Goal: Transaction & Acquisition: Book appointment/travel/reservation

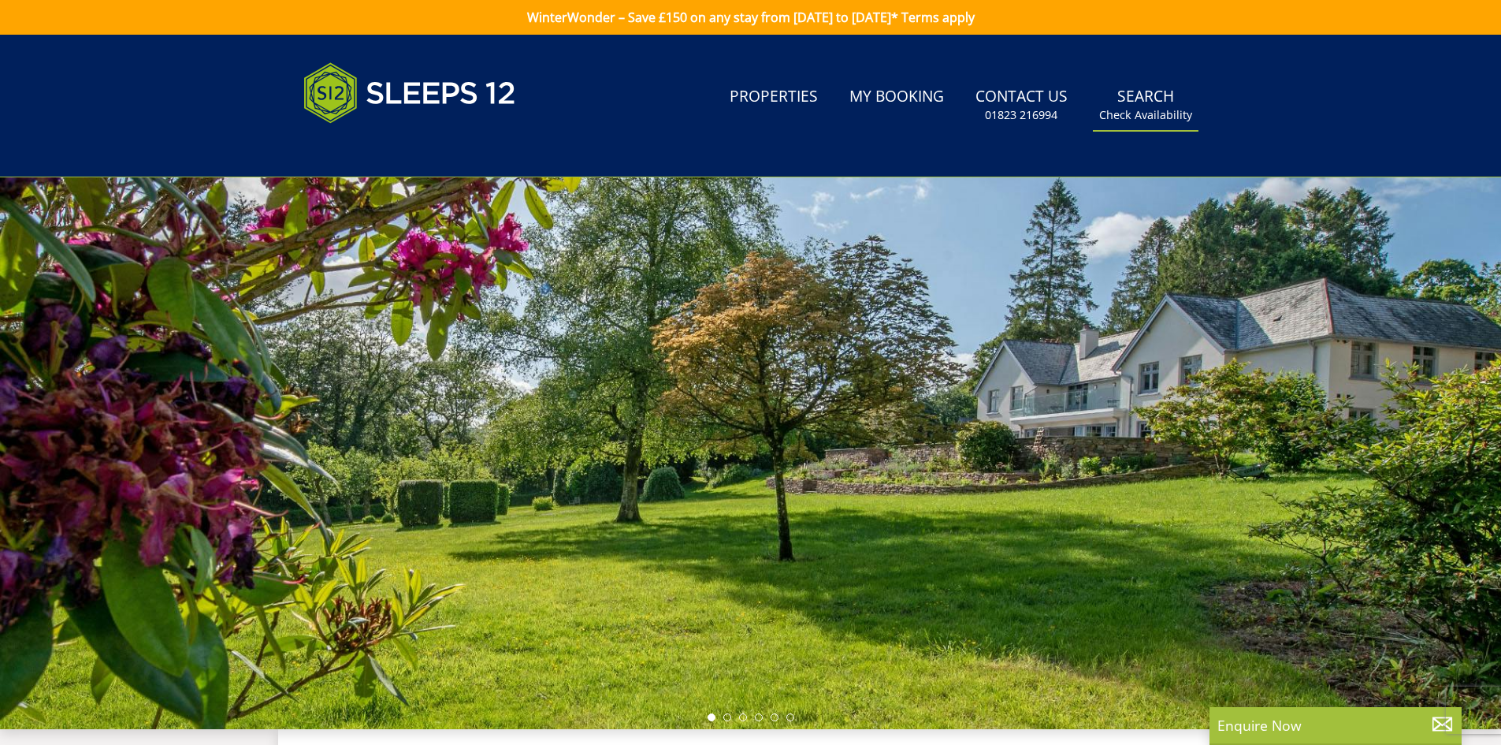
click at [1120, 102] on link "Search Check Availability" at bounding box center [1146, 105] width 106 height 51
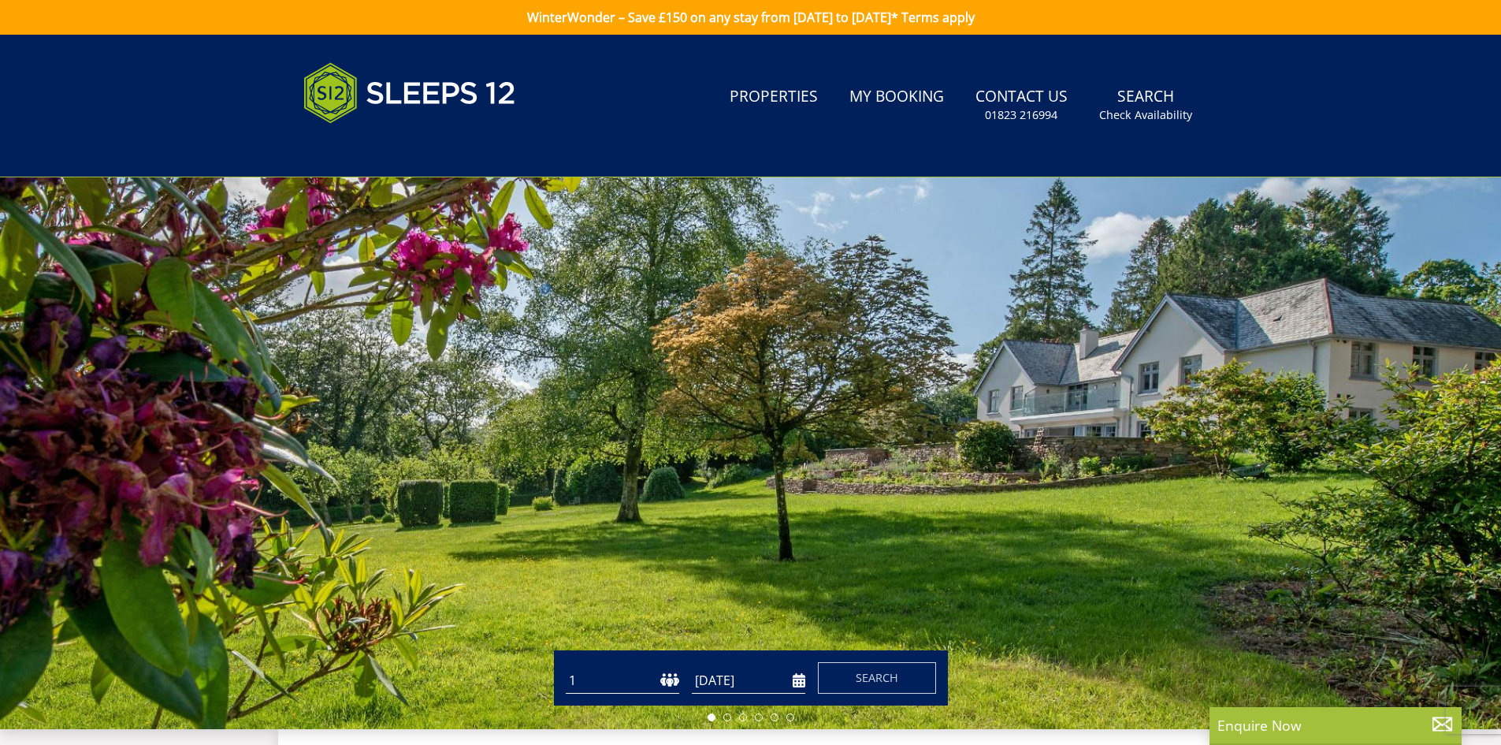
click at [669, 682] on select "1 2 3 4 5 6 7 8 9 10 11 12 13 14 15 16 17 18 19 20 21 22 23 24 25 26 27 28 29 3…" at bounding box center [622, 680] width 113 height 26
click at [566, 667] on select "1 2 3 4 5 6 7 8 9 10 11 12 13 14 15 16 17 18 19 20 21 22 23 24 25 26 27 28 29 3…" at bounding box center [622, 680] width 113 height 26
click at [797, 682] on input "[DATE]" at bounding box center [748, 680] width 113 height 26
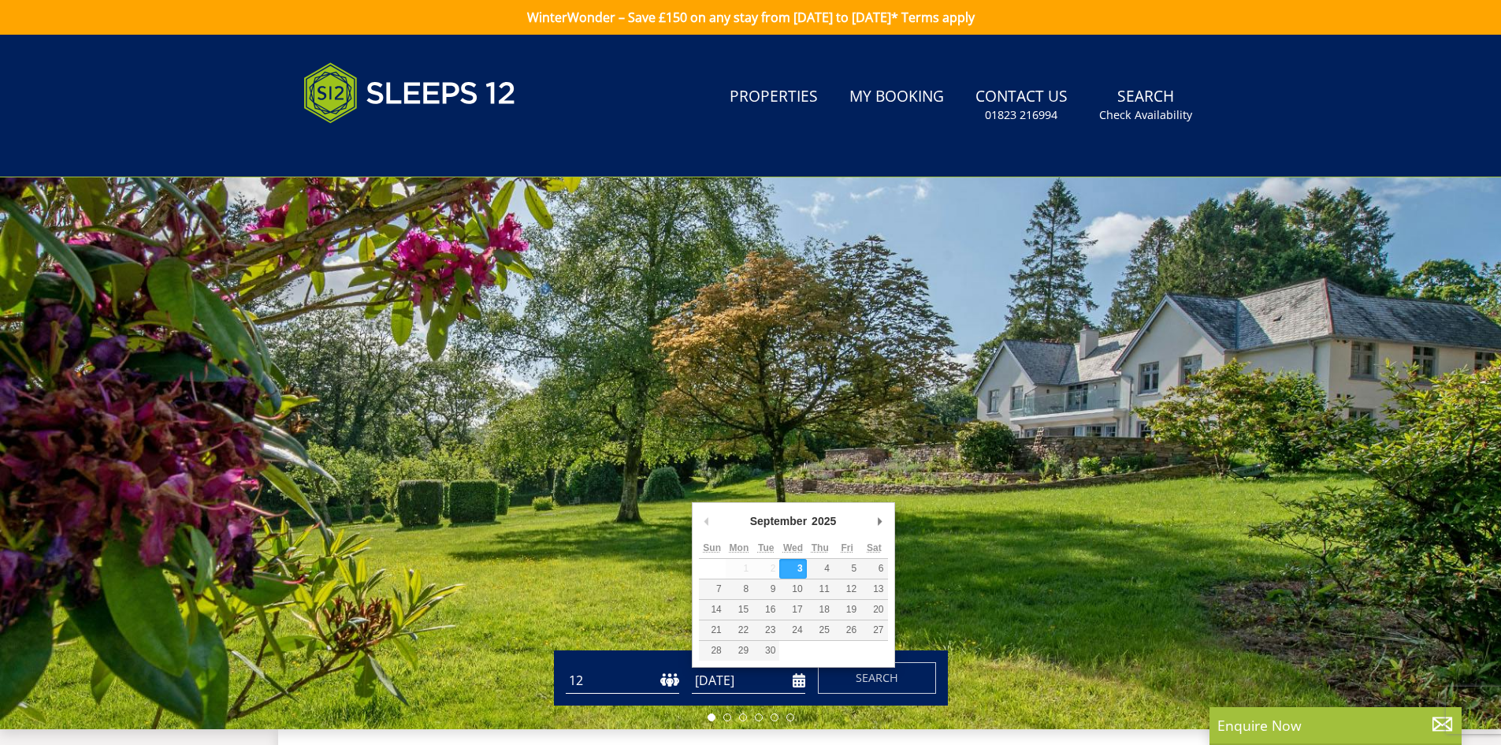
click at [674, 687] on select "1 2 3 4 5 6 7 8 9 10 11 12 13 14 15 16 17 18 19 20 21 22 23 24 25 26 27 28 29 3…" at bounding box center [622, 680] width 113 height 26
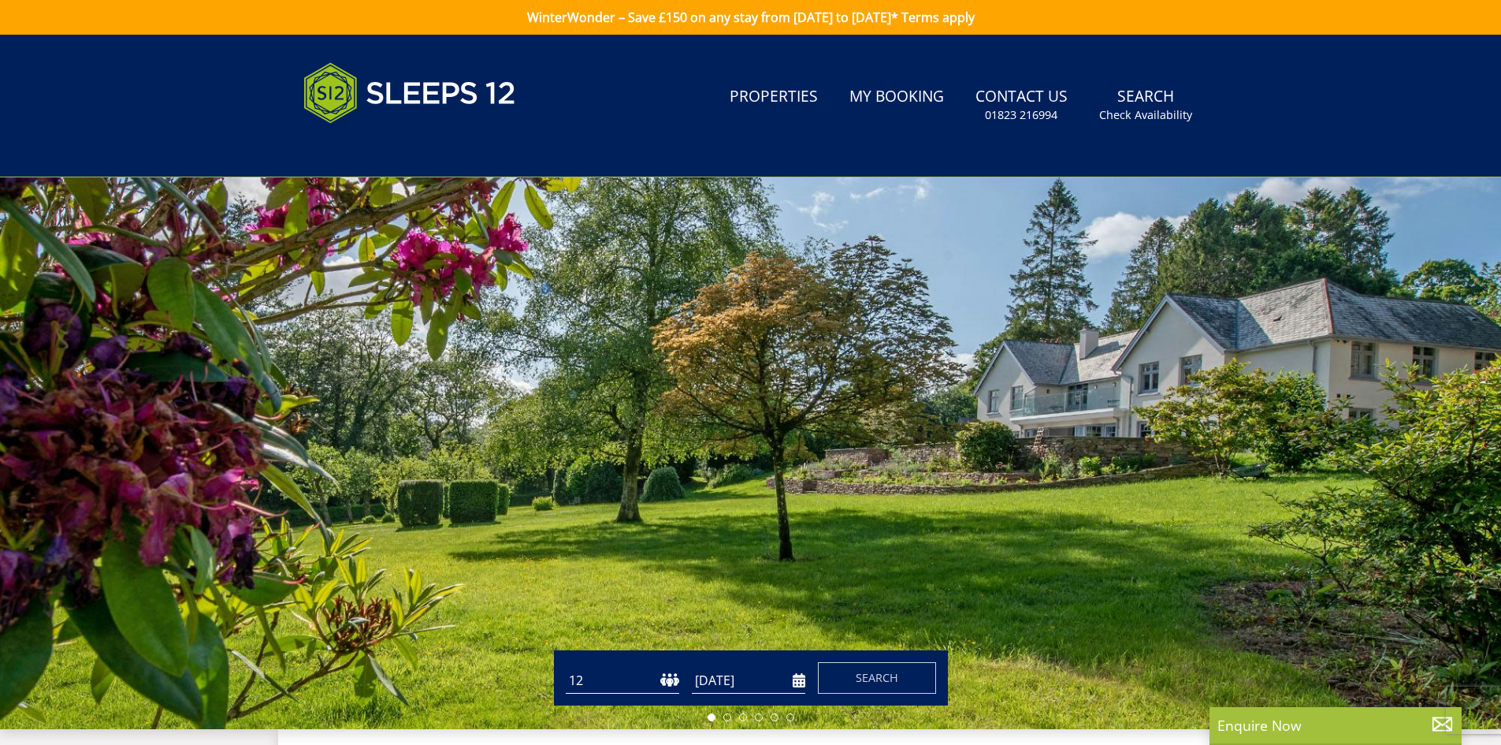
select select "13"
click at [566, 667] on select "1 2 3 4 5 6 7 8 9 10 11 12 13 14 15 16 17 18 19 20 21 22 23 24 25 26 27 28 29 3…" at bounding box center [622, 680] width 113 height 26
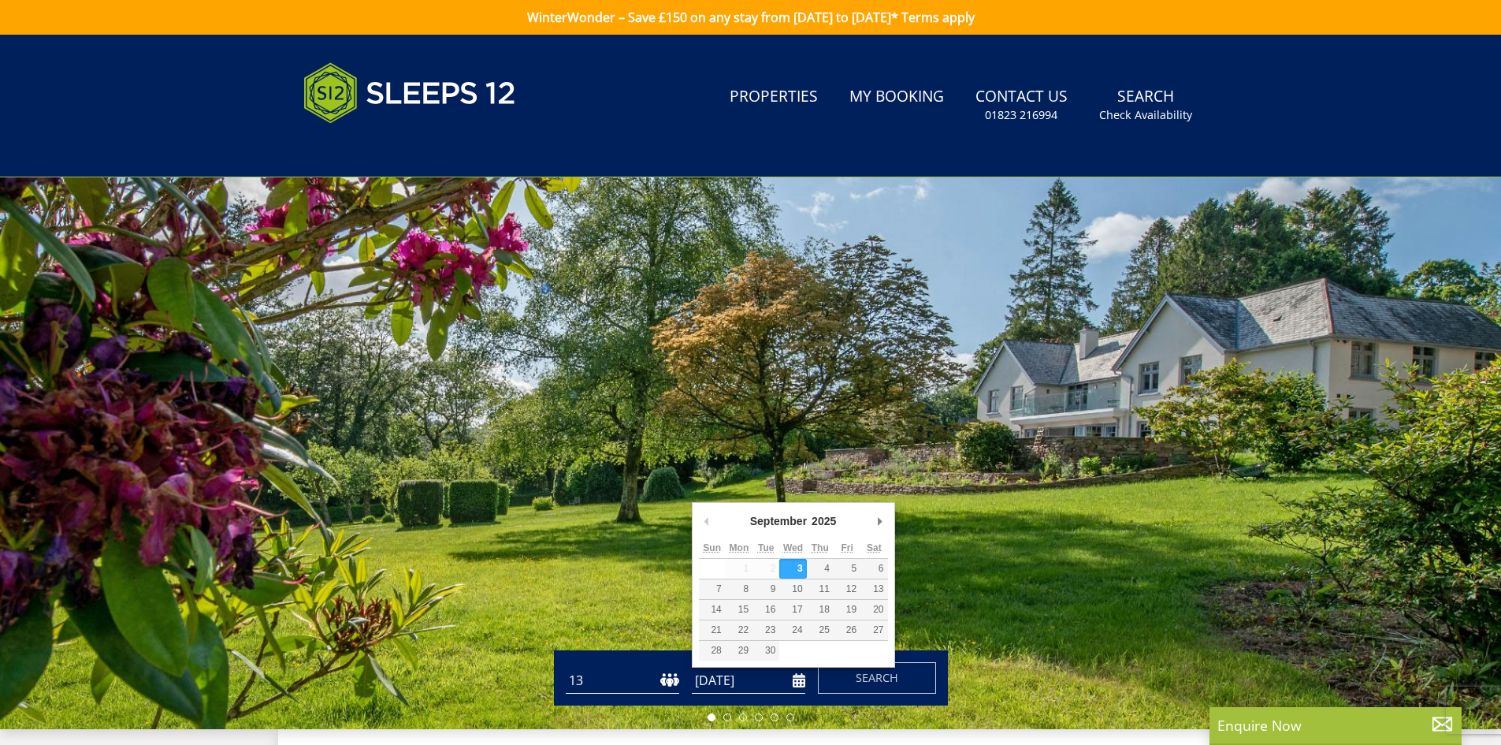
click at [748, 678] on input "[DATE]" at bounding box center [748, 680] width 113 height 26
type input "[DATE]"
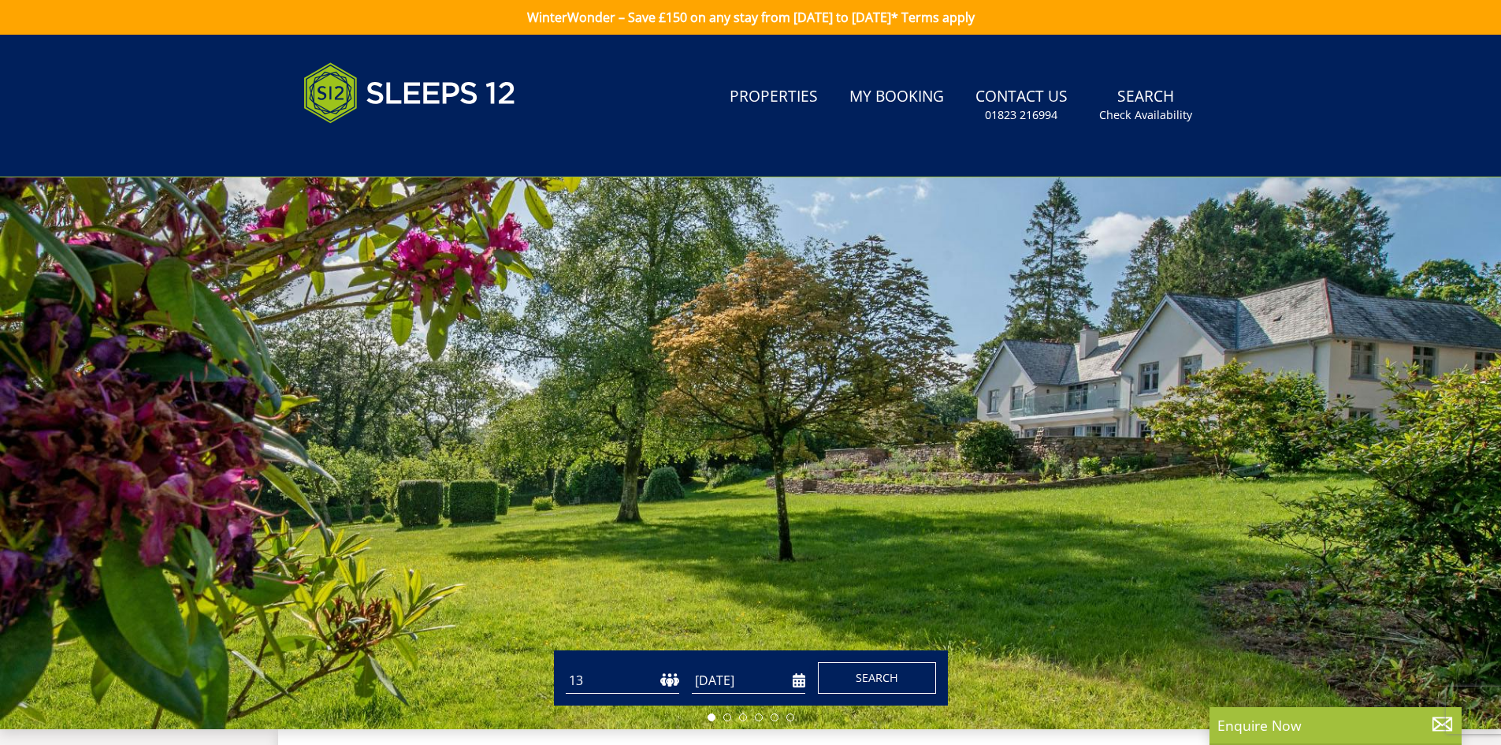
click at [899, 679] on button "Search" at bounding box center [877, 678] width 118 height 32
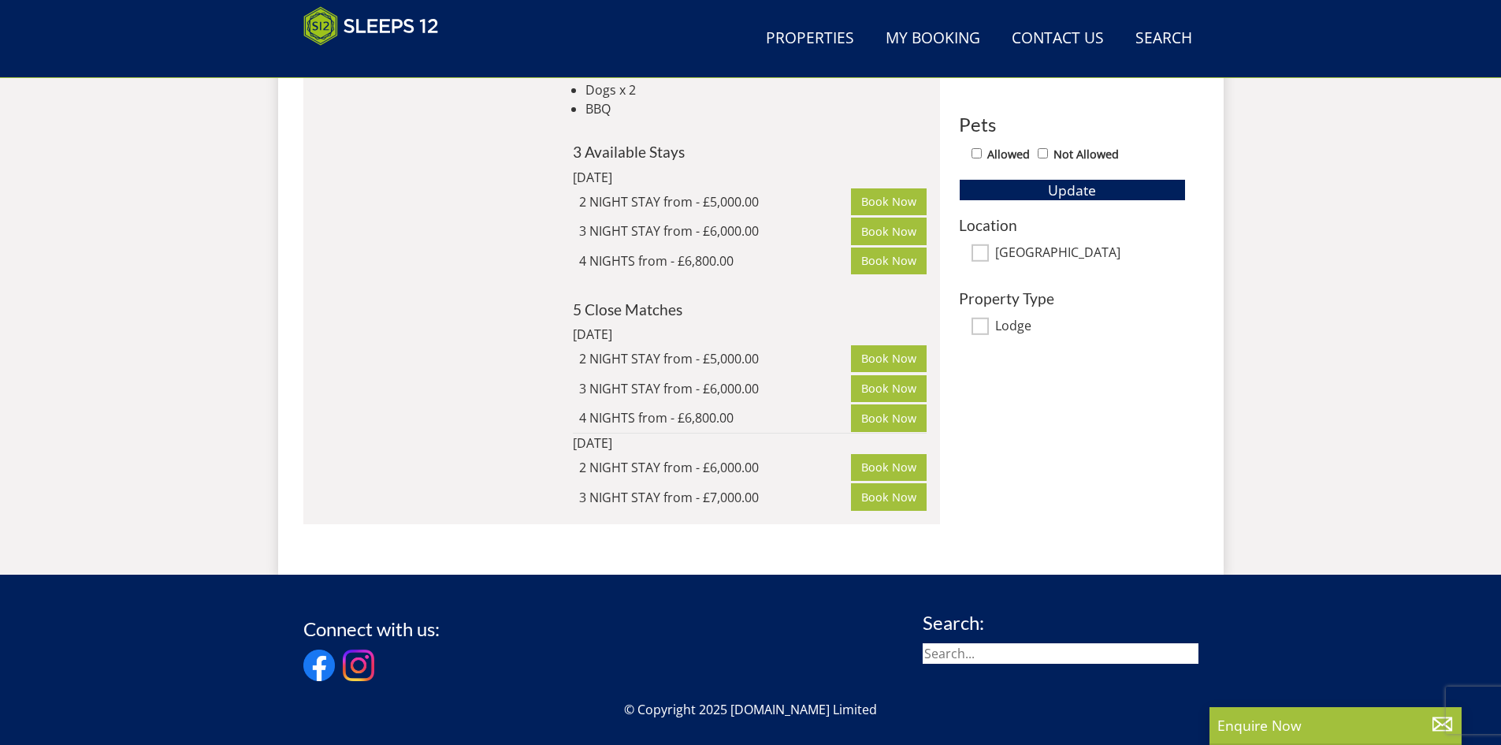
scroll to position [726, 0]
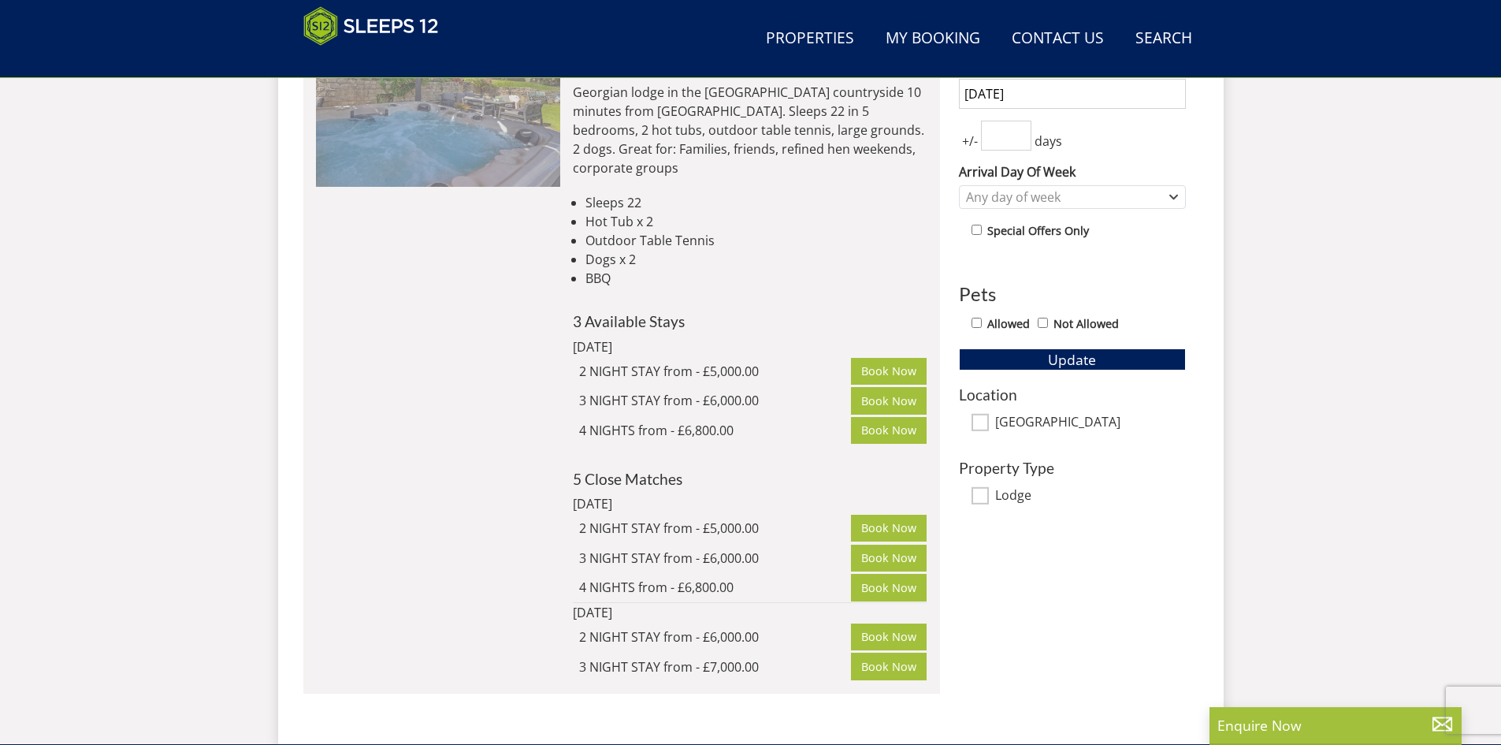
click at [459, 156] on img at bounding box center [438, 107] width 244 height 158
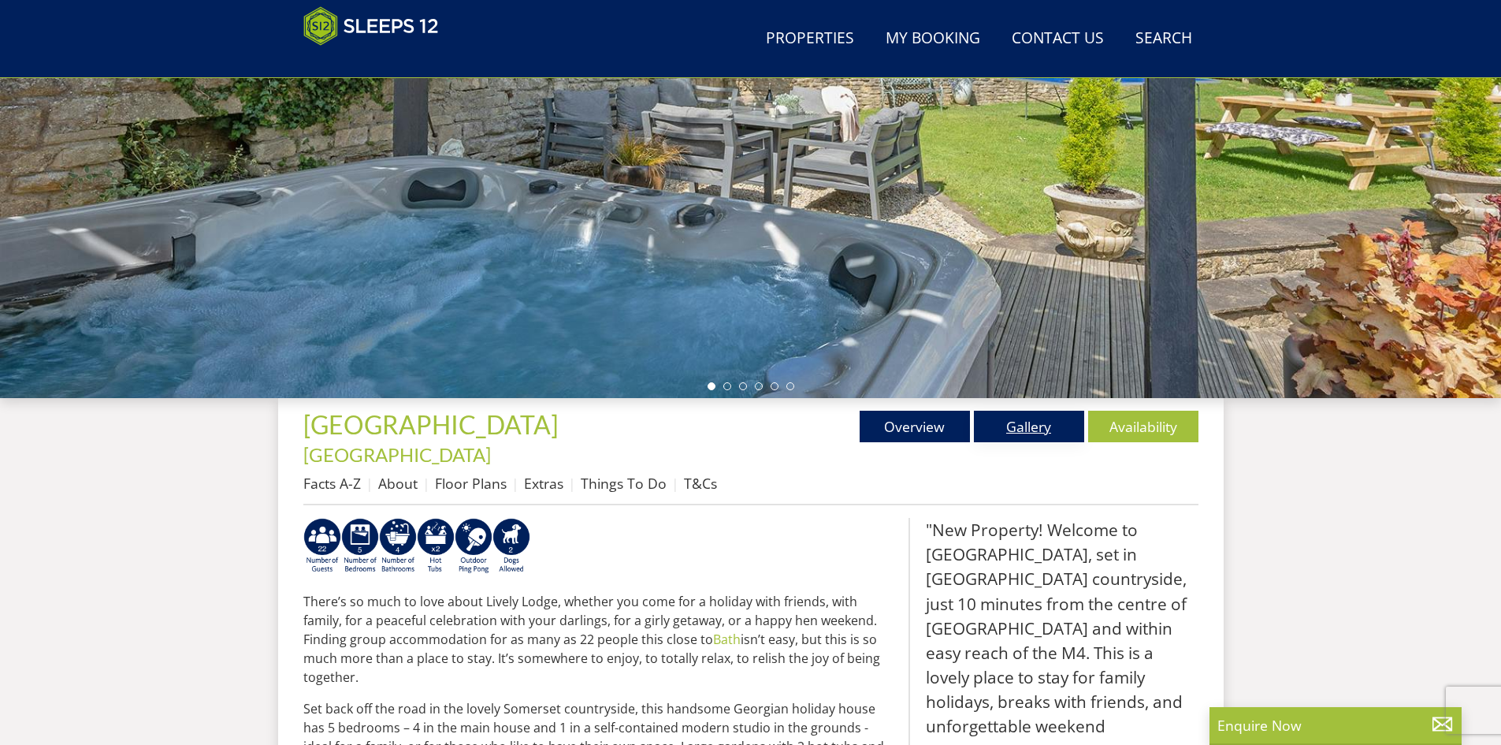
scroll to position [345, 0]
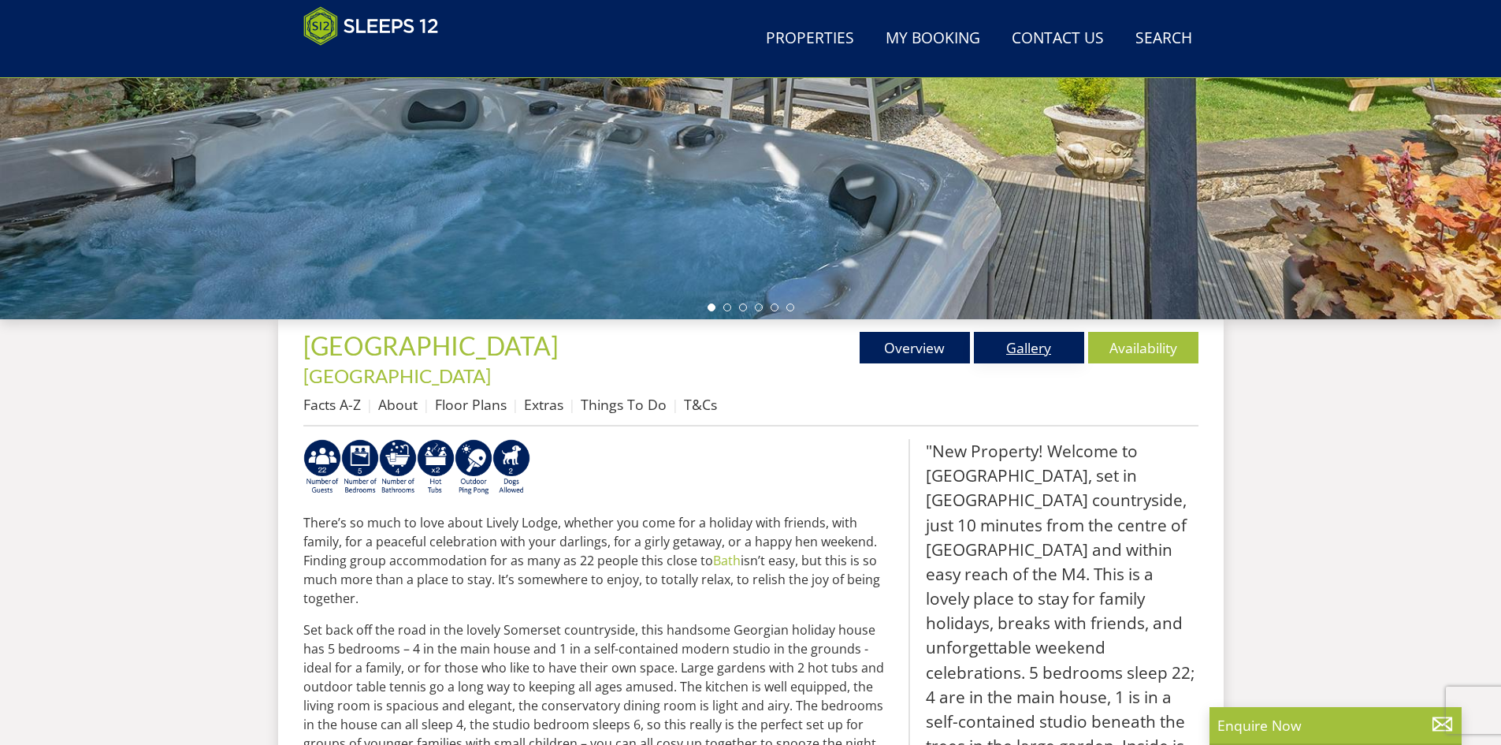
click at [1028, 343] on link "Gallery" at bounding box center [1029, 348] width 110 height 32
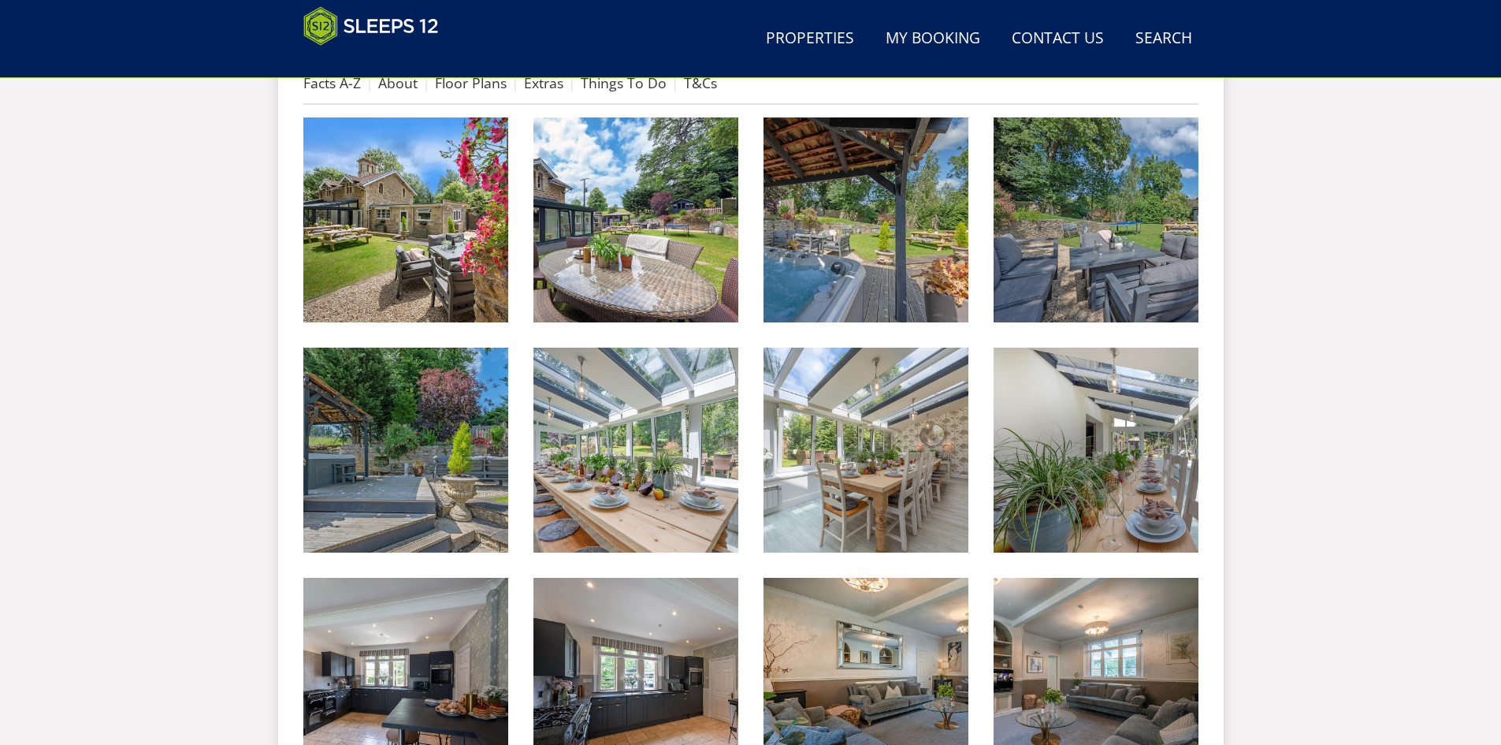
scroll to position [576, 0]
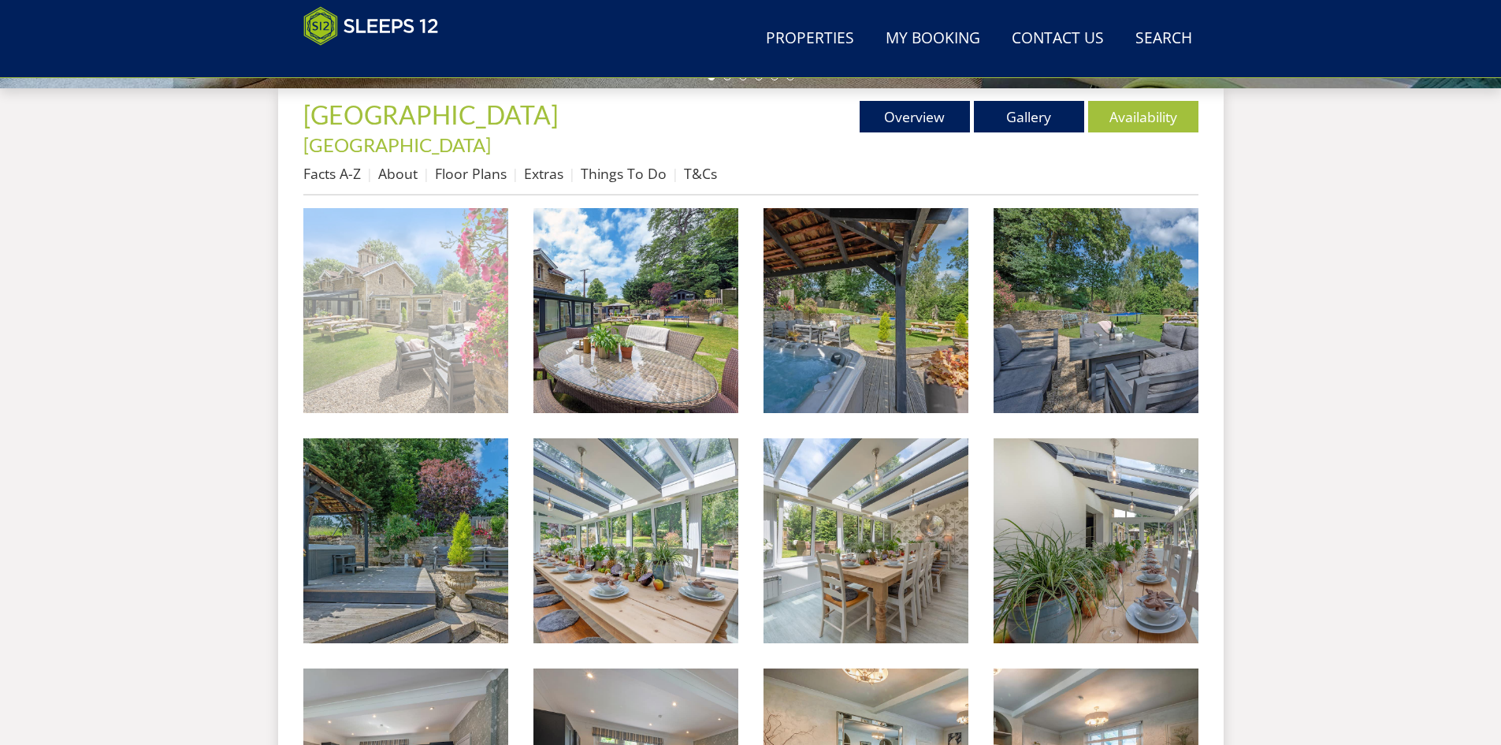
click at [433, 322] on img at bounding box center [405, 310] width 205 height 205
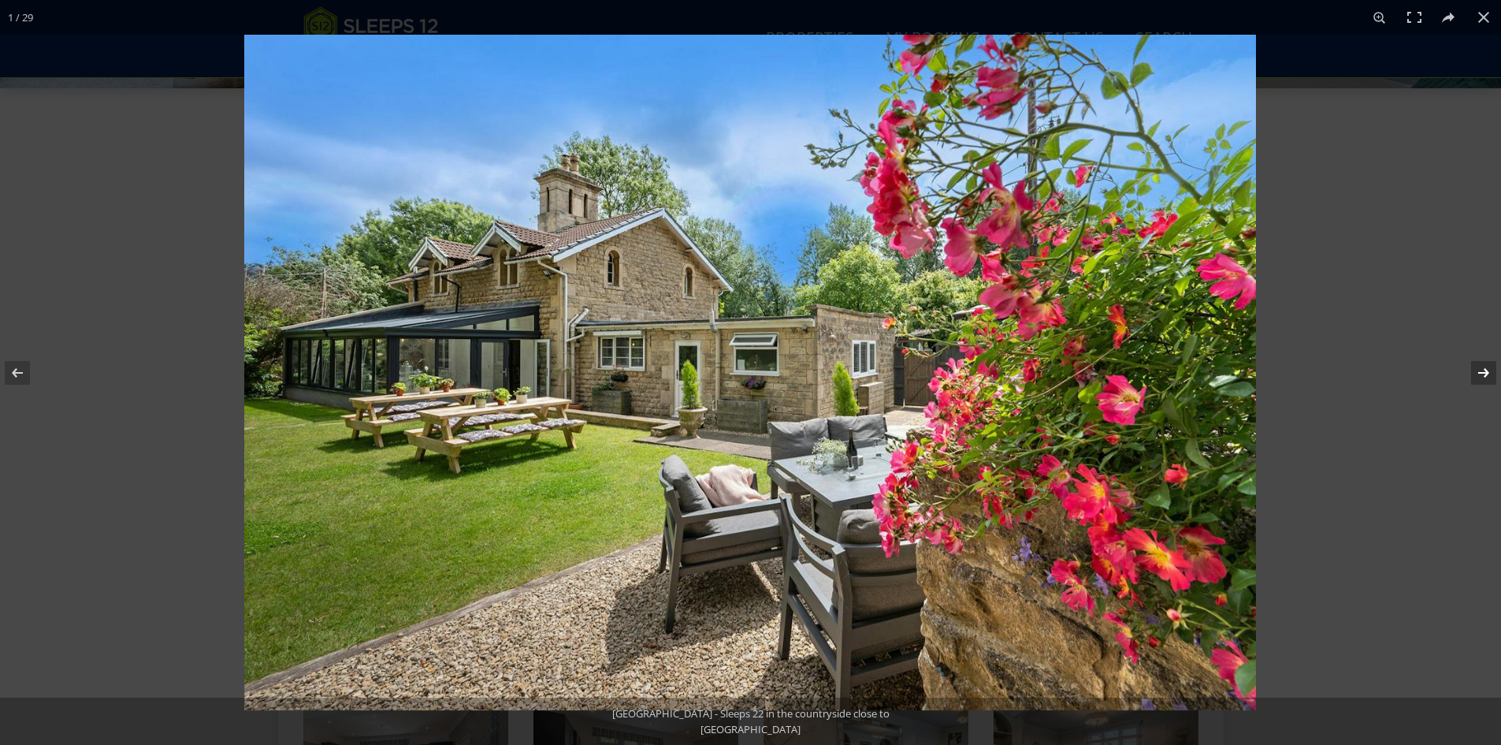
click at [1485, 367] on button at bounding box center [1473, 372] width 55 height 79
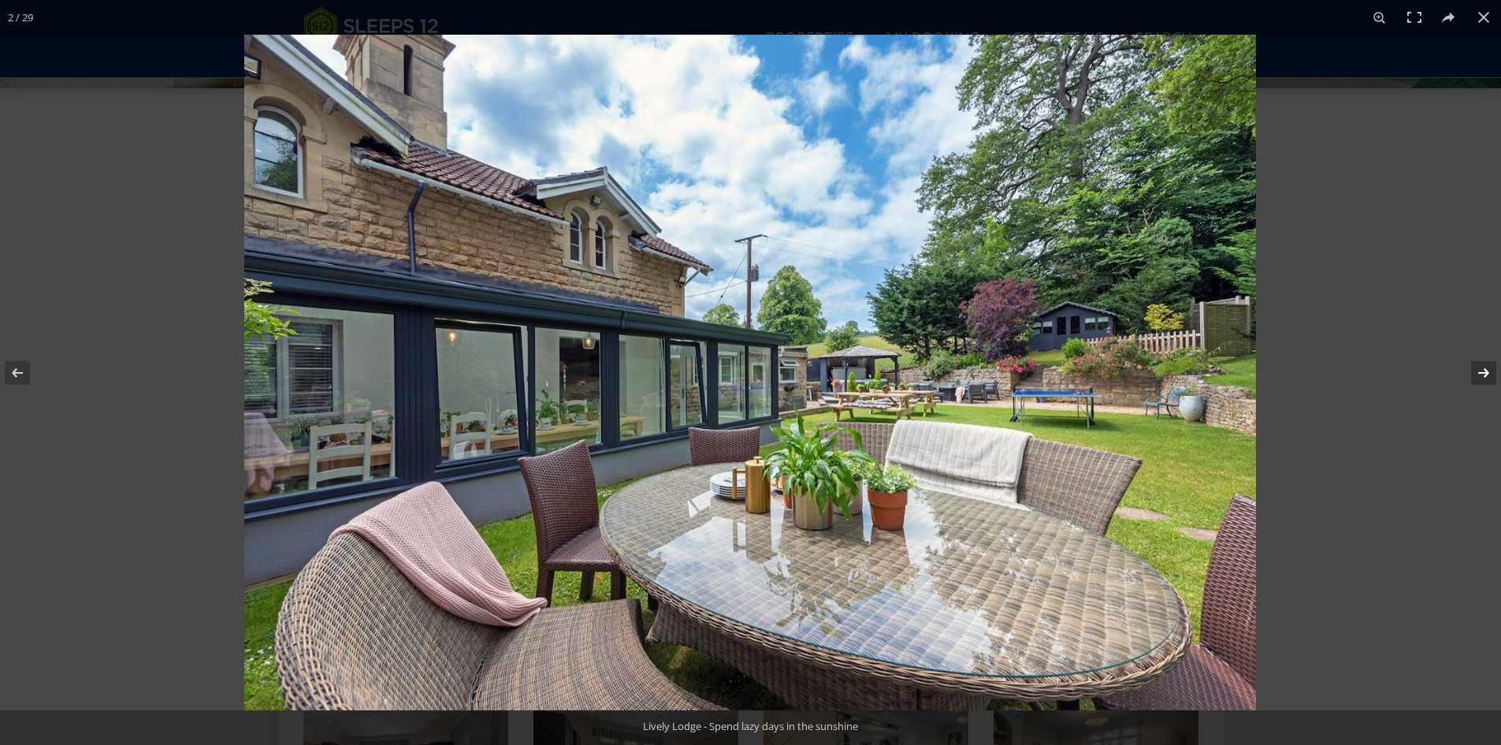
click at [1485, 368] on button at bounding box center [1473, 372] width 55 height 79
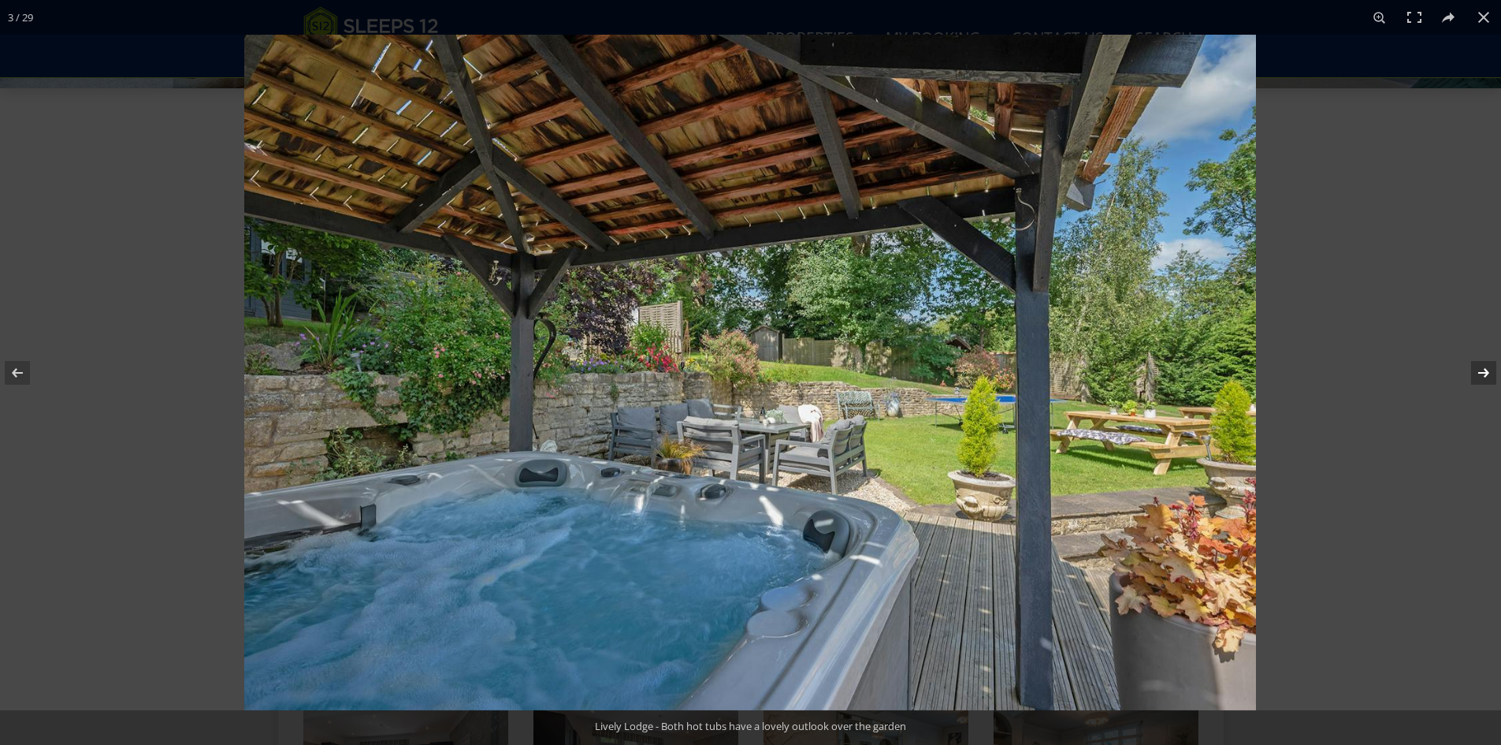
click at [1485, 368] on button at bounding box center [1473, 372] width 55 height 79
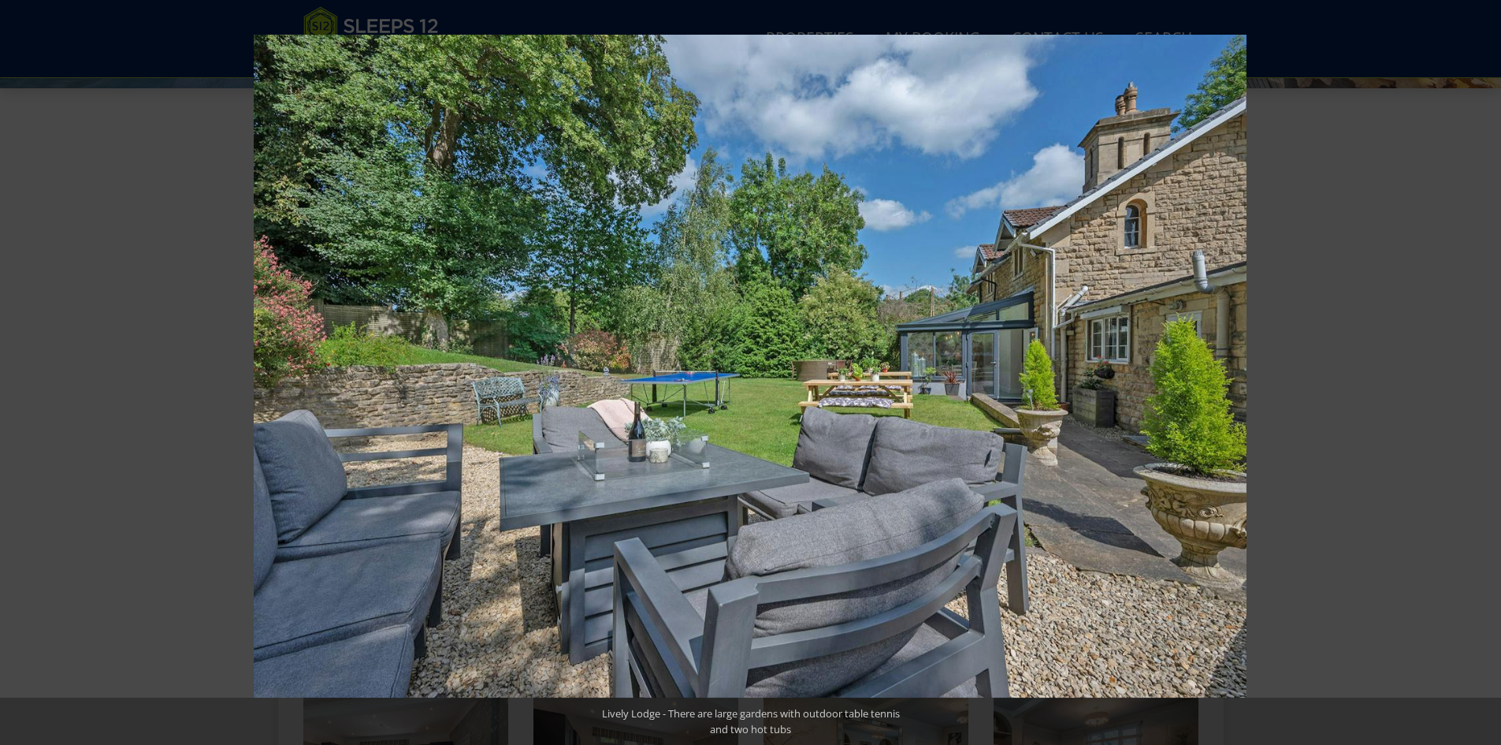
click at [1485, 368] on button at bounding box center [1473, 372] width 55 height 79
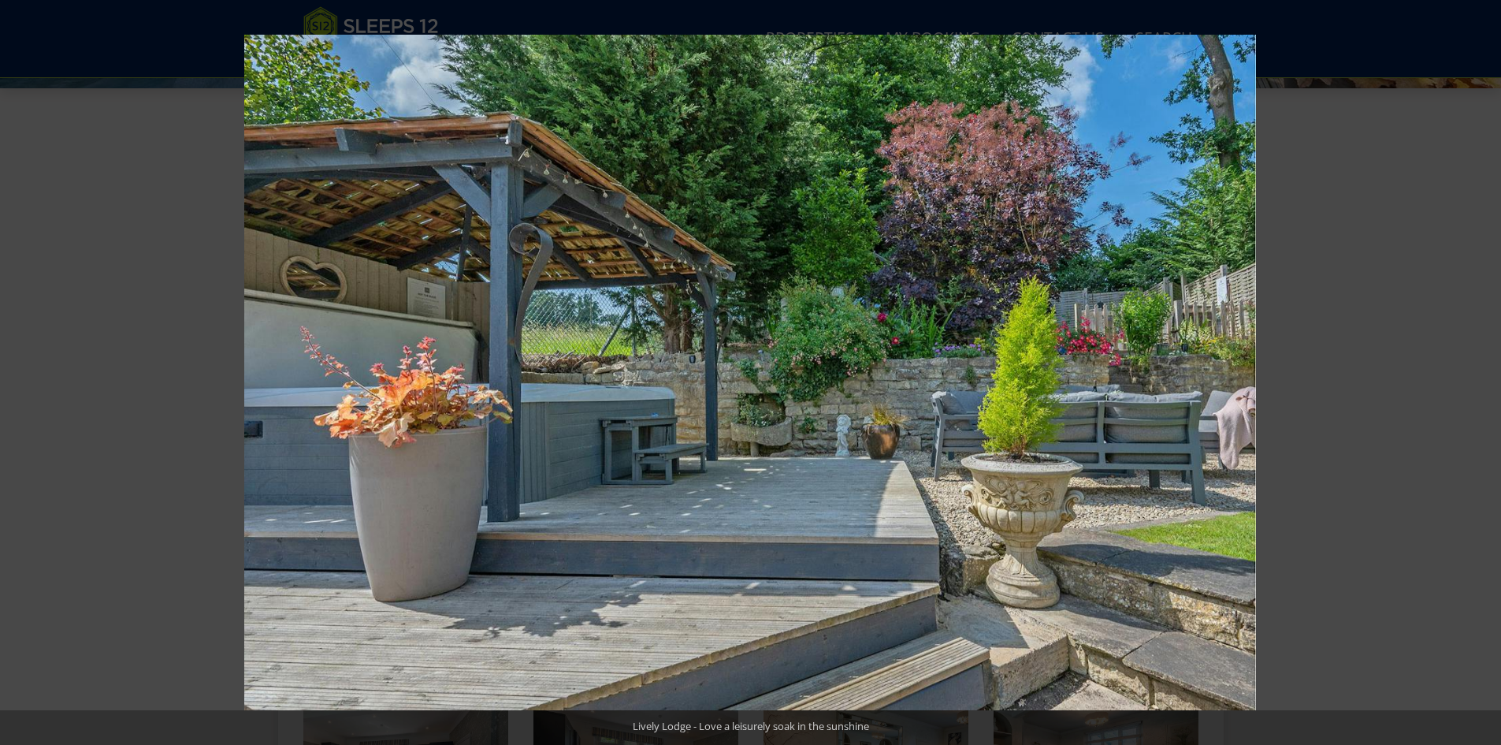
click at [1485, 368] on button at bounding box center [1473, 372] width 55 height 79
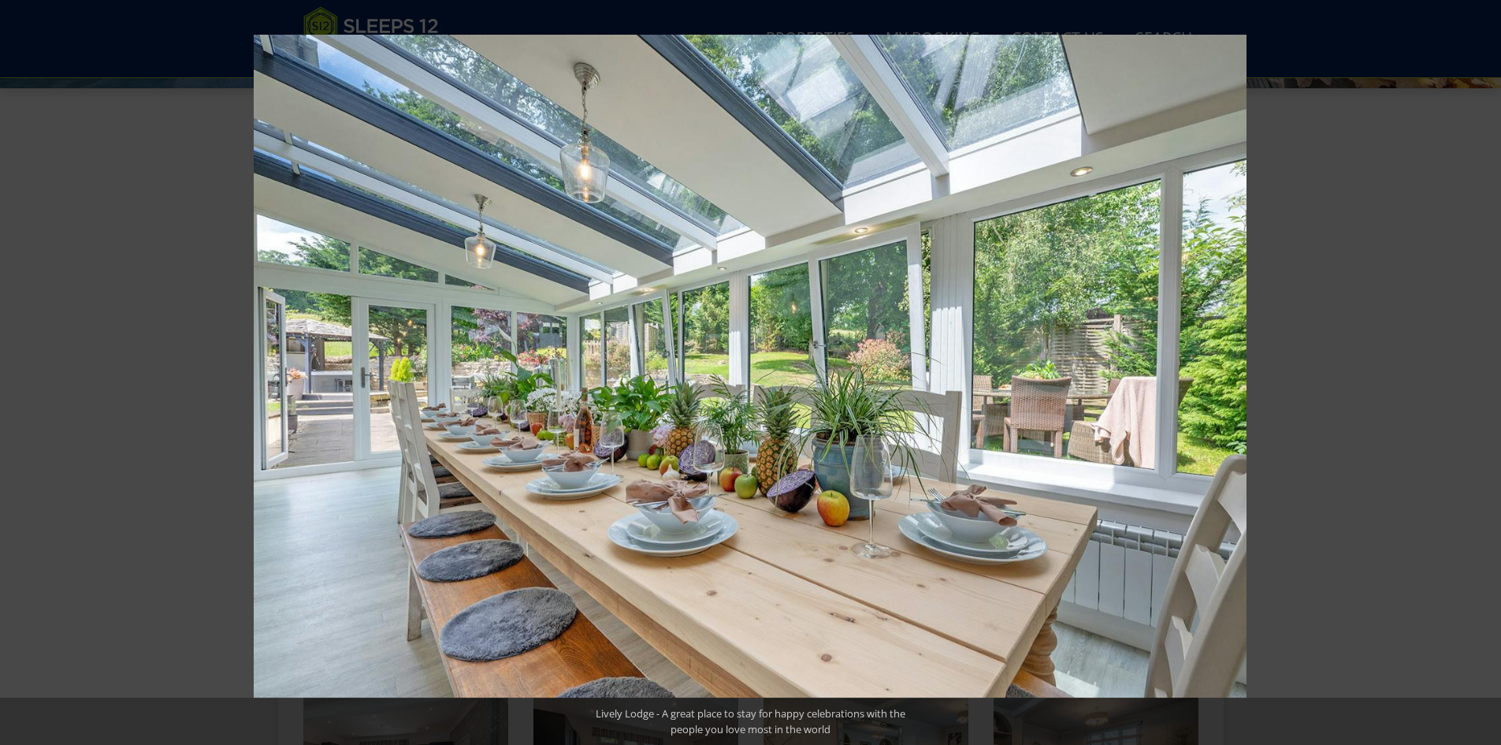
click at [1485, 368] on button at bounding box center [1473, 372] width 55 height 79
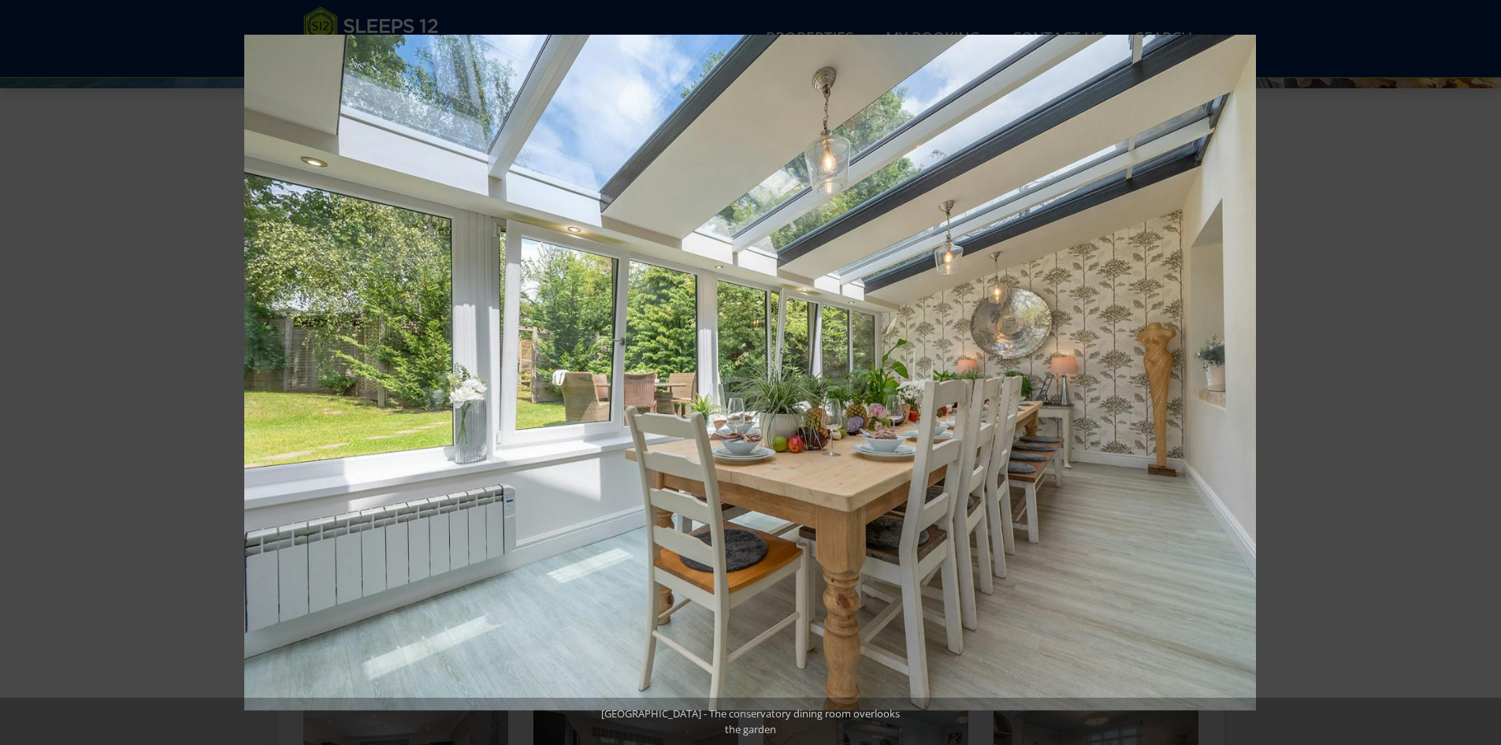
click at [1485, 368] on button at bounding box center [1473, 372] width 55 height 79
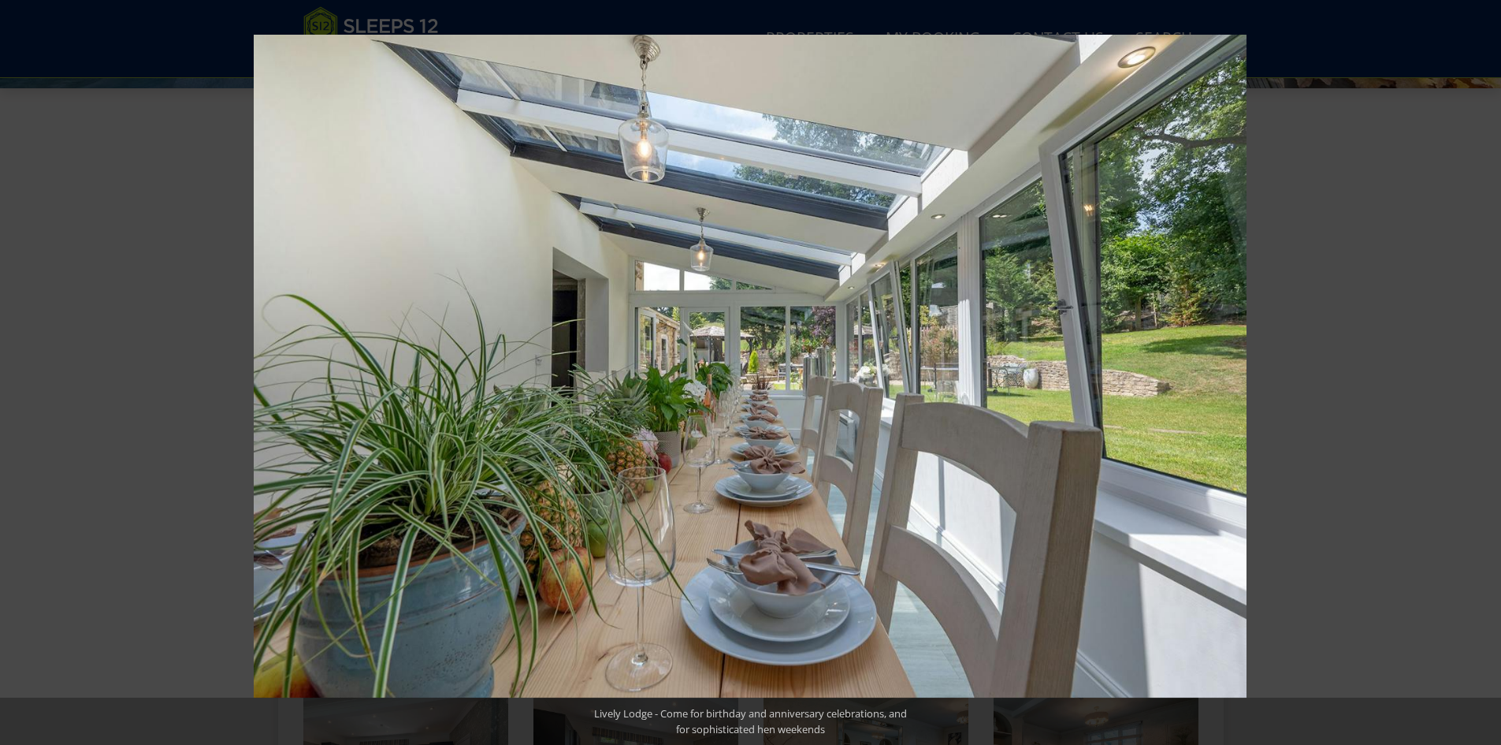
click at [1485, 368] on button at bounding box center [1473, 372] width 55 height 79
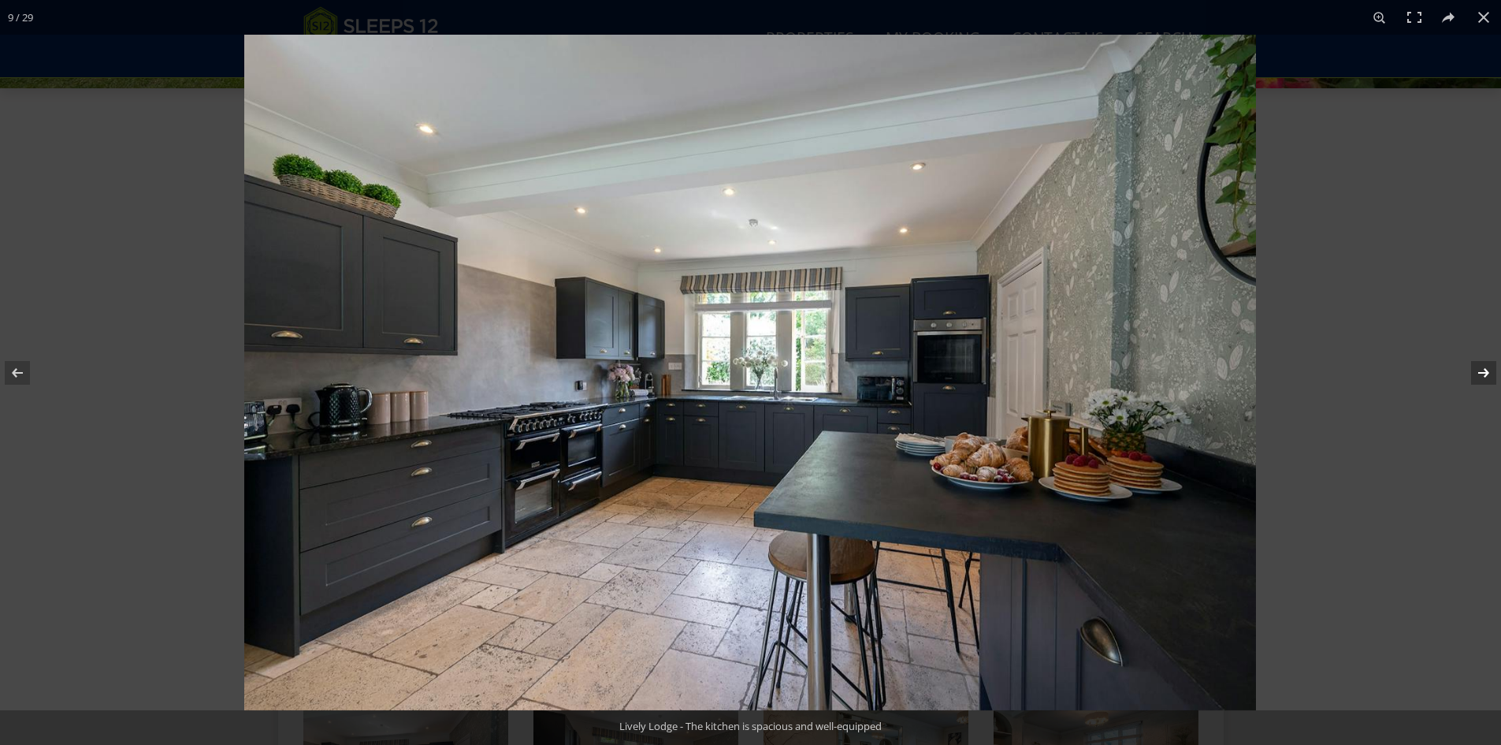
click at [1480, 375] on button at bounding box center [1473, 372] width 55 height 79
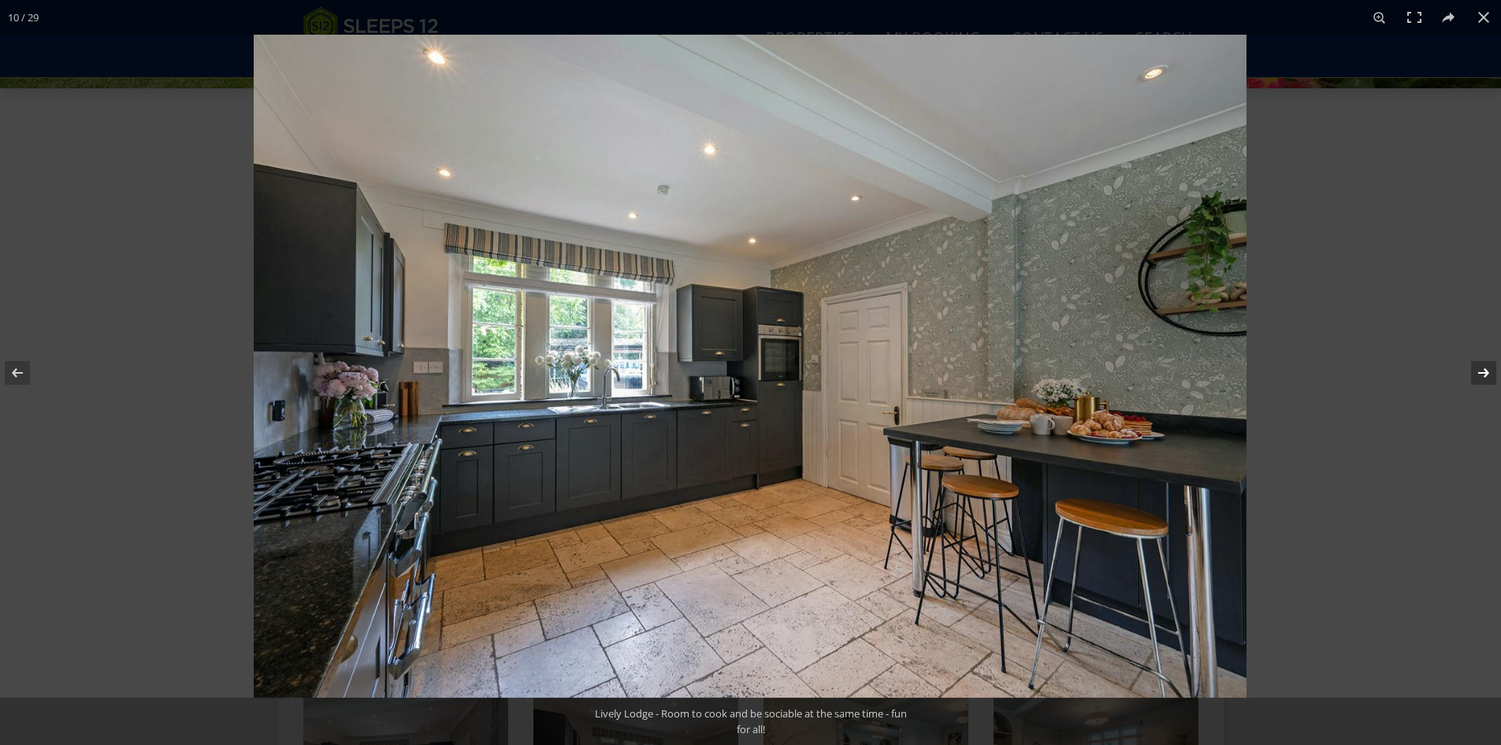
click at [1480, 375] on button at bounding box center [1473, 372] width 55 height 79
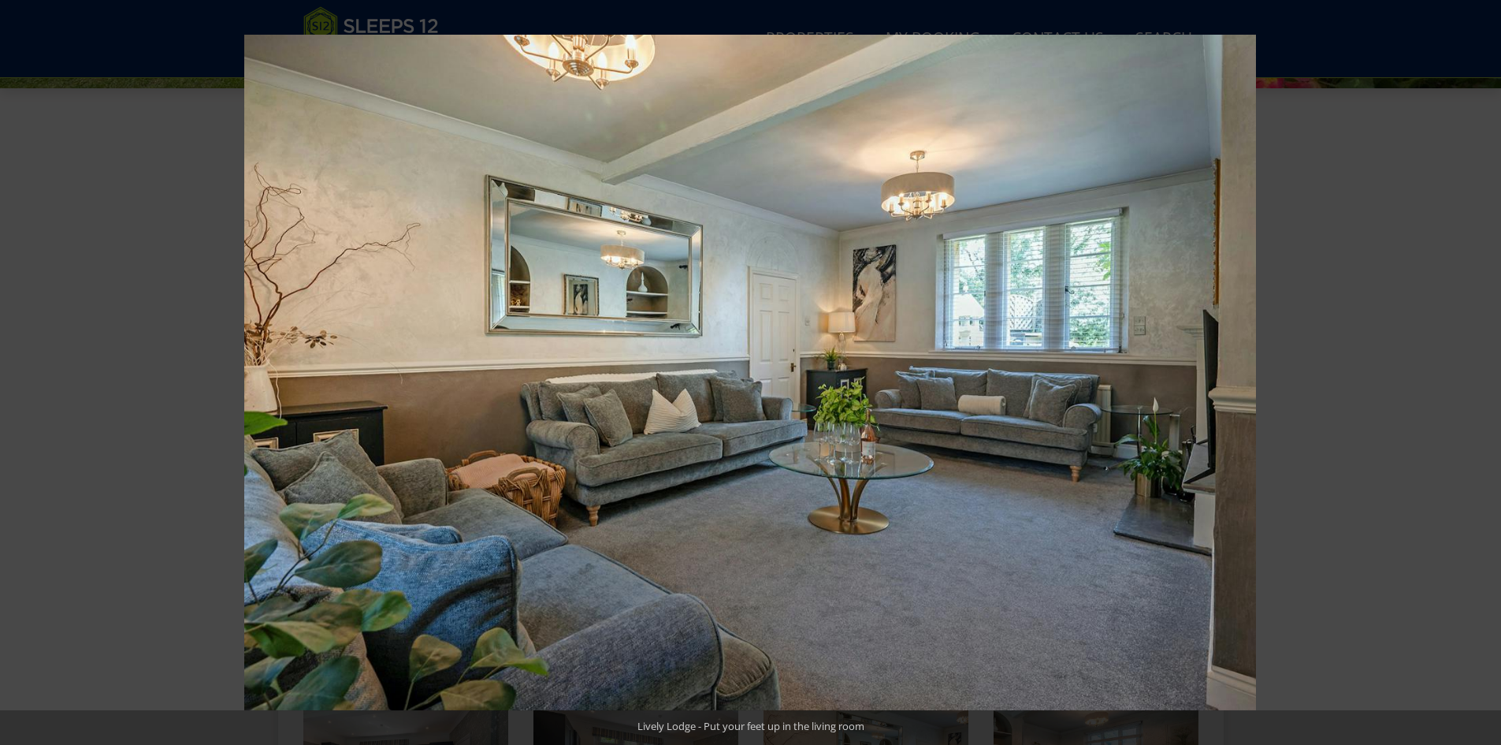
click at [1480, 375] on button at bounding box center [1473, 372] width 55 height 79
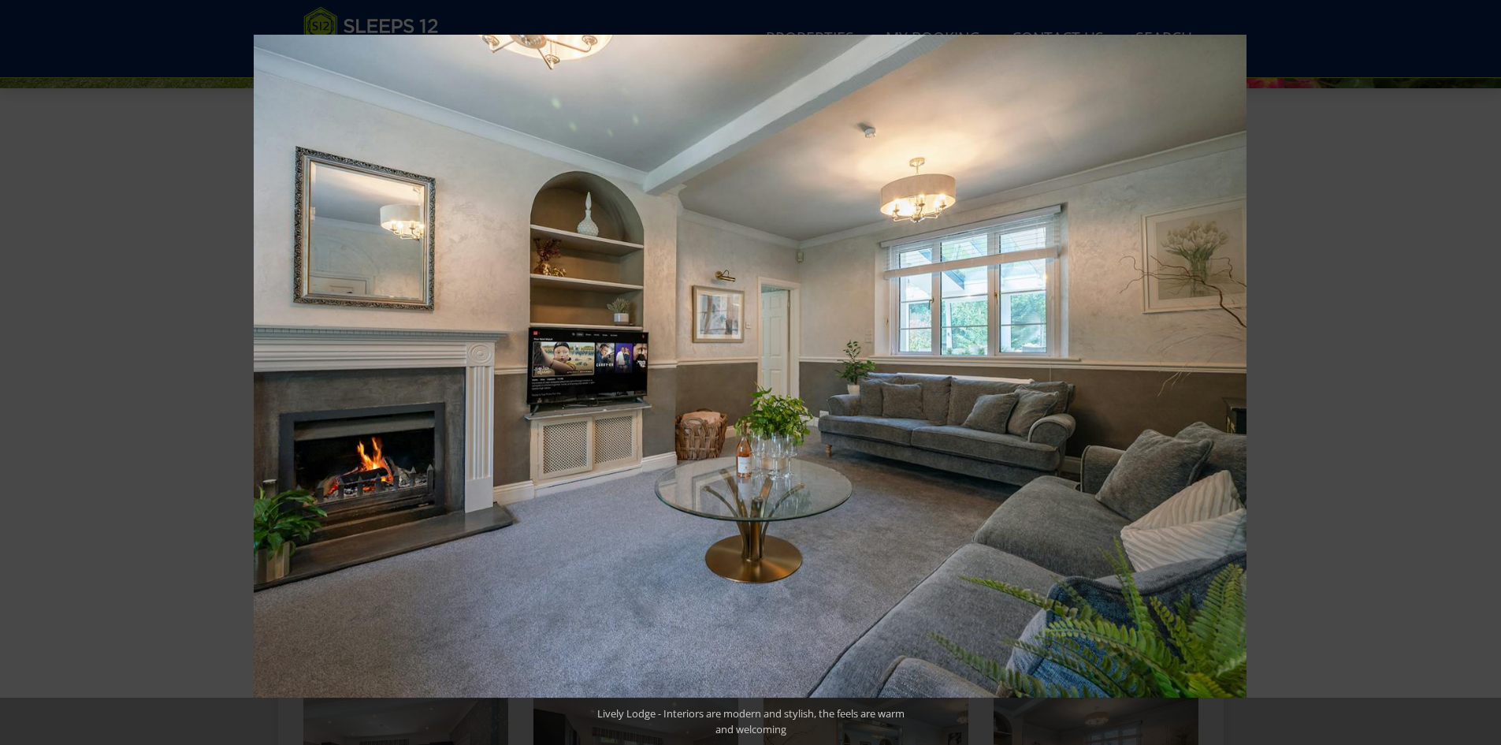
click at [1480, 375] on button at bounding box center [1473, 372] width 55 height 79
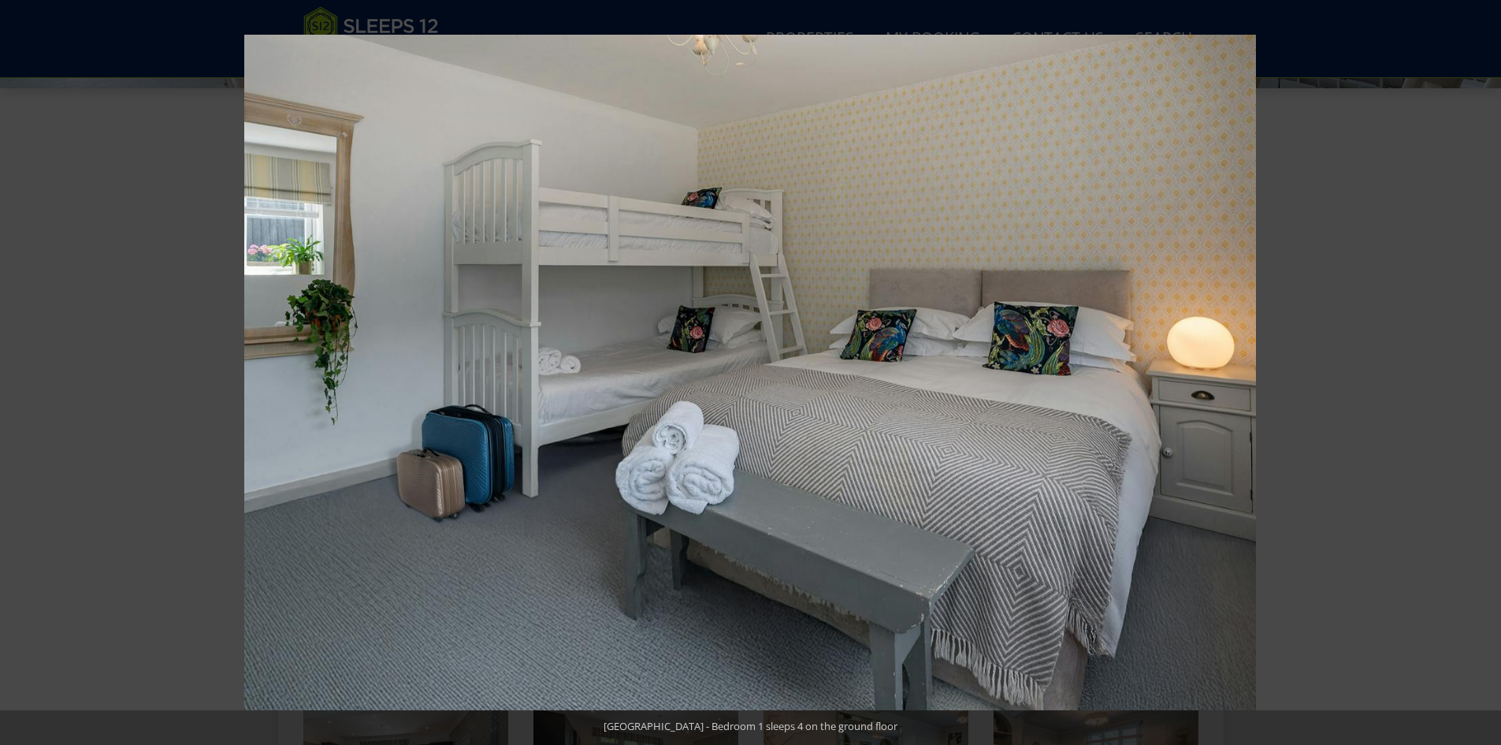
click at [1480, 375] on button at bounding box center [1473, 372] width 55 height 79
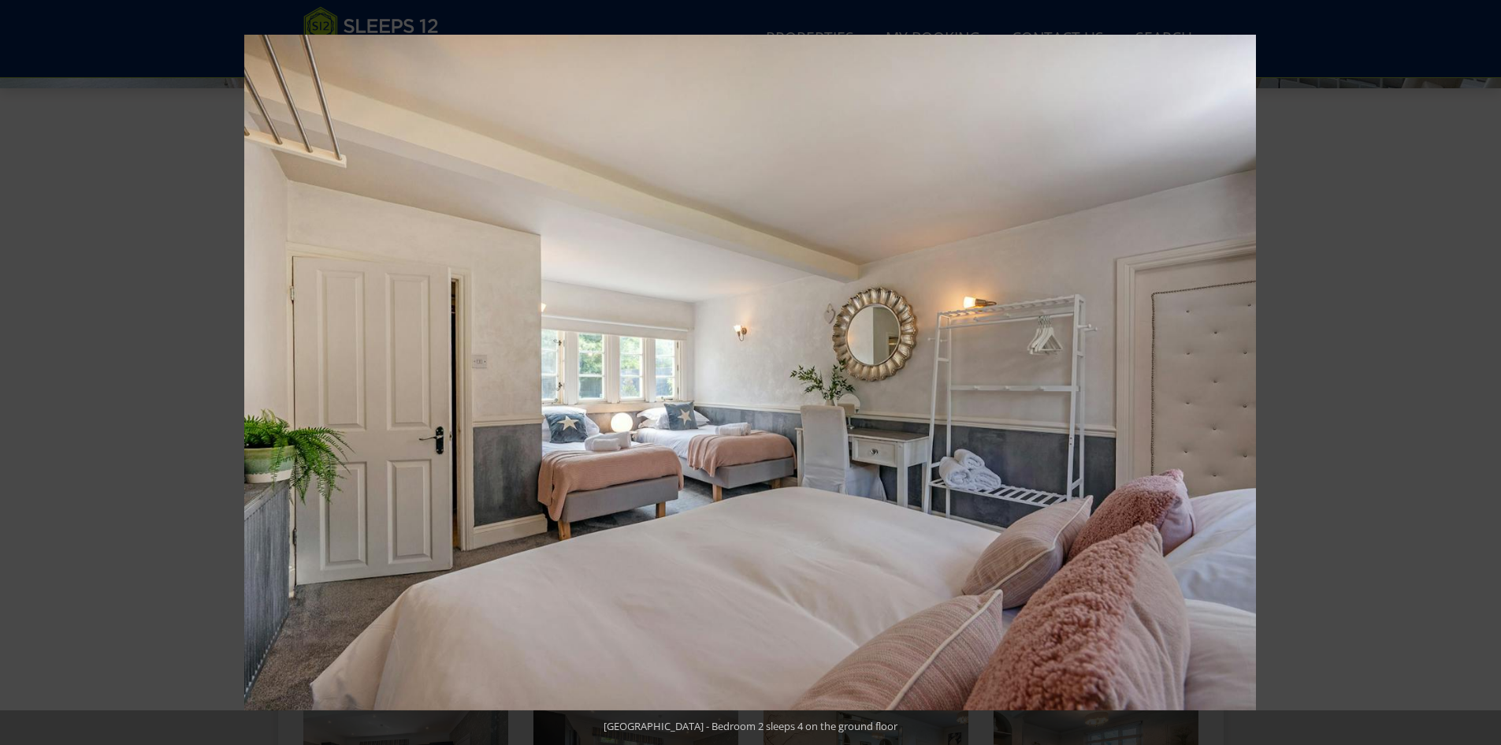
click at [1480, 375] on button at bounding box center [1473, 372] width 55 height 79
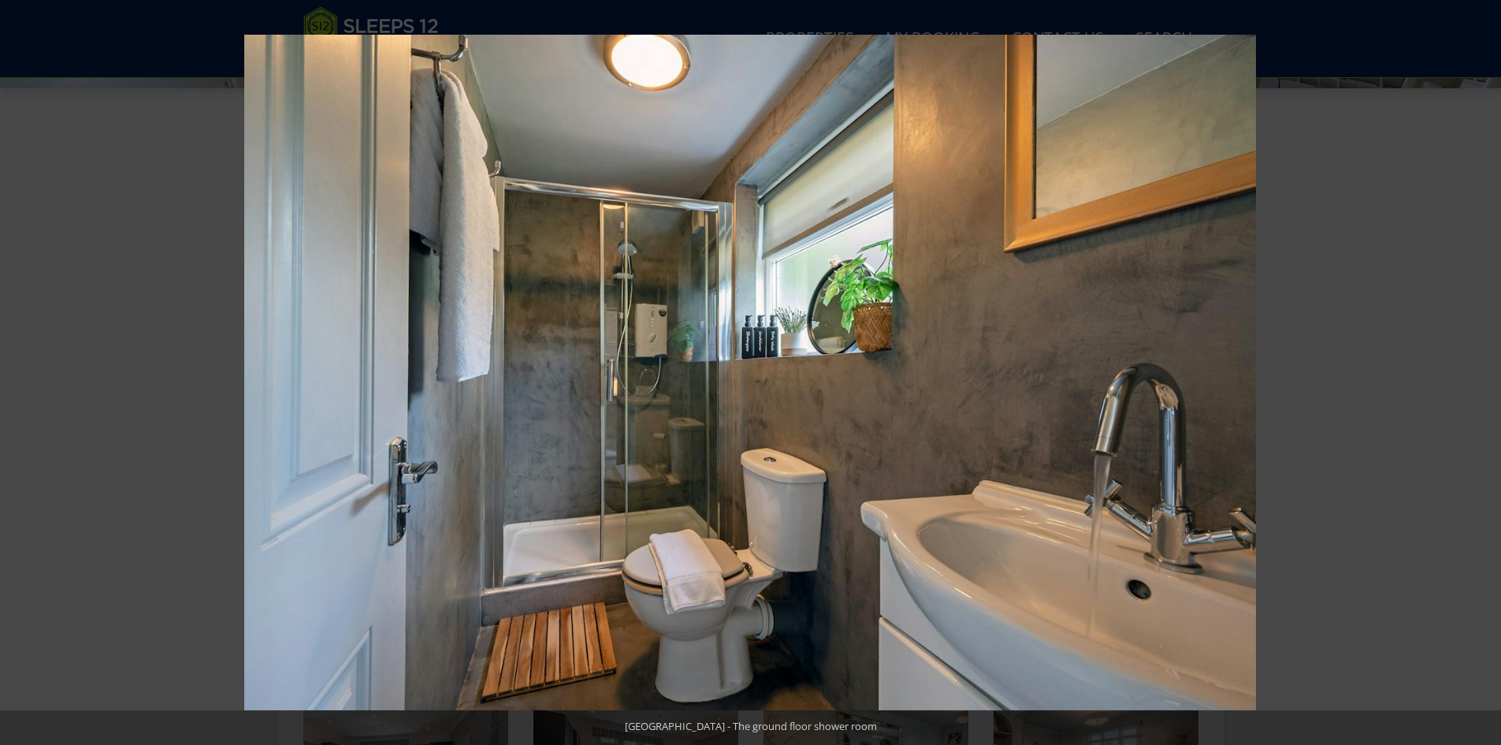
click at [1480, 375] on button at bounding box center [1473, 372] width 55 height 79
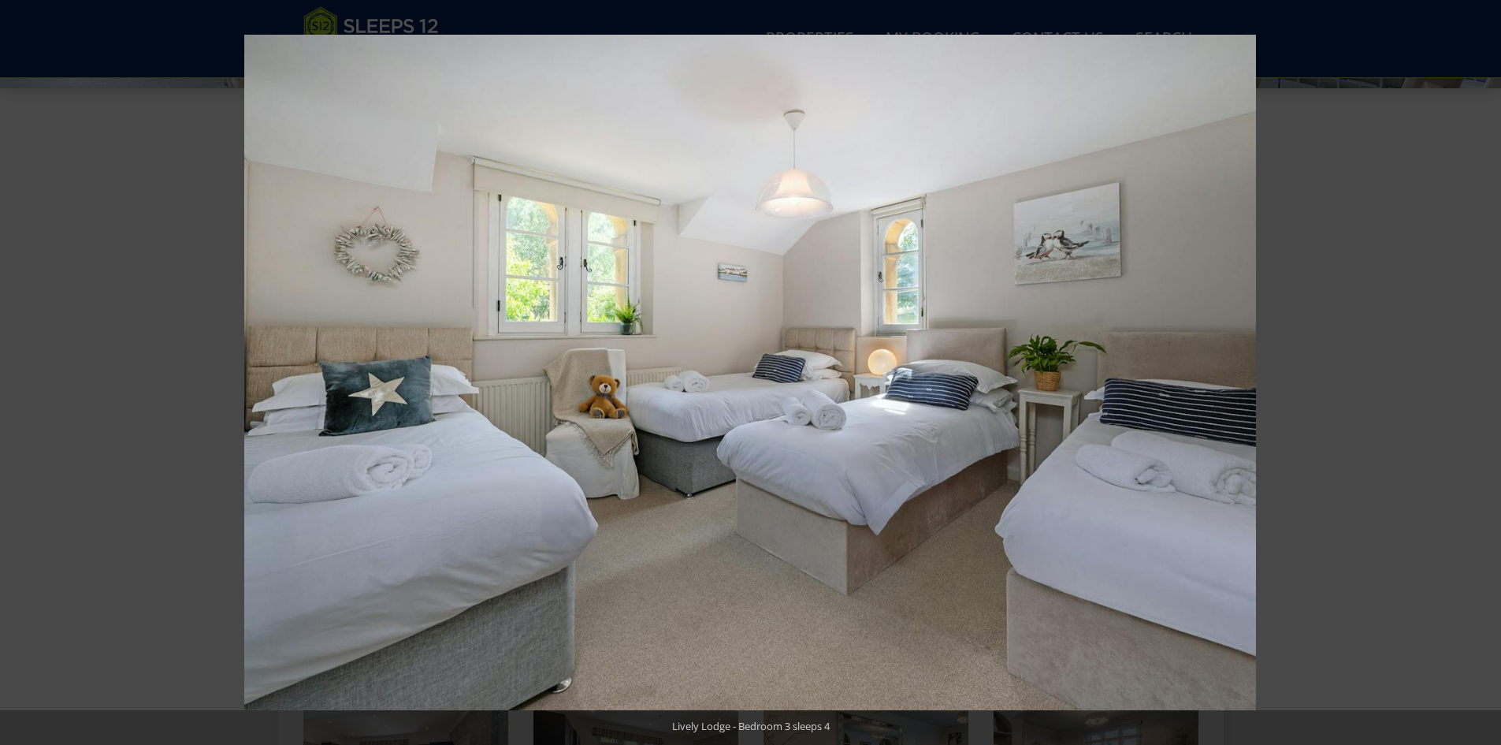
click at [1480, 375] on button at bounding box center [1473, 372] width 55 height 79
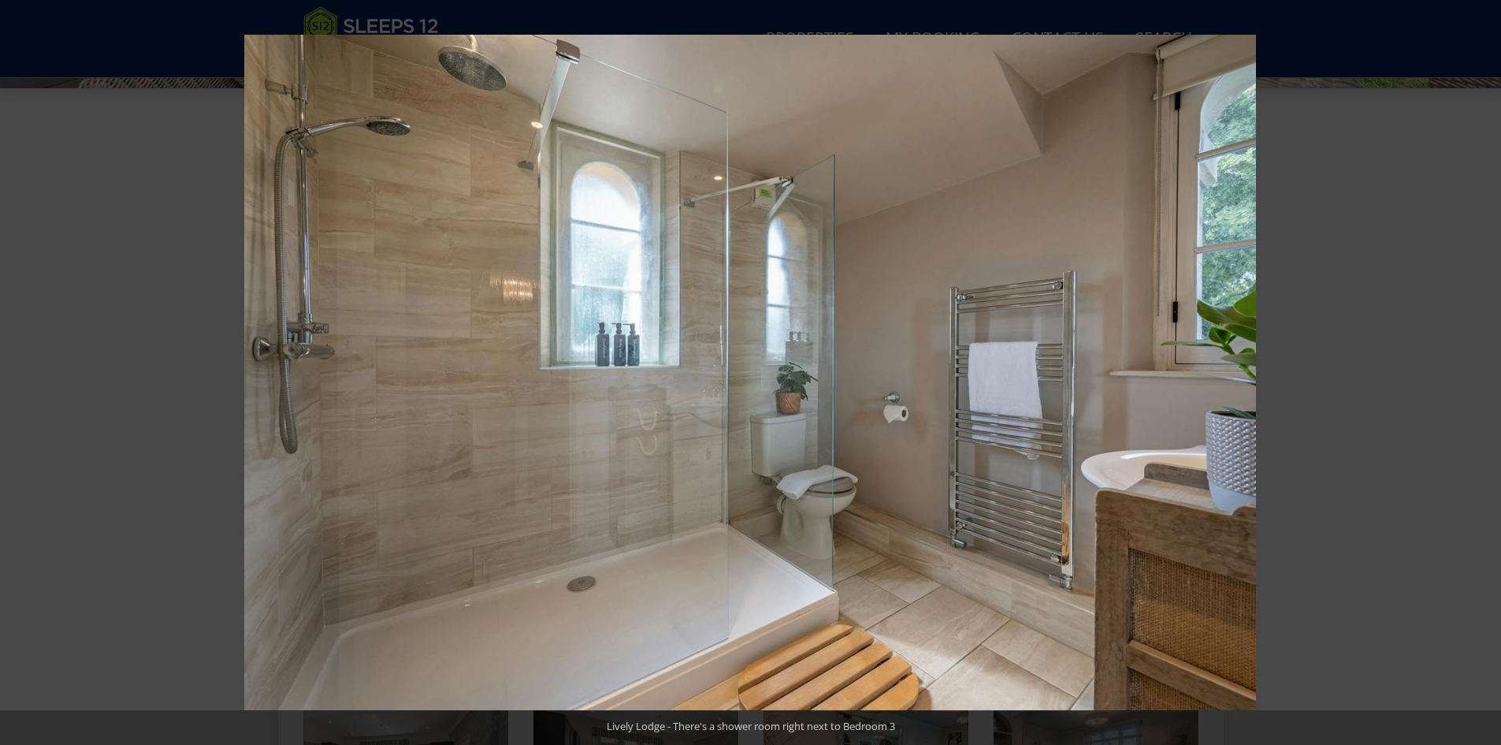
click at [1480, 375] on button at bounding box center [1473, 372] width 55 height 79
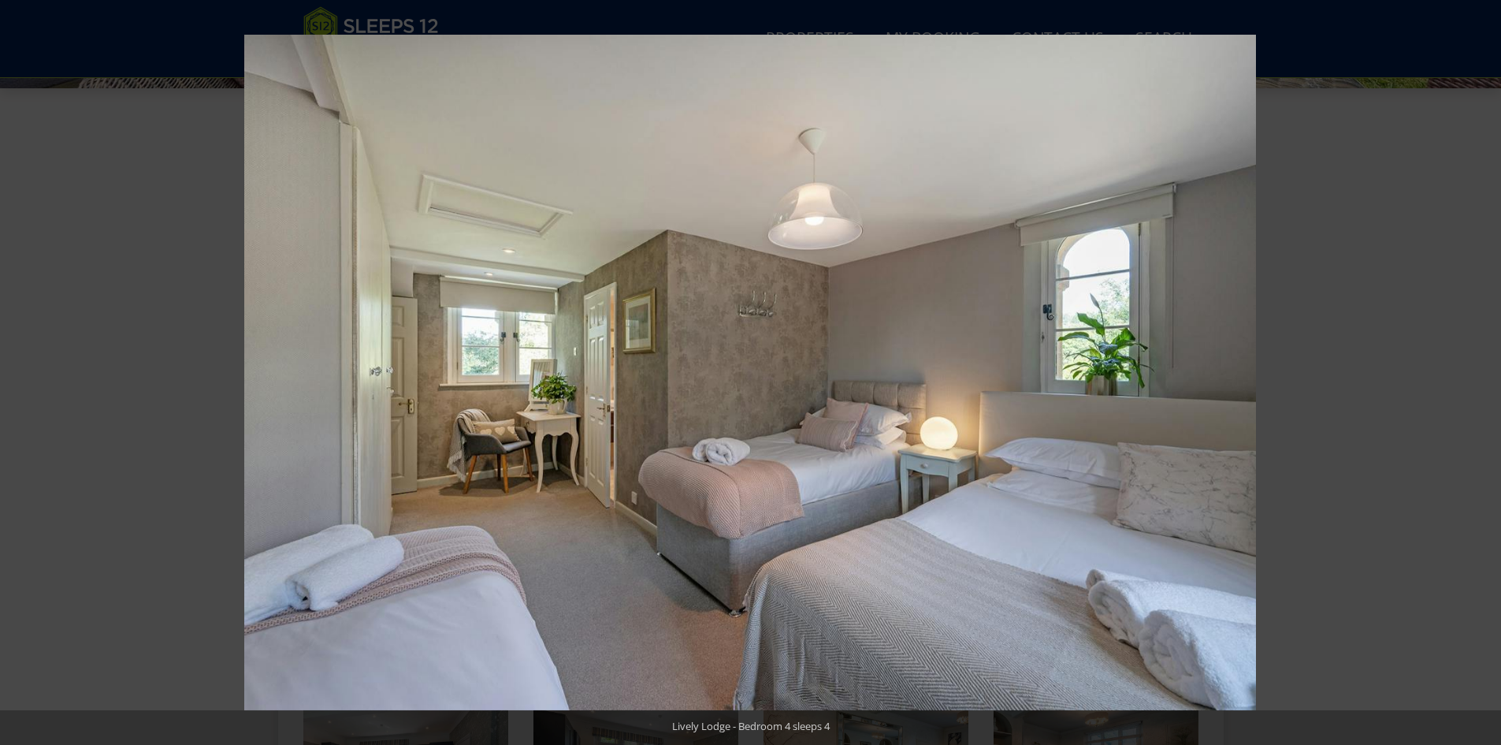
click at [1480, 375] on button at bounding box center [1473, 372] width 55 height 79
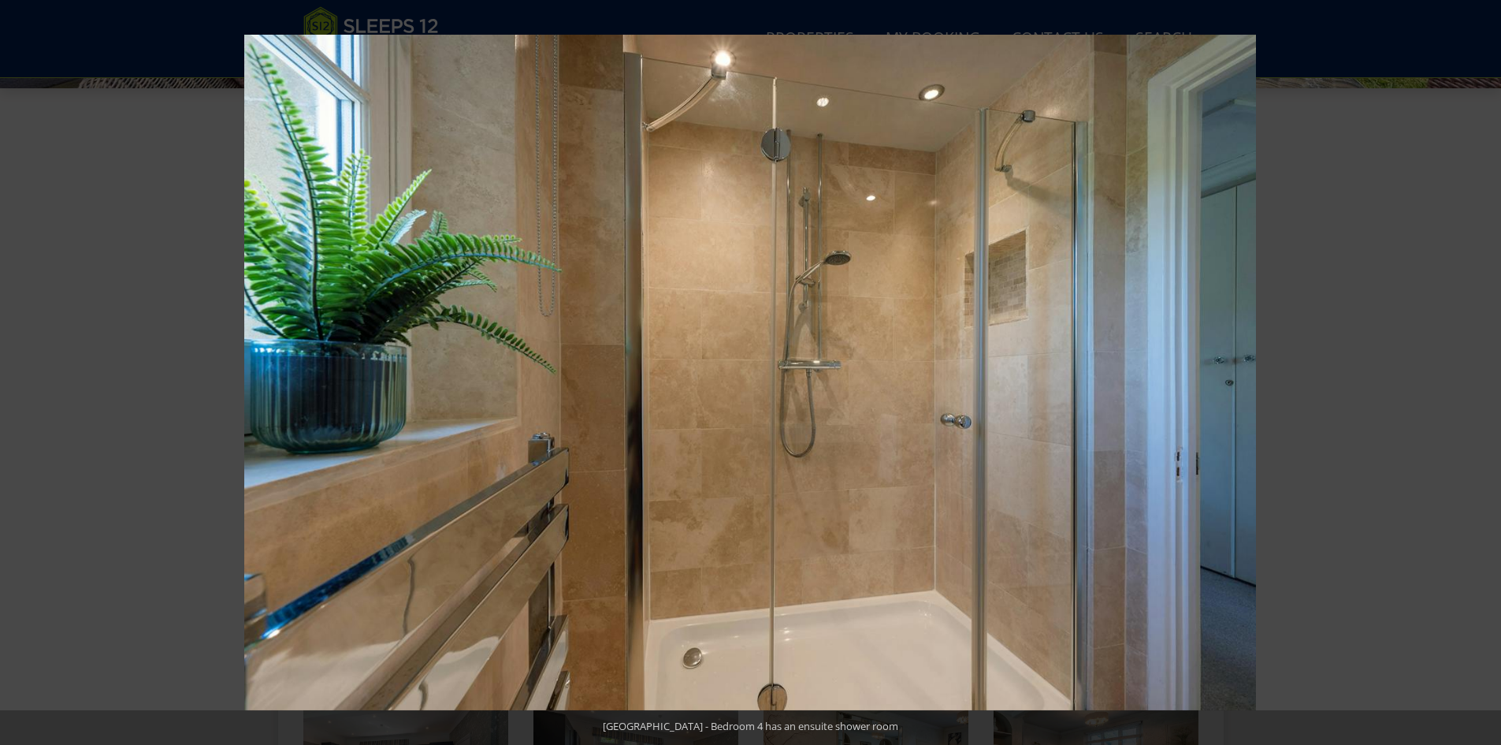
click at [1480, 375] on button at bounding box center [1473, 372] width 55 height 79
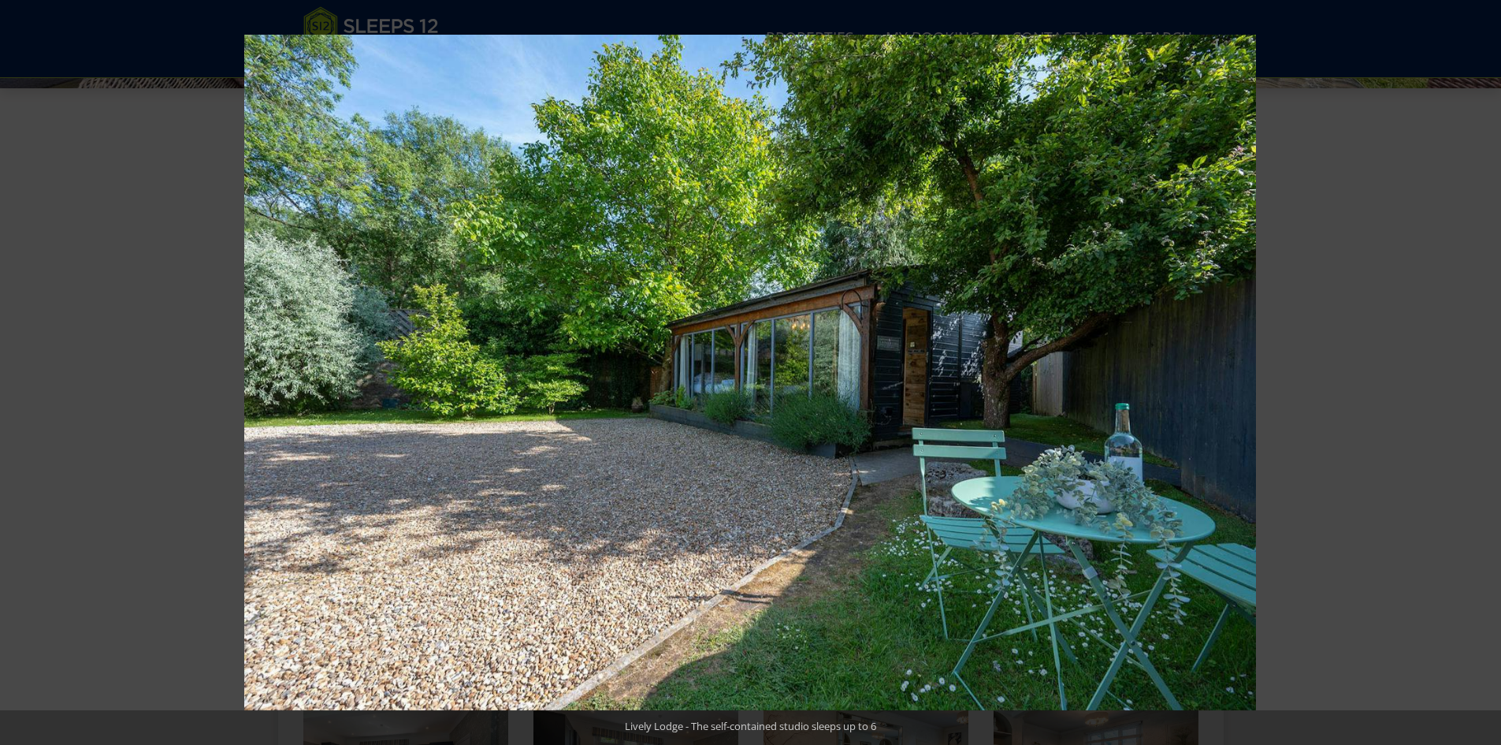
click at [1480, 375] on button at bounding box center [1473, 372] width 55 height 79
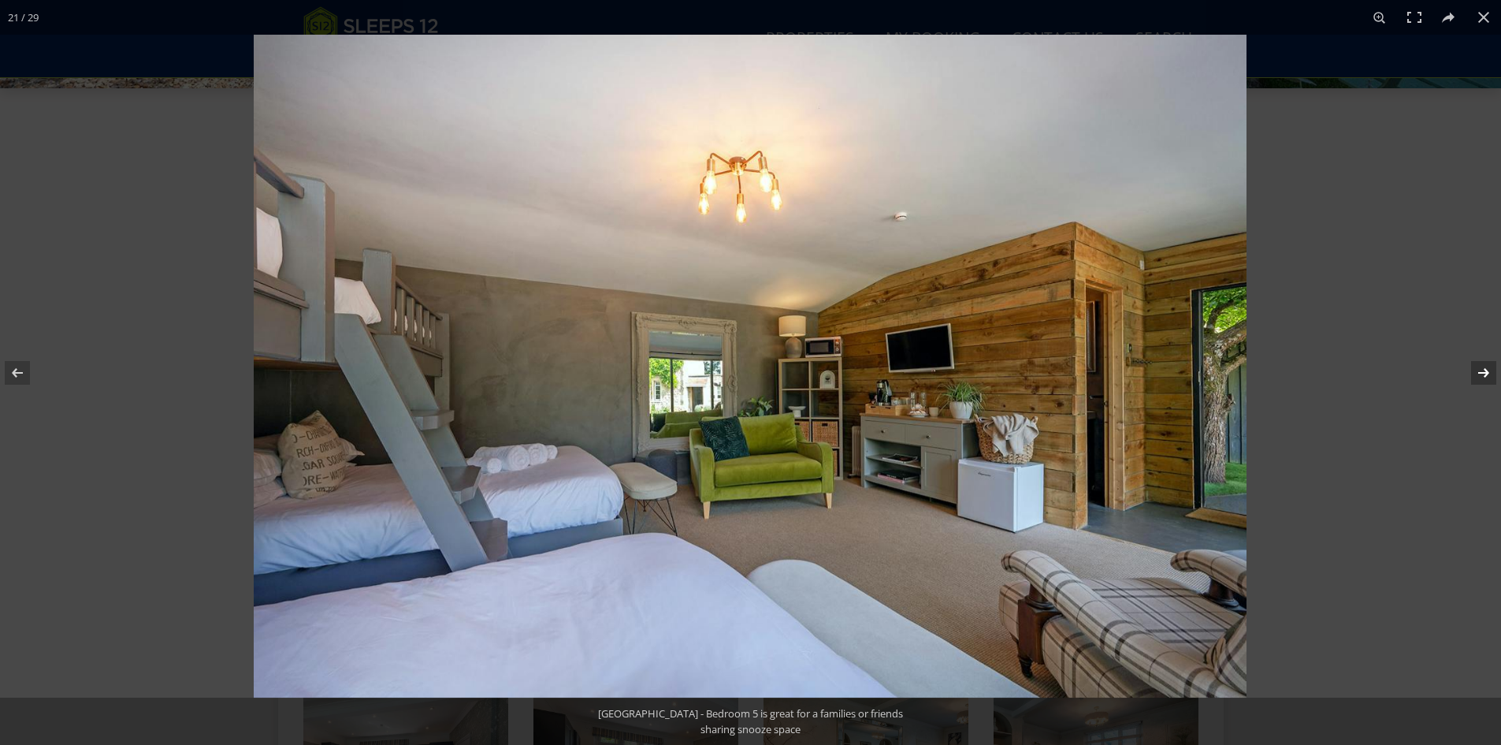
click at [1478, 366] on button at bounding box center [1473, 372] width 55 height 79
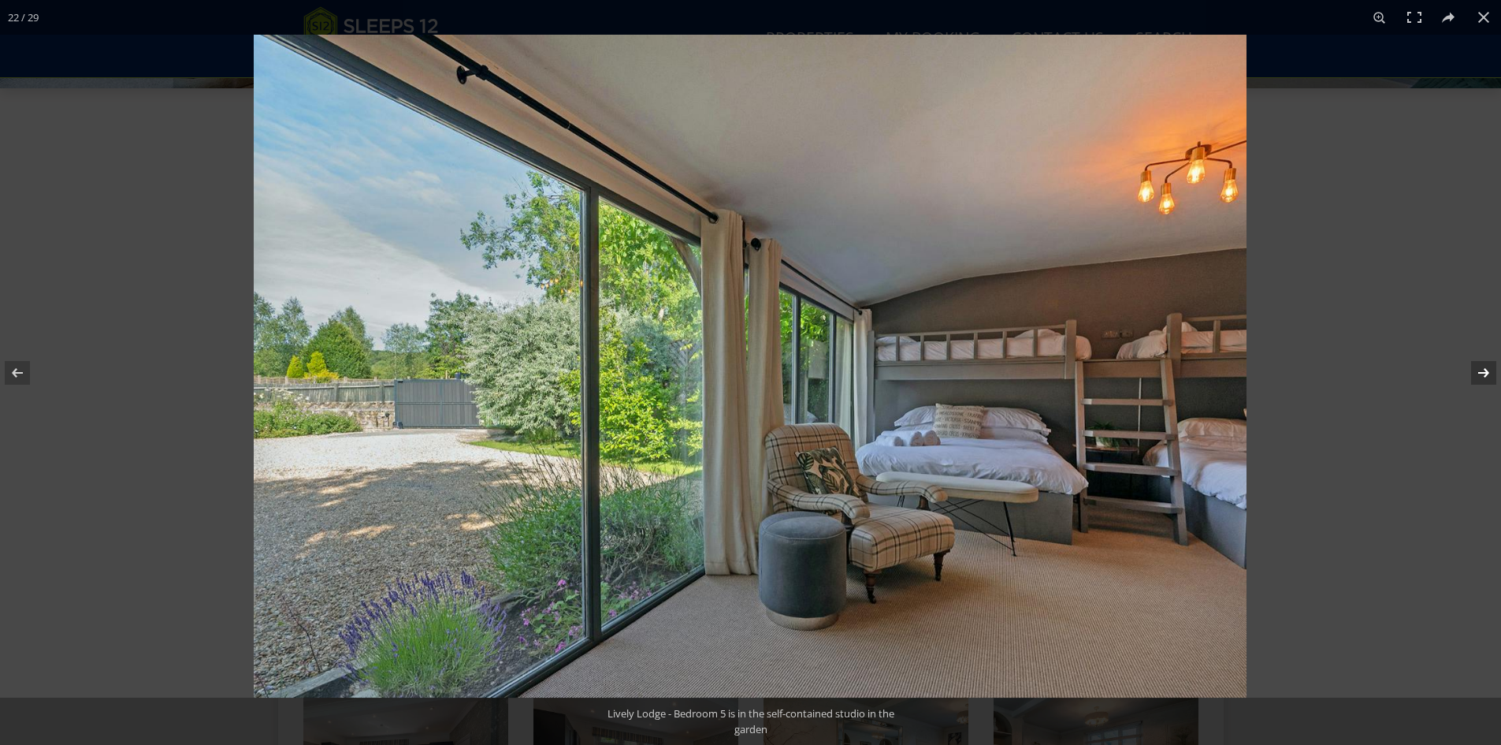
click at [1478, 366] on button at bounding box center [1473, 372] width 55 height 79
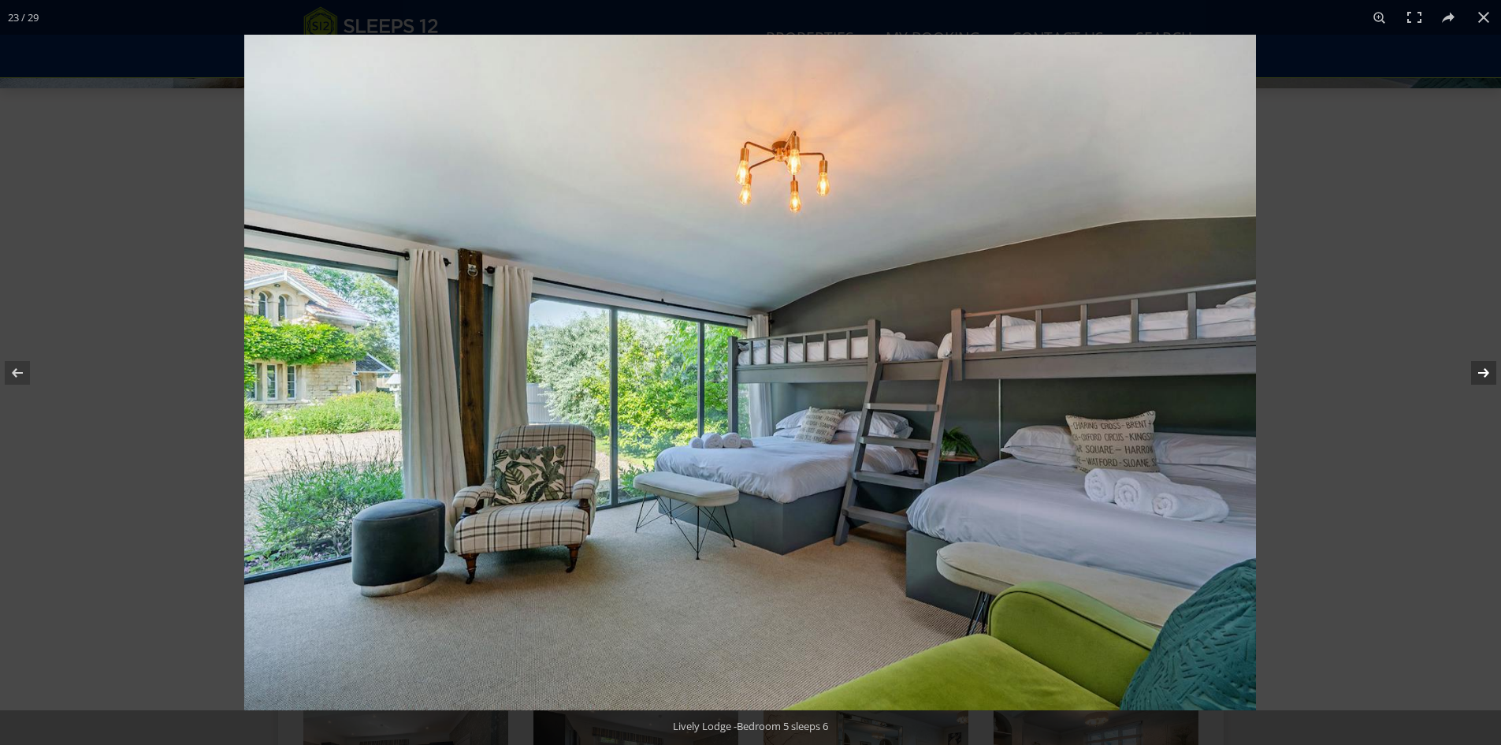
click at [1478, 366] on button at bounding box center [1473, 372] width 55 height 79
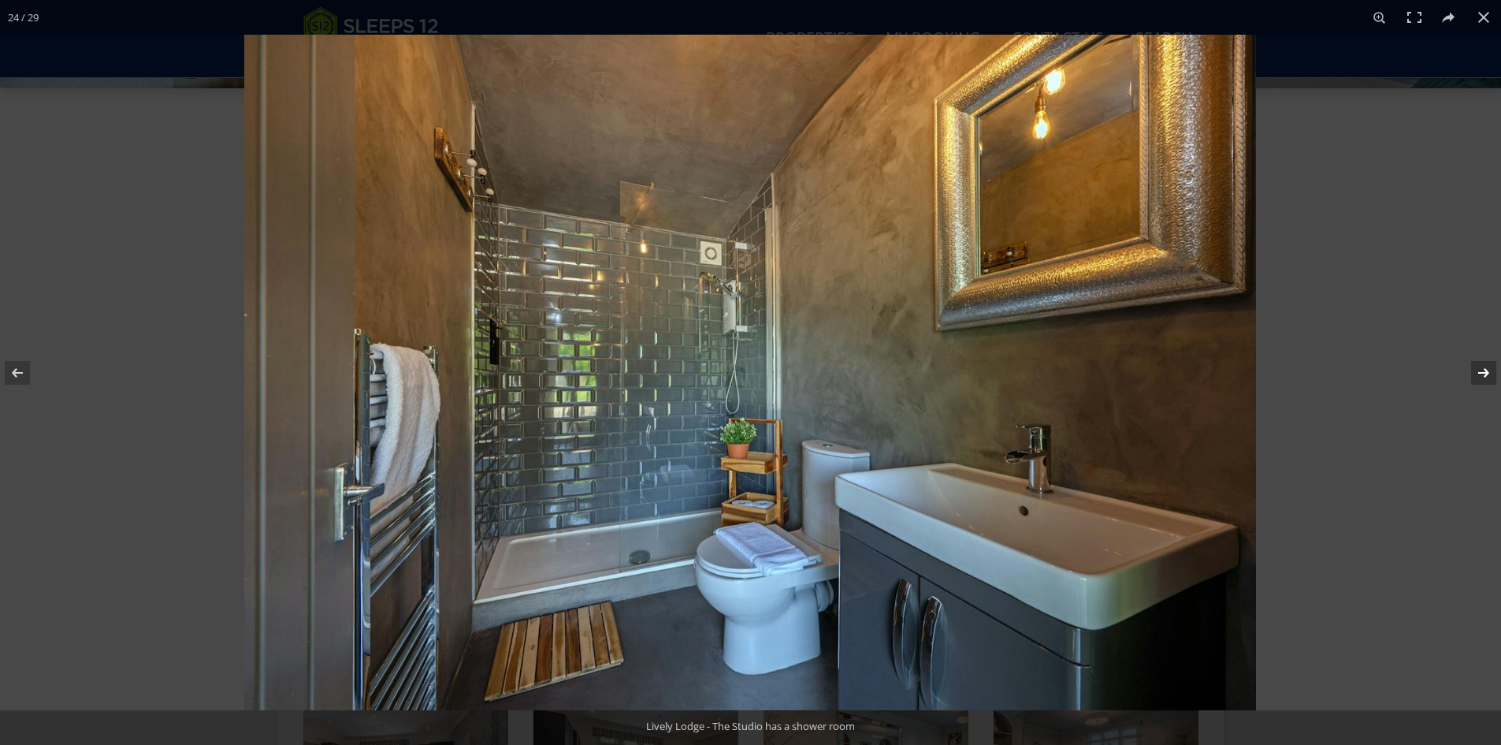
click at [1478, 366] on button at bounding box center [1473, 372] width 55 height 79
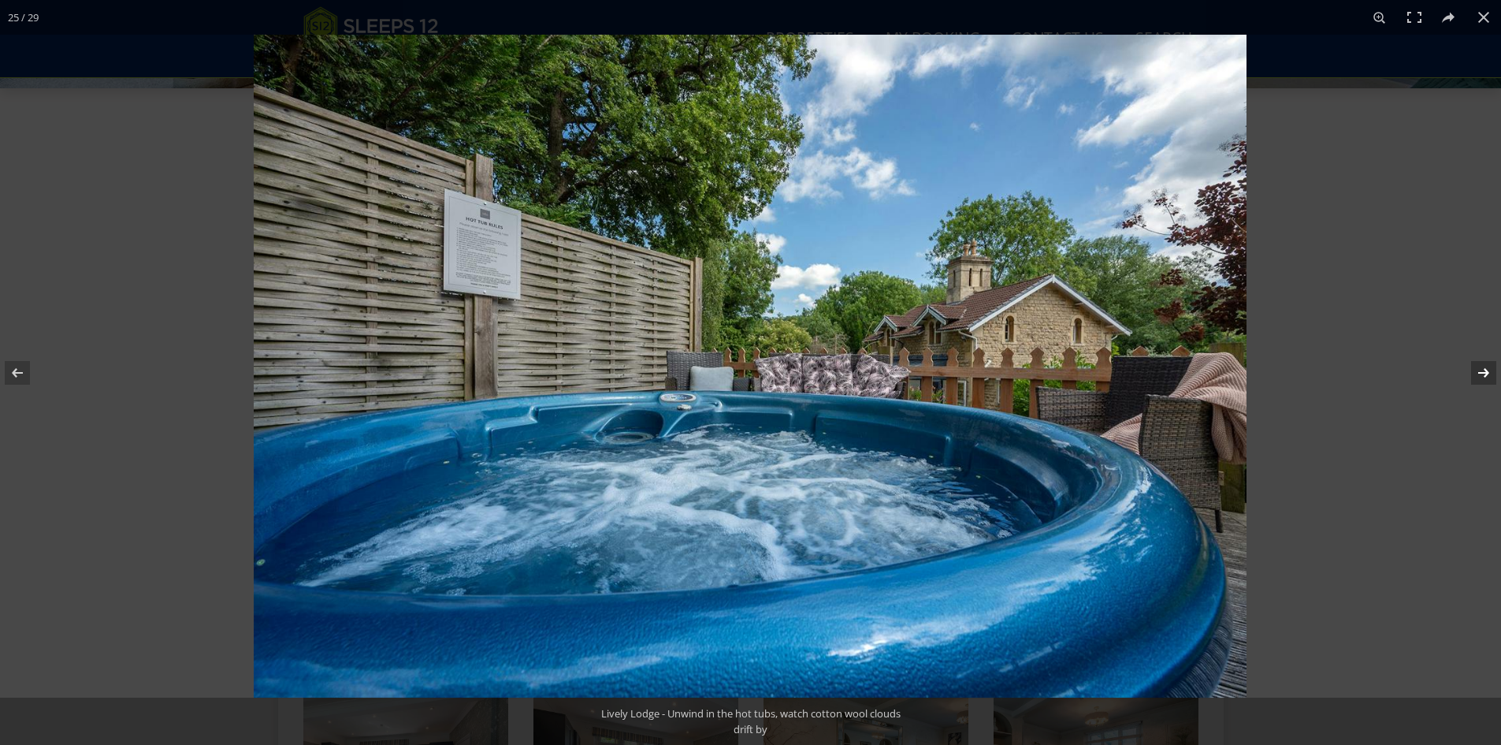
click at [1478, 366] on button at bounding box center [1473, 372] width 55 height 79
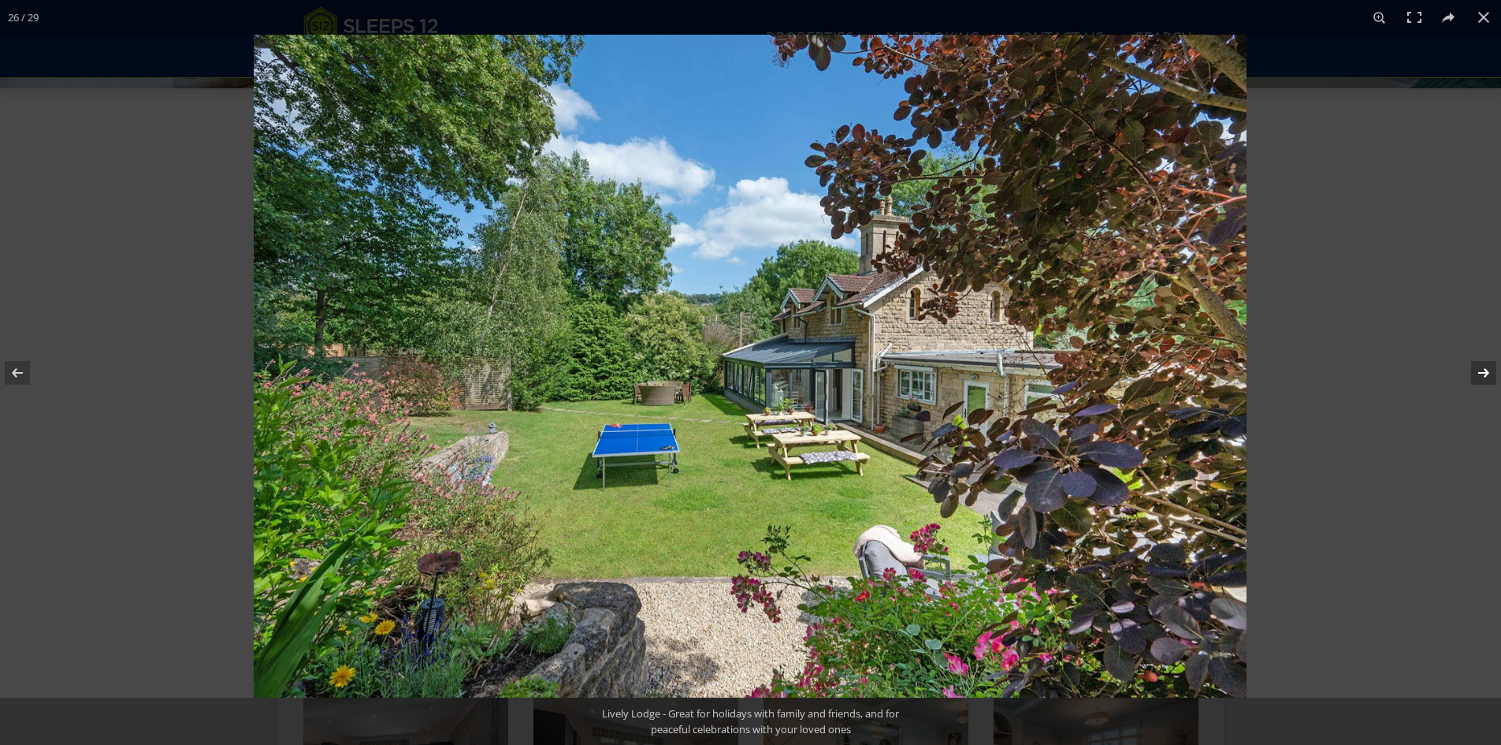
click at [1478, 366] on button at bounding box center [1473, 372] width 55 height 79
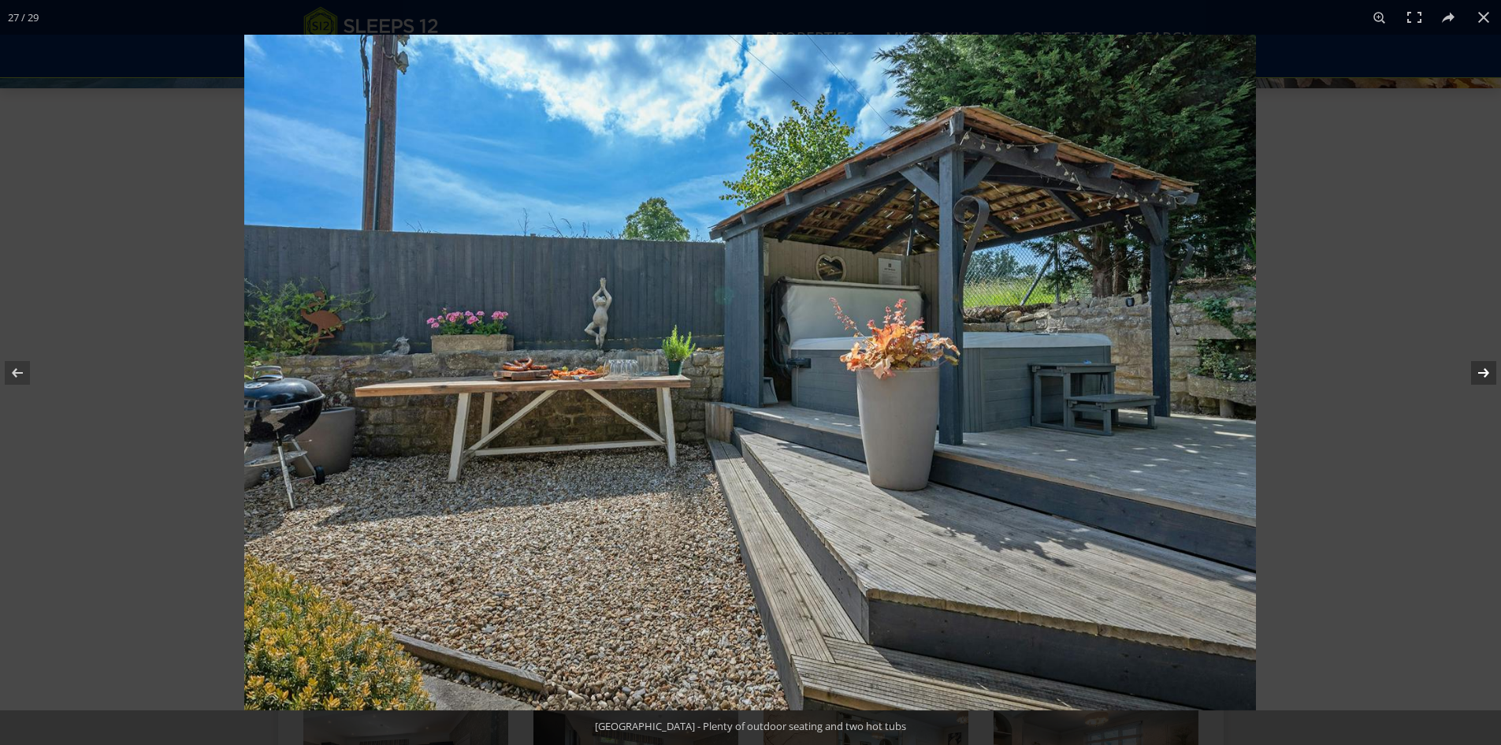
click at [1478, 366] on button at bounding box center [1473, 372] width 55 height 79
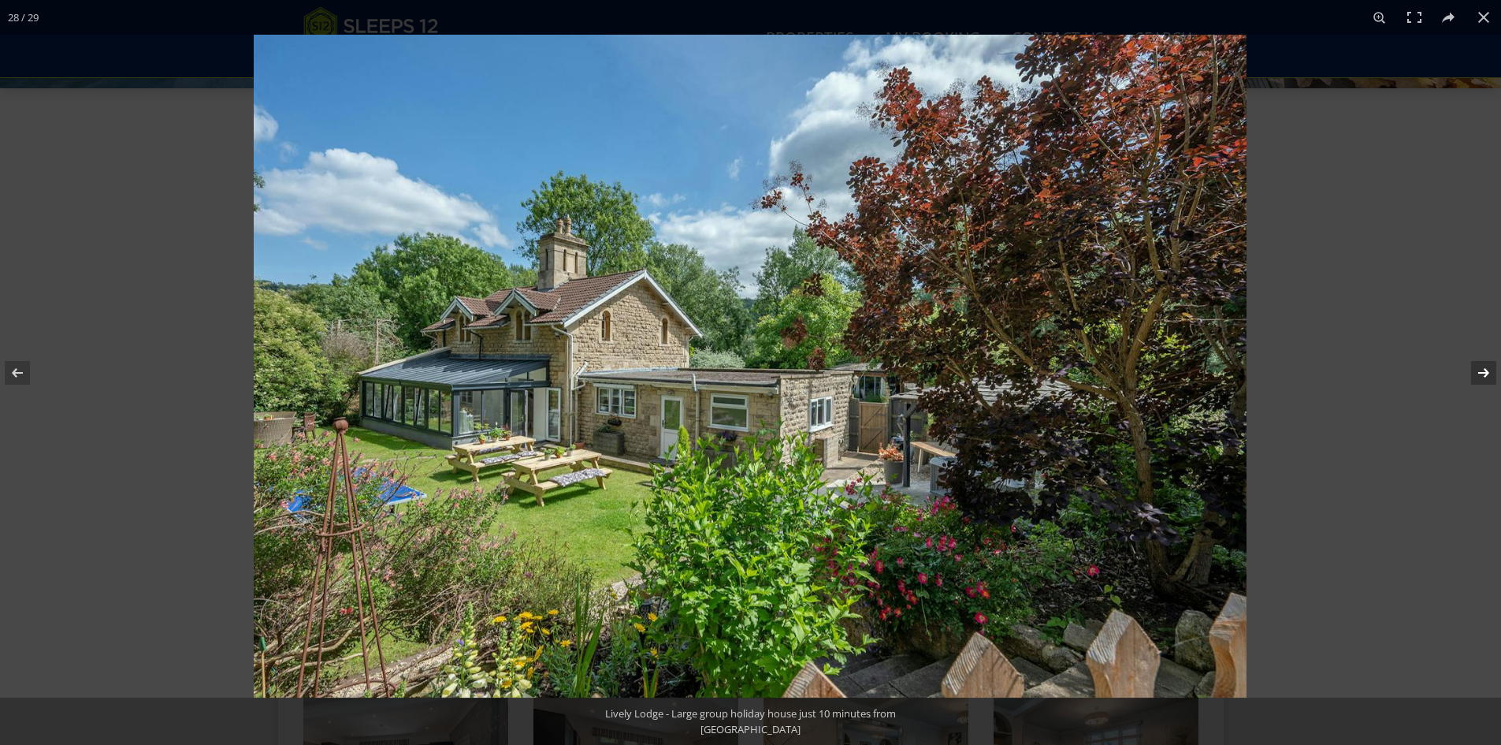
click at [1478, 366] on button at bounding box center [1473, 372] width 55 height 79
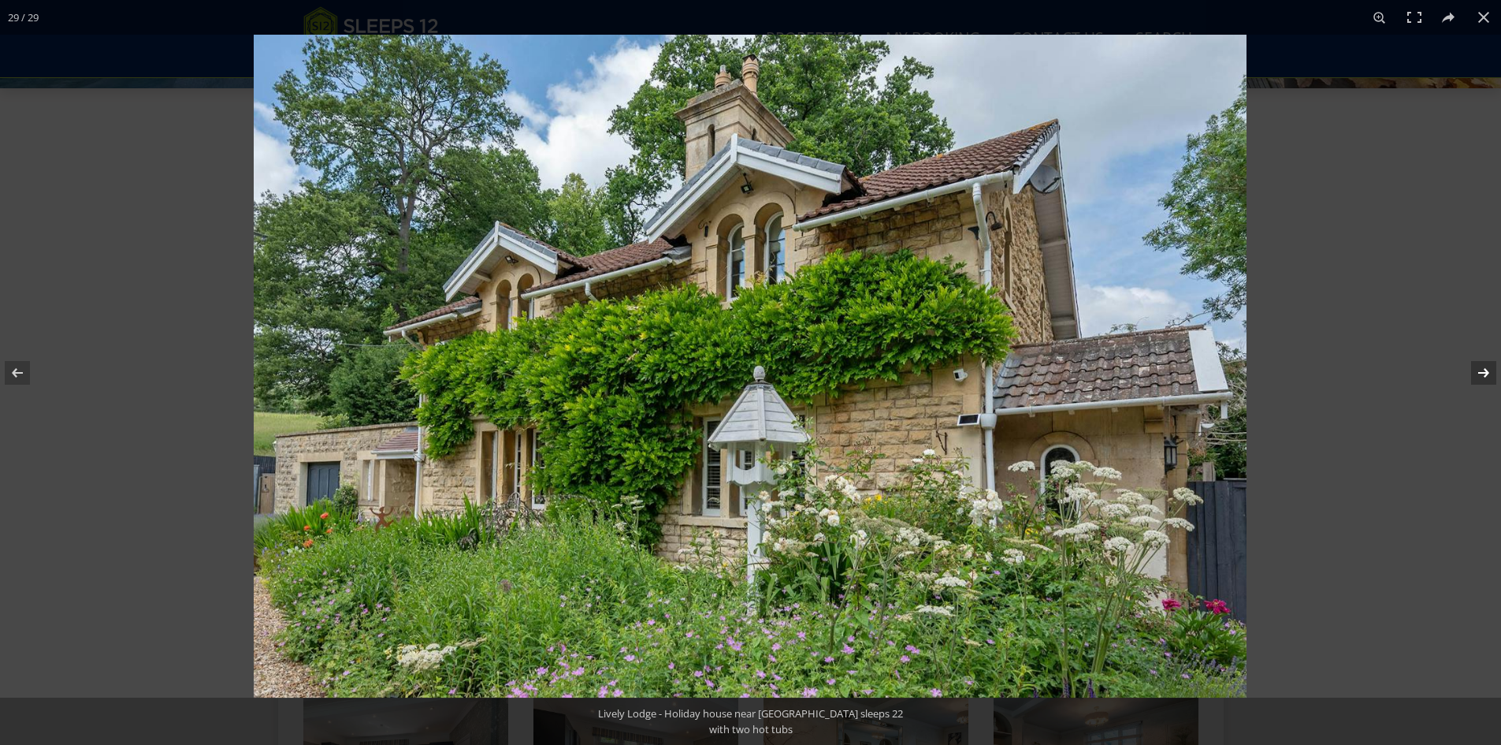
click at [1478, 366] on button at bounding box center [1473, 372] width 55 height 79
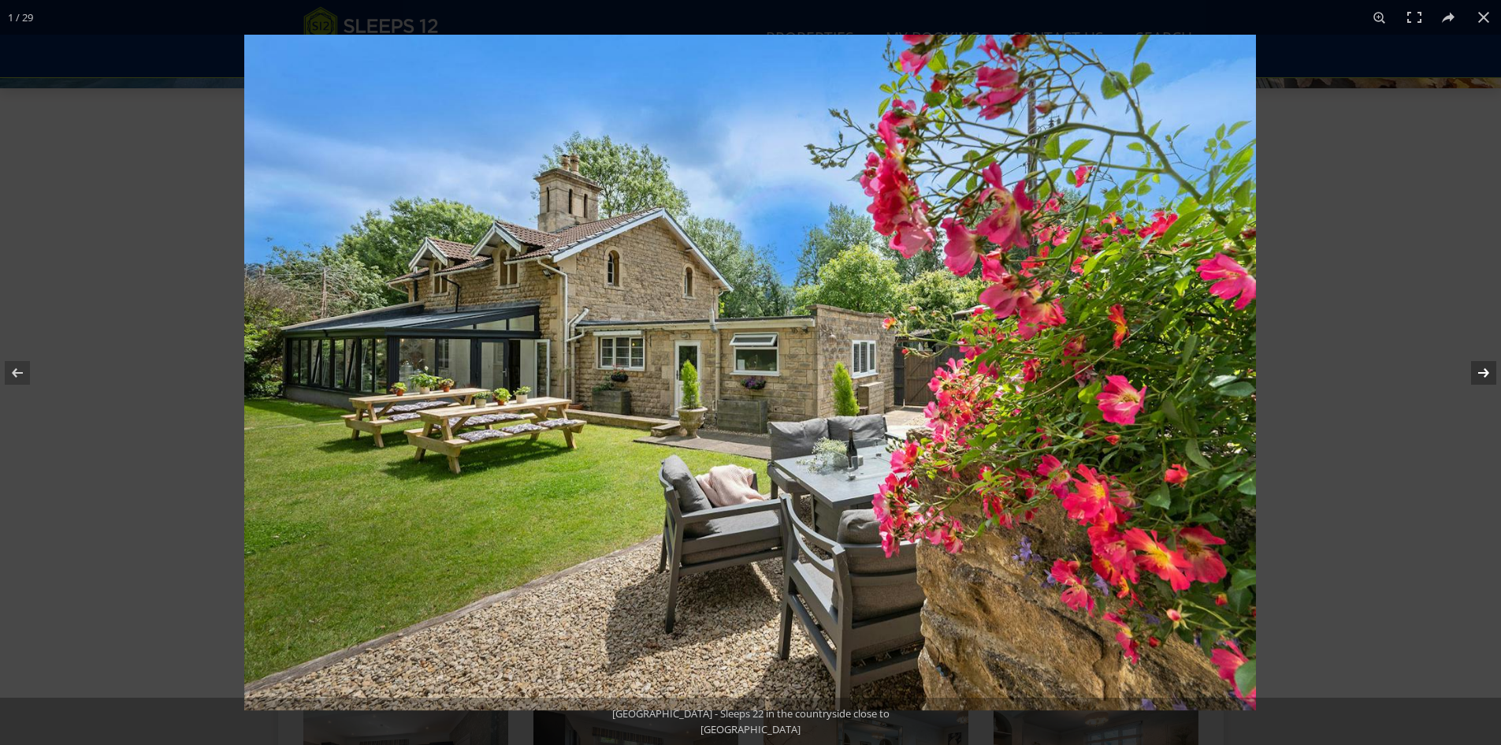
click at [1478, 366] on button at bounding box center [1473, 372] width 55 height 79
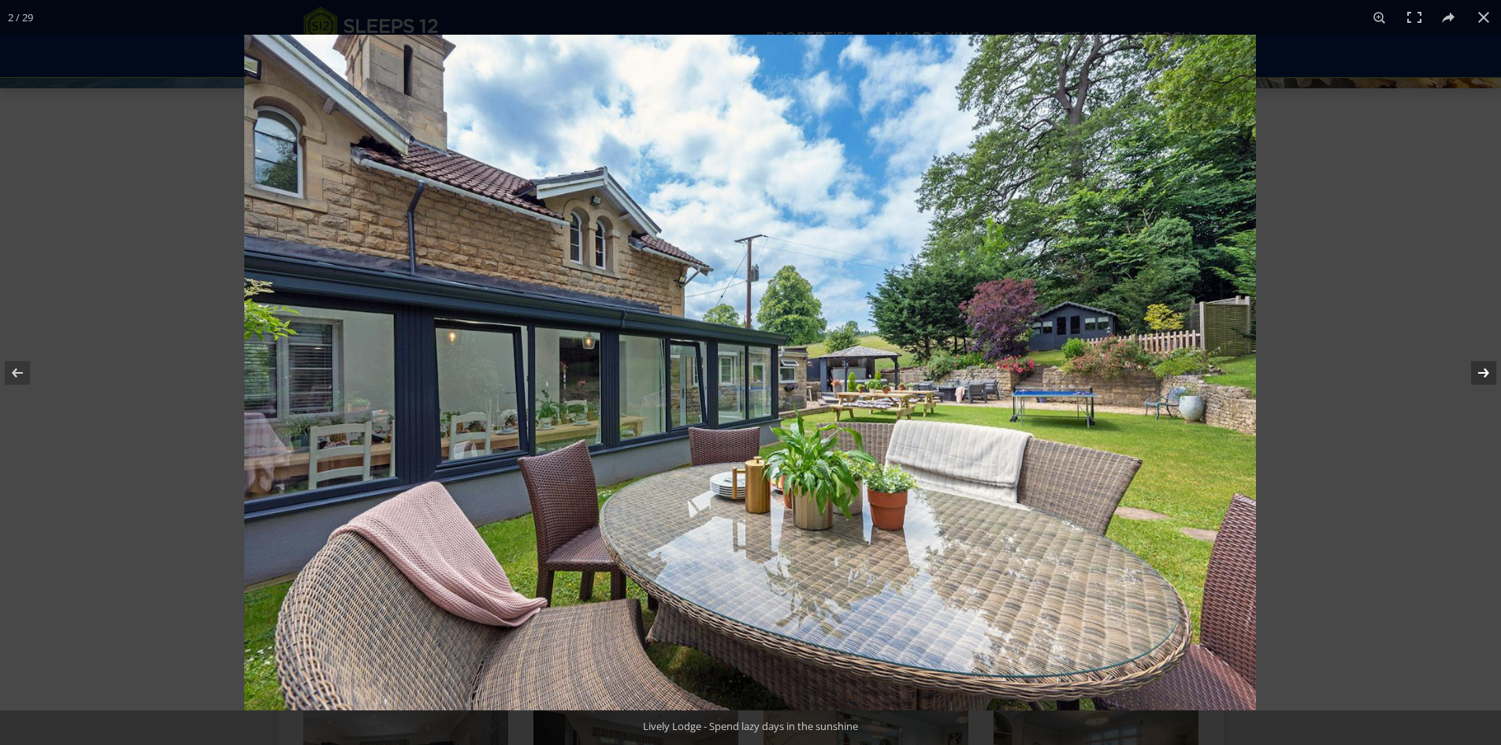
click at [1478, 366] on button at bounding box center [1473, 372] width 55 height 79
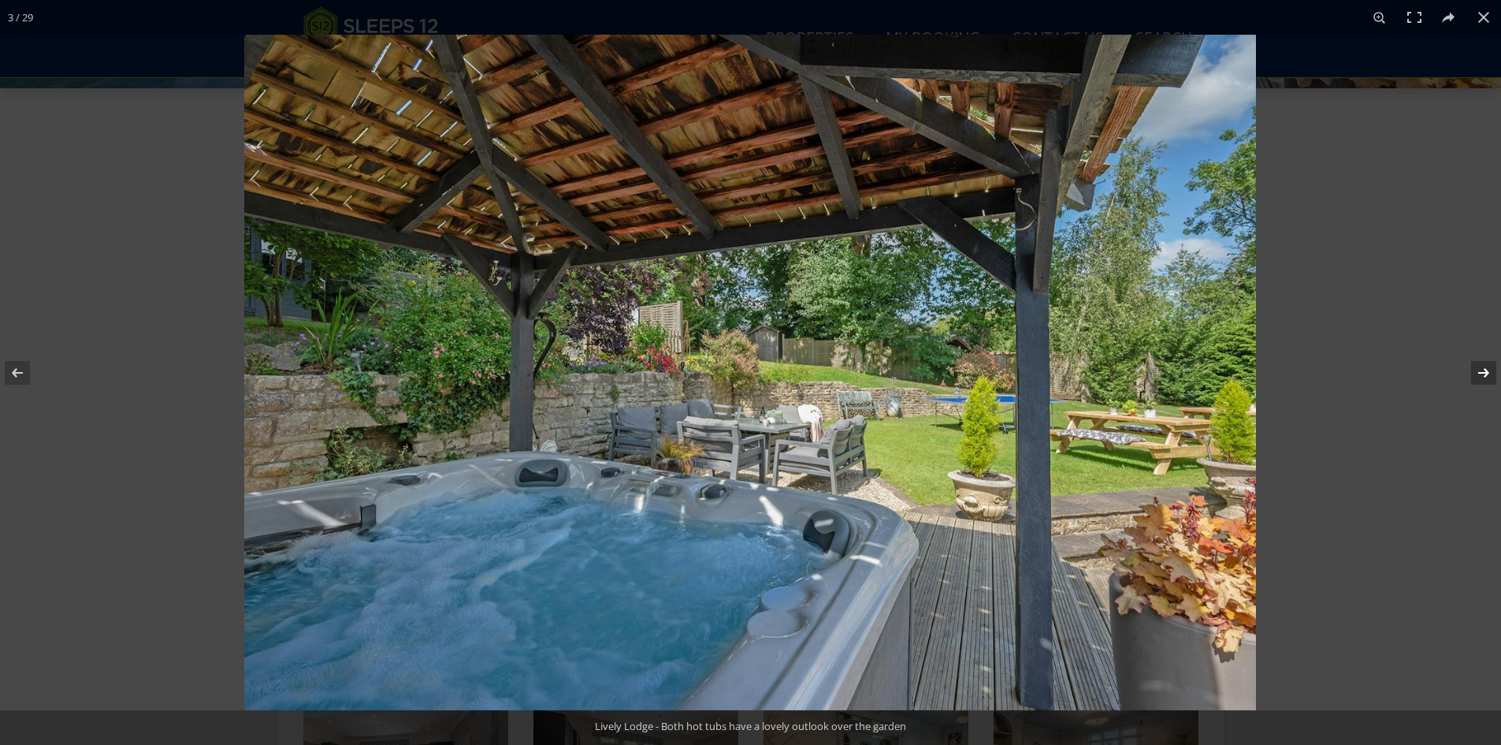
click at [1478, 366] on button at bounding box center [1473, 372] width 55 height 79
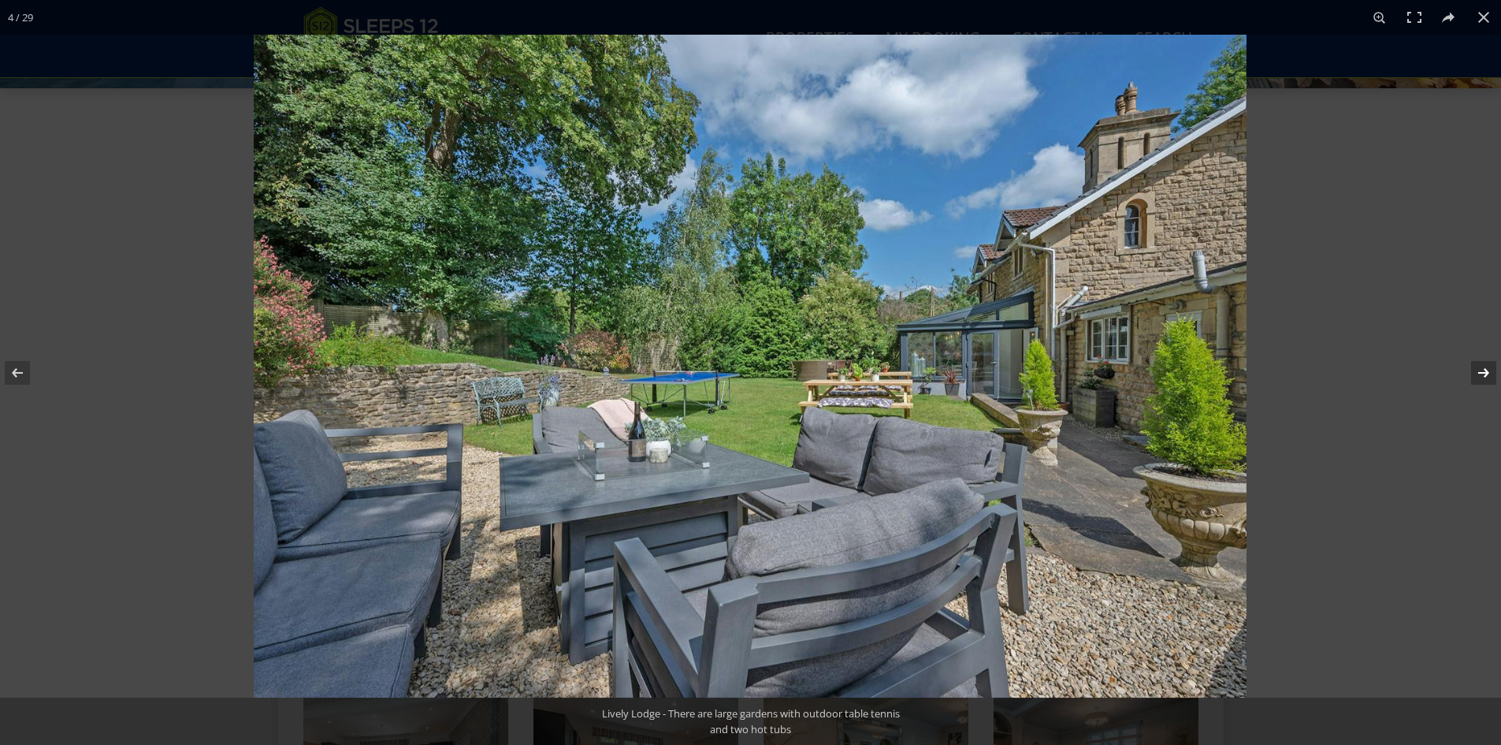
click at [1478, 366] on button at bounding box center [1473, 372] width 55 height 79
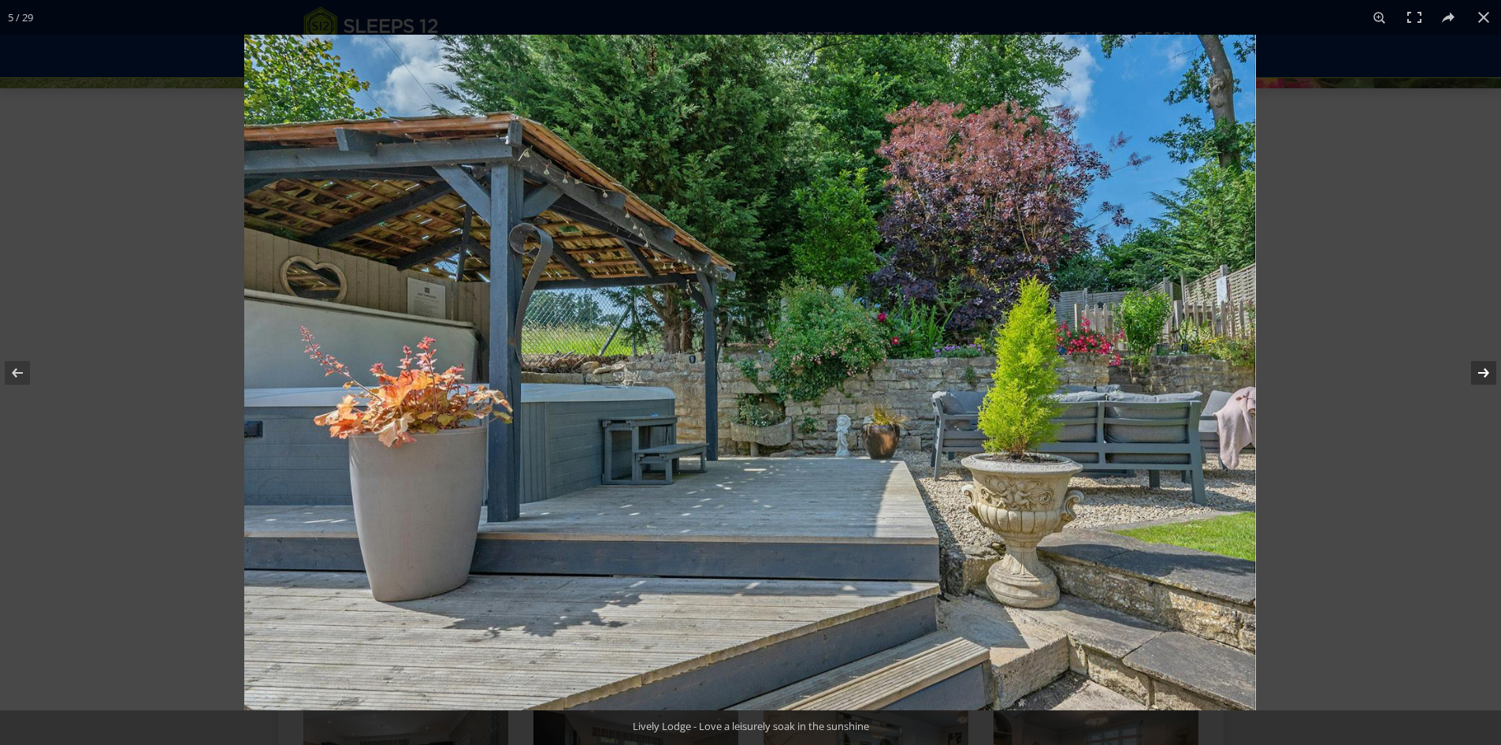
click at [1478, 366] on button at bounding box center [1473, 372] width 55 height 79
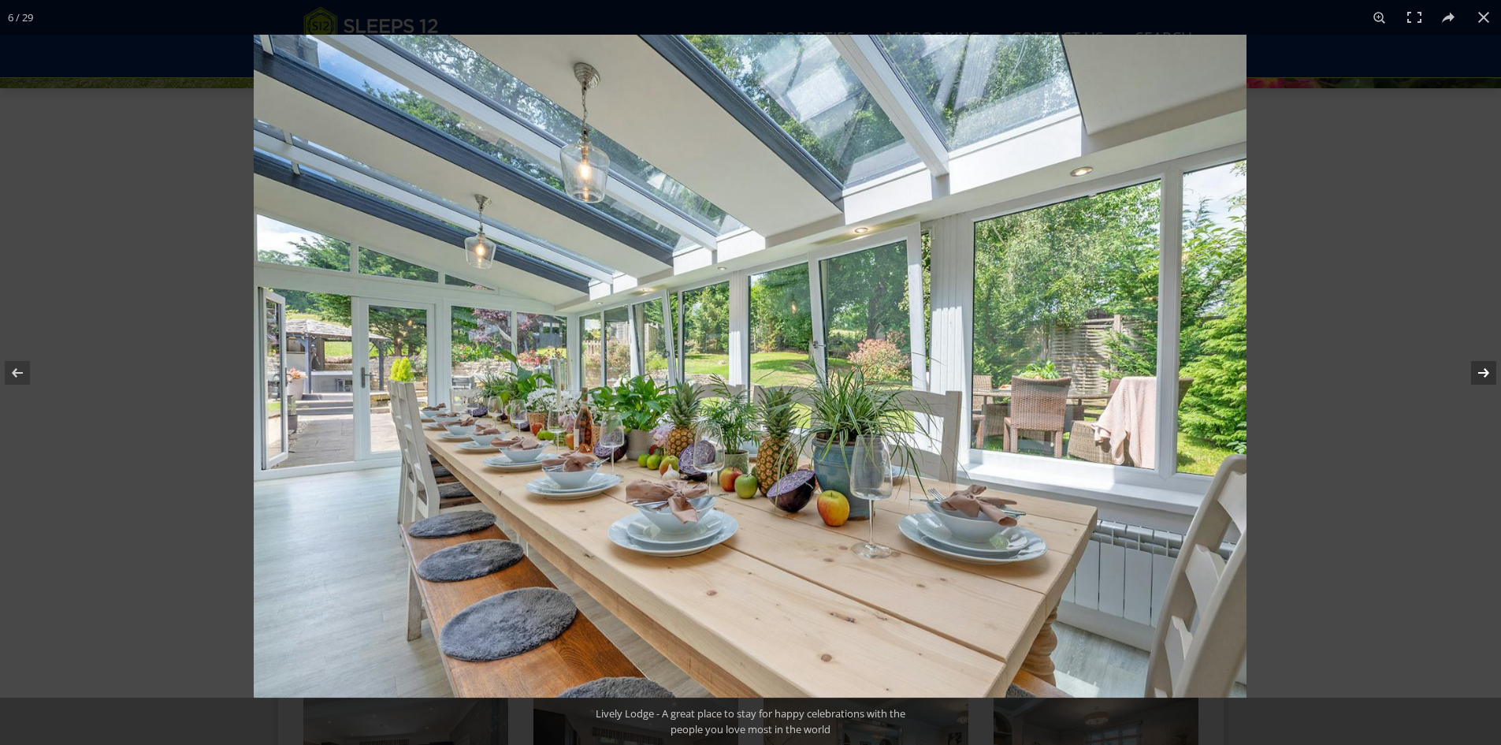
click at [1478, 366] on button at bounding box center [1473, 372] width 55 height 79
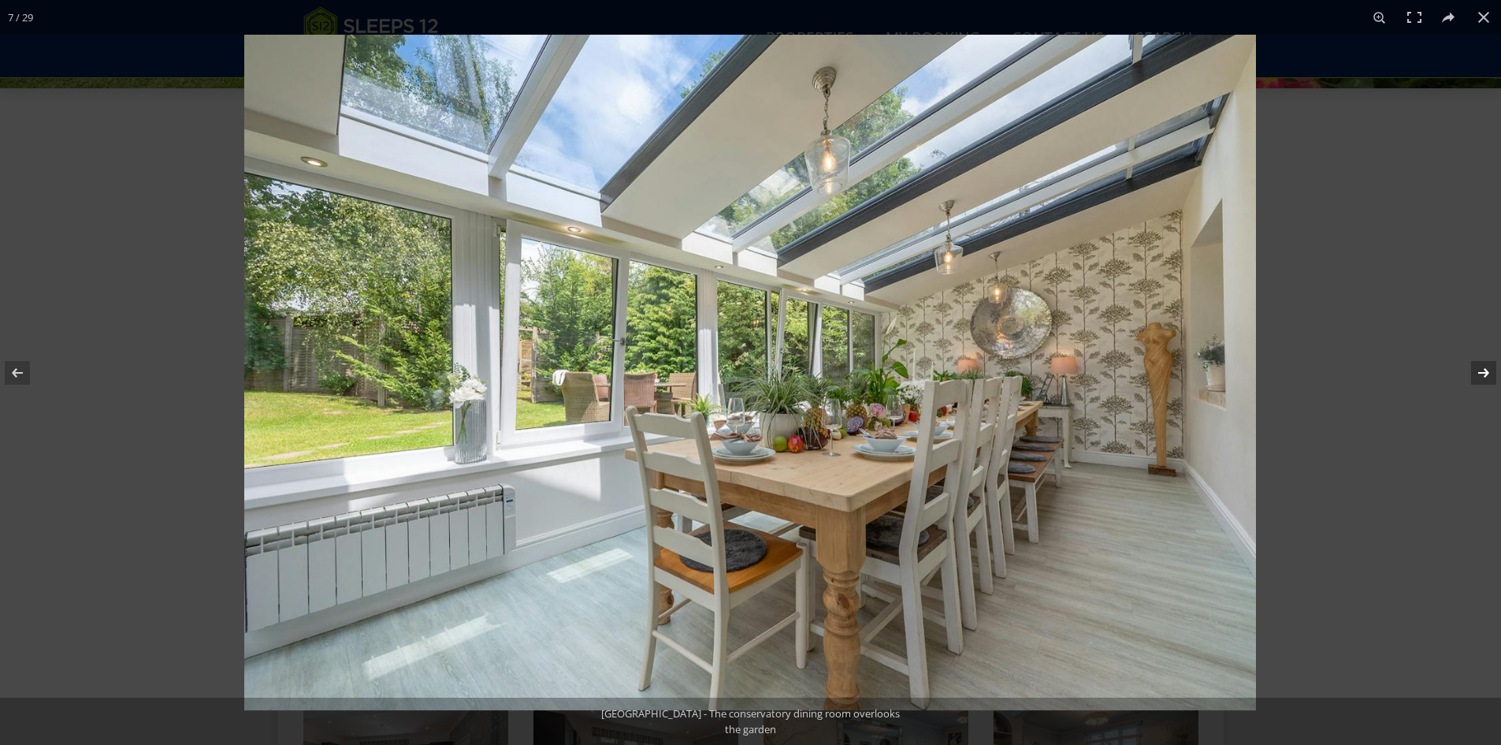
click at [1478, 366] on button at bounding box center [1473, 372] width 55 height 79
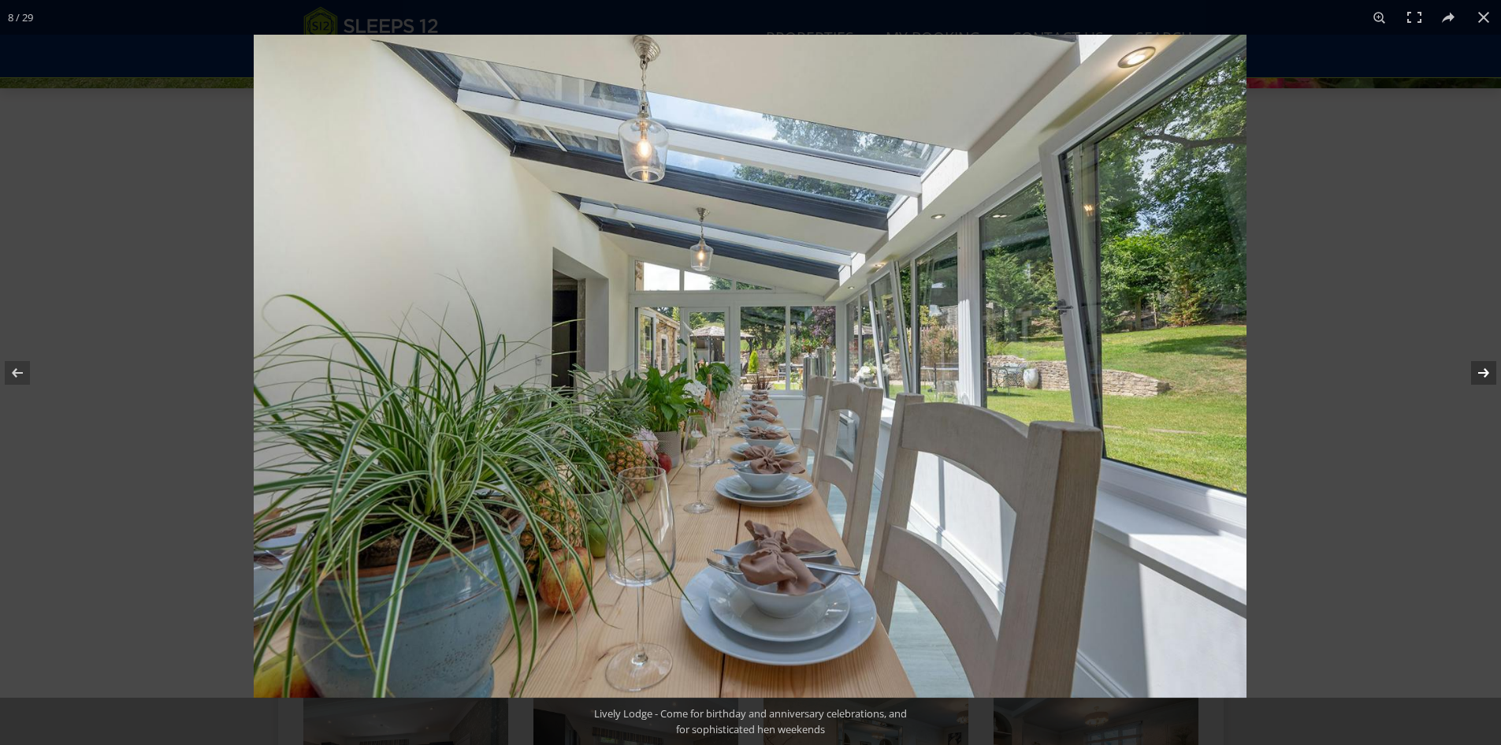
click at [1478, 366] on button at bounding box center [1473, 372] width 55 height 79
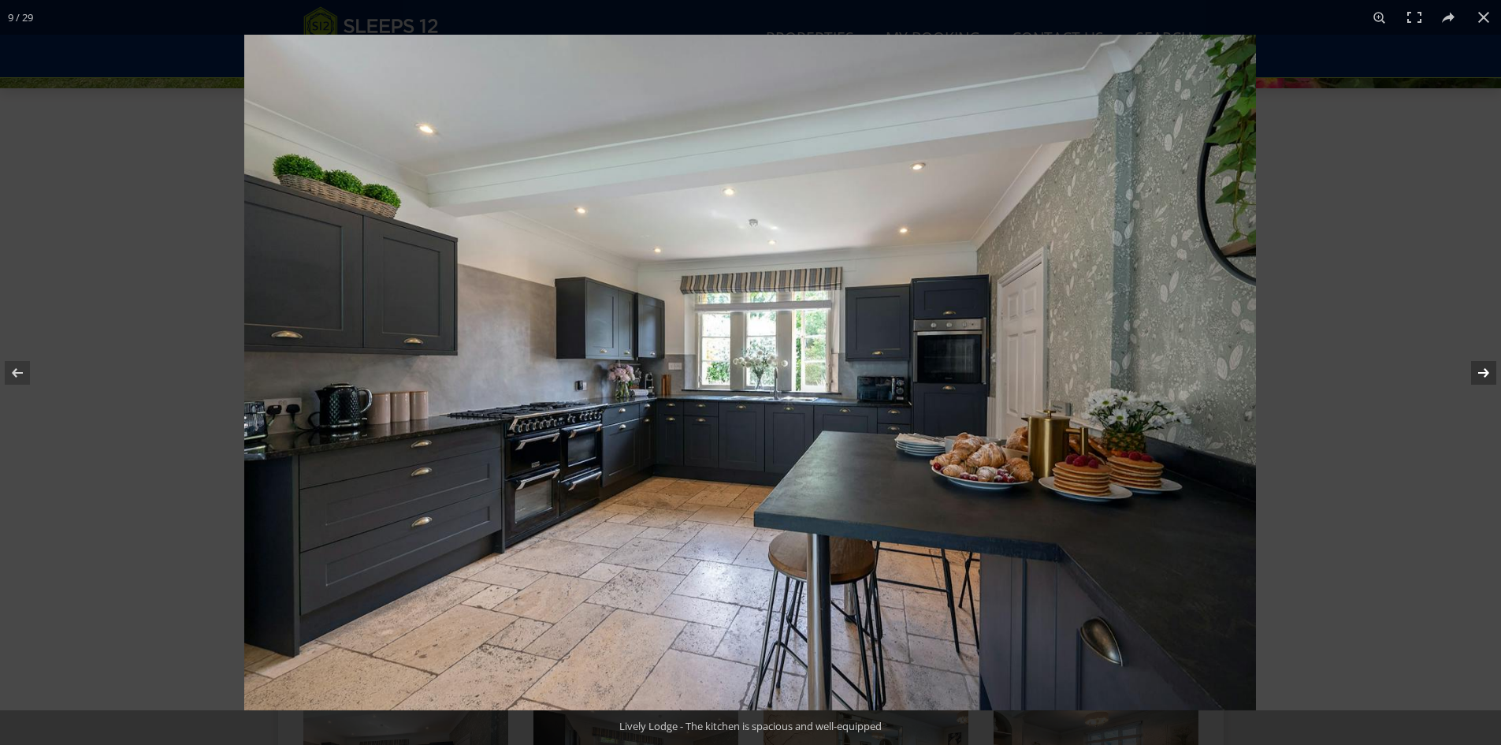
click at [1478, 366] on button at bounding box center [1473, 372] width 55 height 79
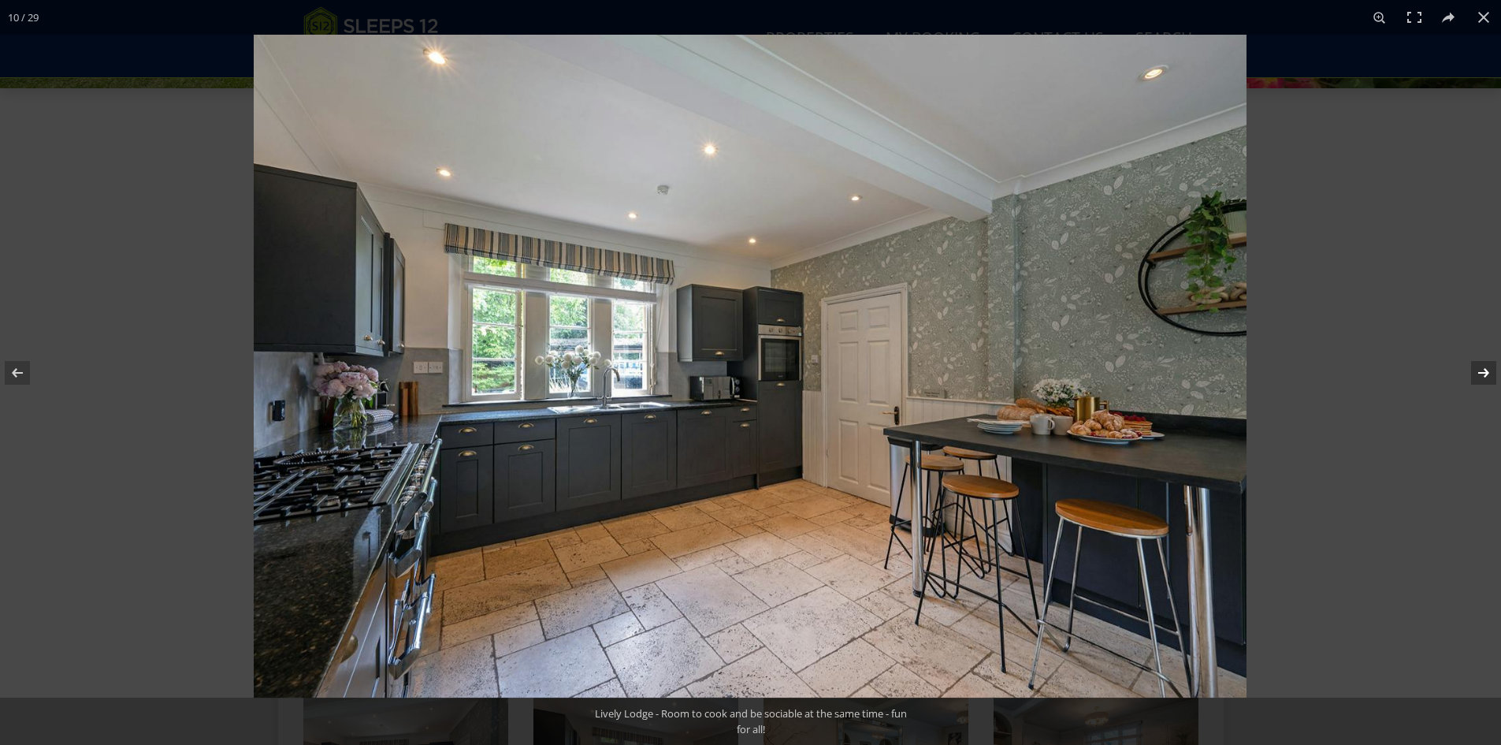
click at [1478, 366] on button at bounding box center [1473, 372] width 55 height 79
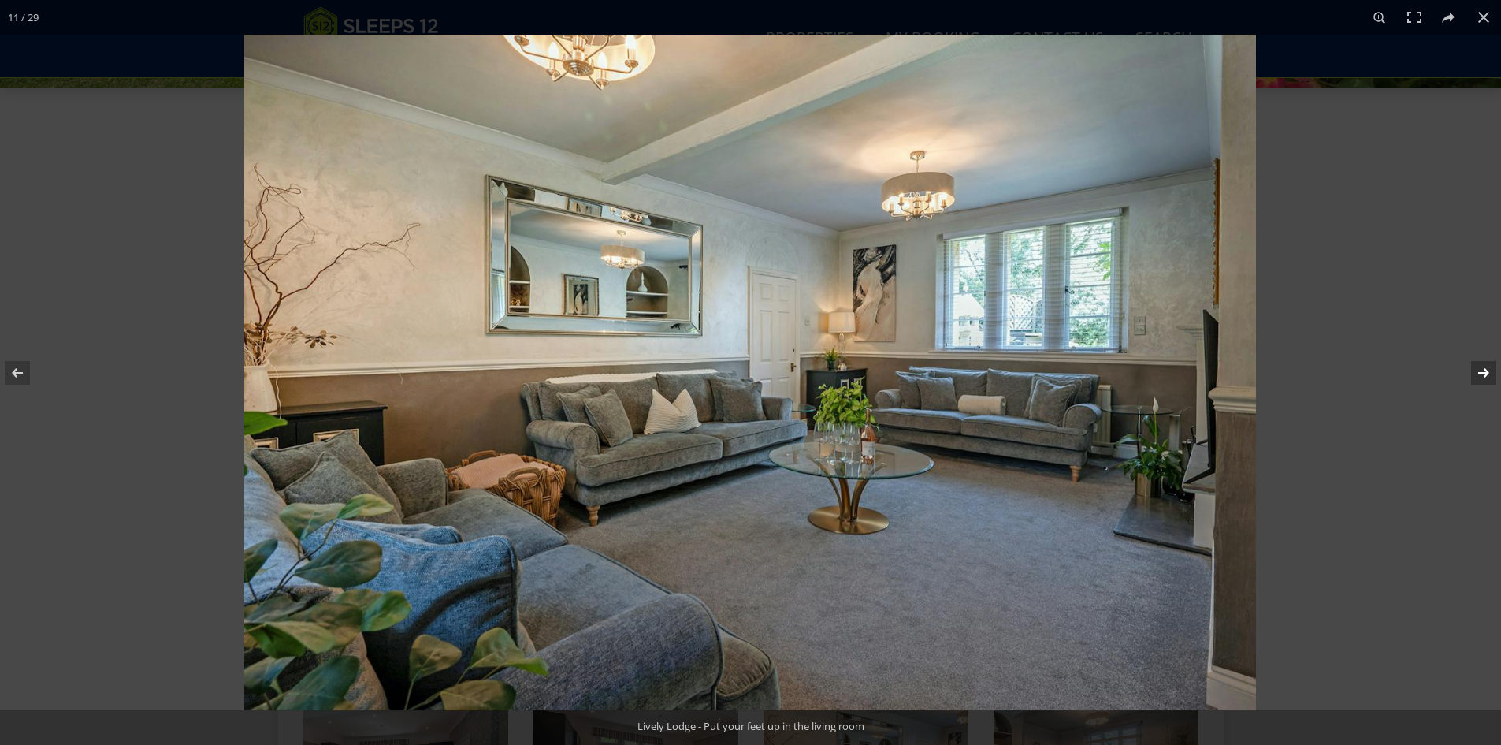
click at [1478, 366] on button at bounding box center [1473, 372] width 55 height 79
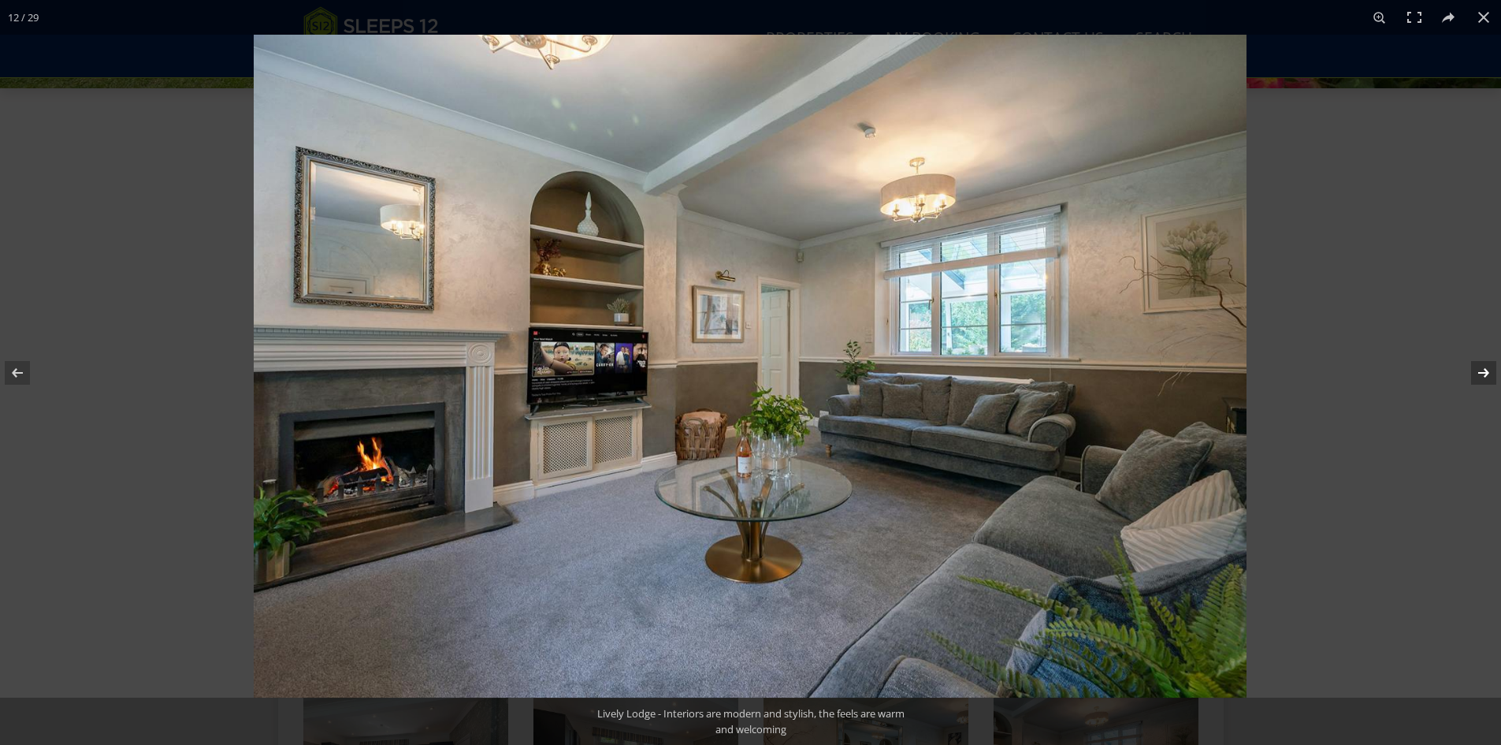
click at [1478, 366] on button at bounding box center [1473, 372] width 55 height 79
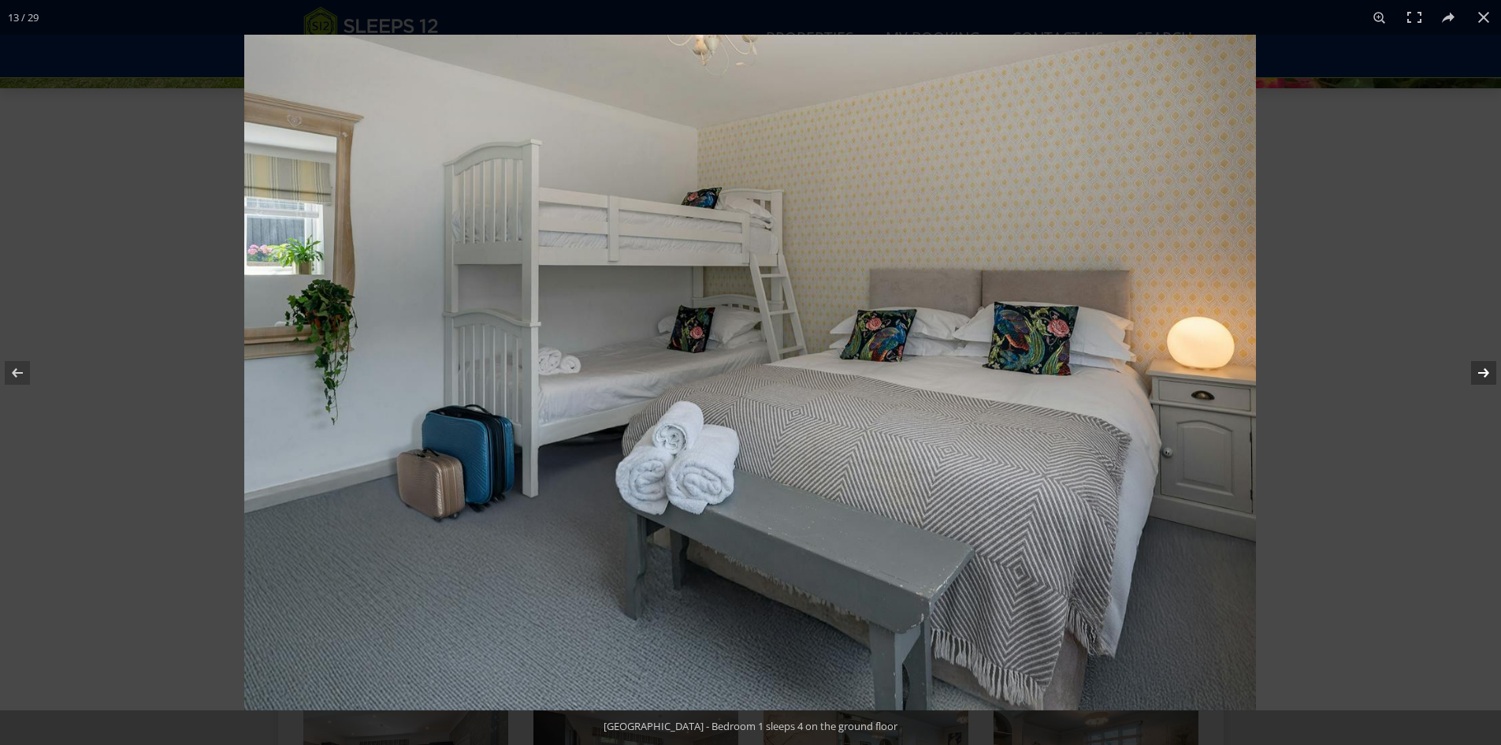
click at [1478, 366] on button at bounding box center [1473, 372] width 55 height 79
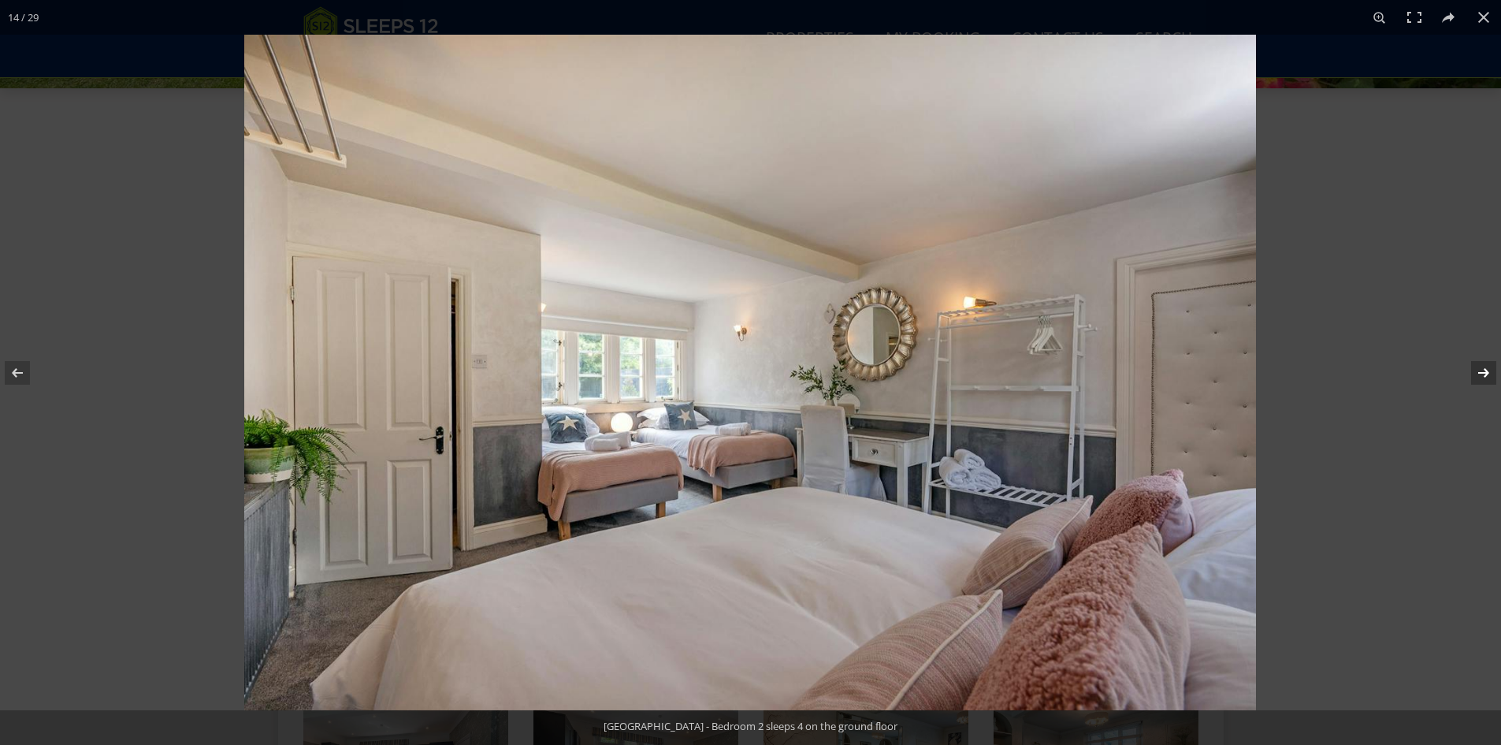
click at [1478, 366] on button at bounding box center [1473, 372] width 55 height 79
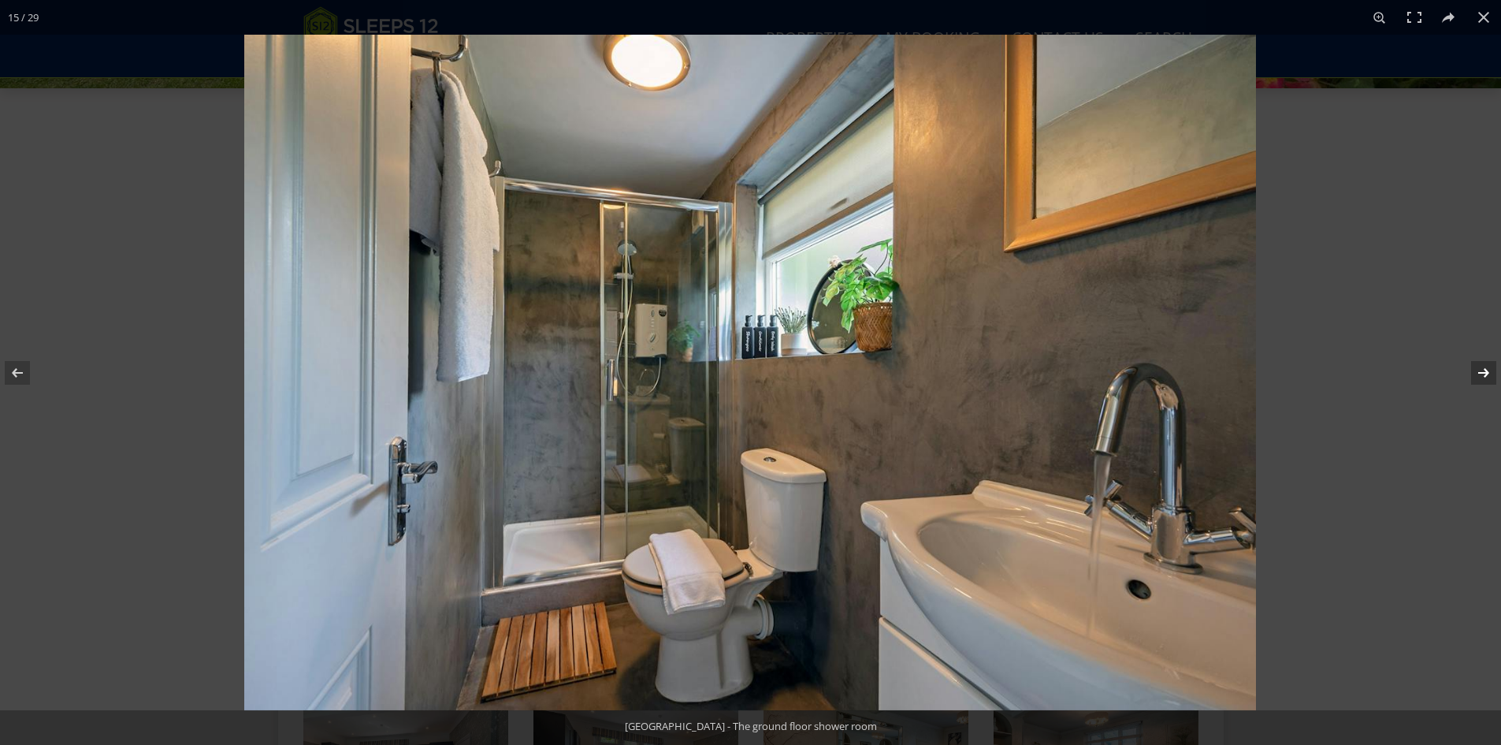
click at [1478, 366] on button at bounding box center [1473, 372] width 55 height 79
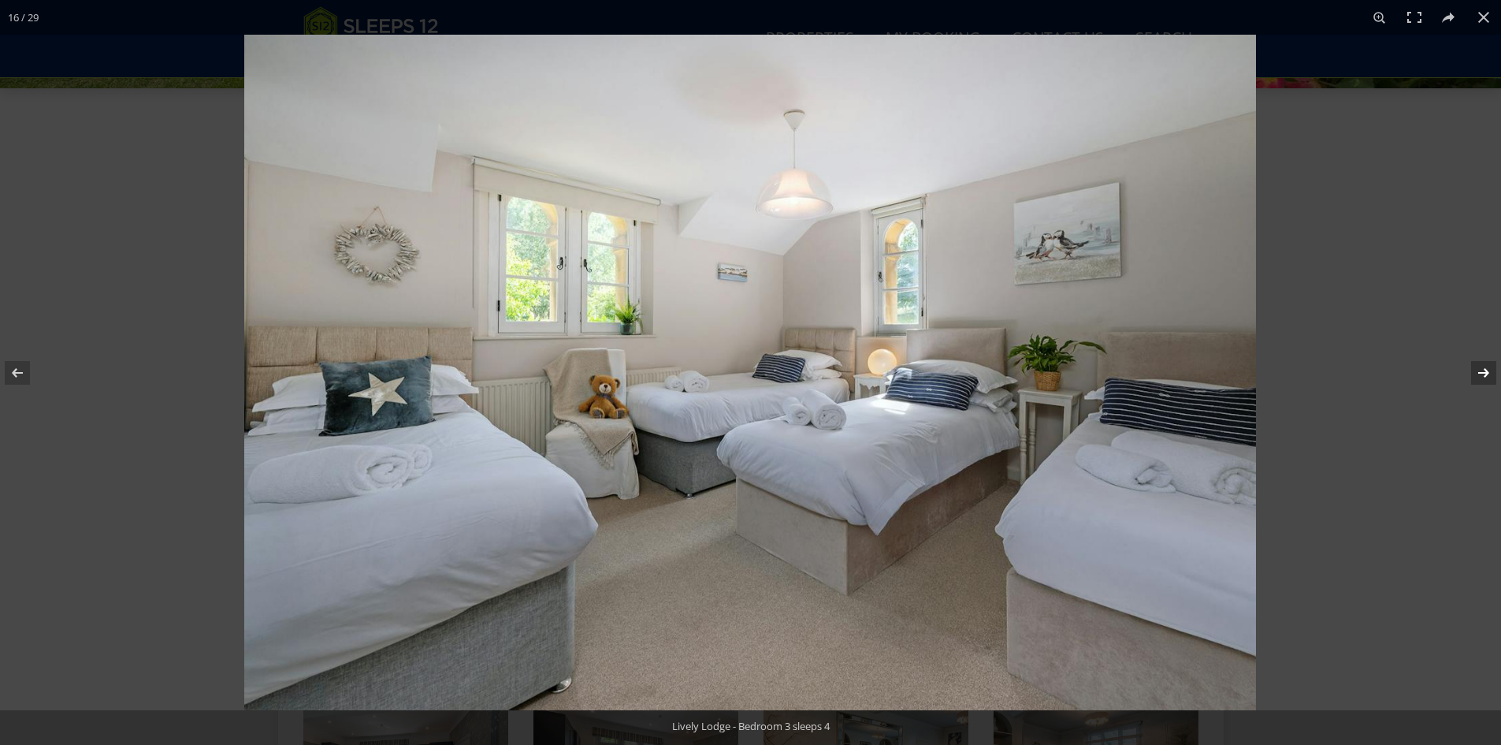
click at [1478, 366] on button at bounding box center [1473, 372] width 55 height 79
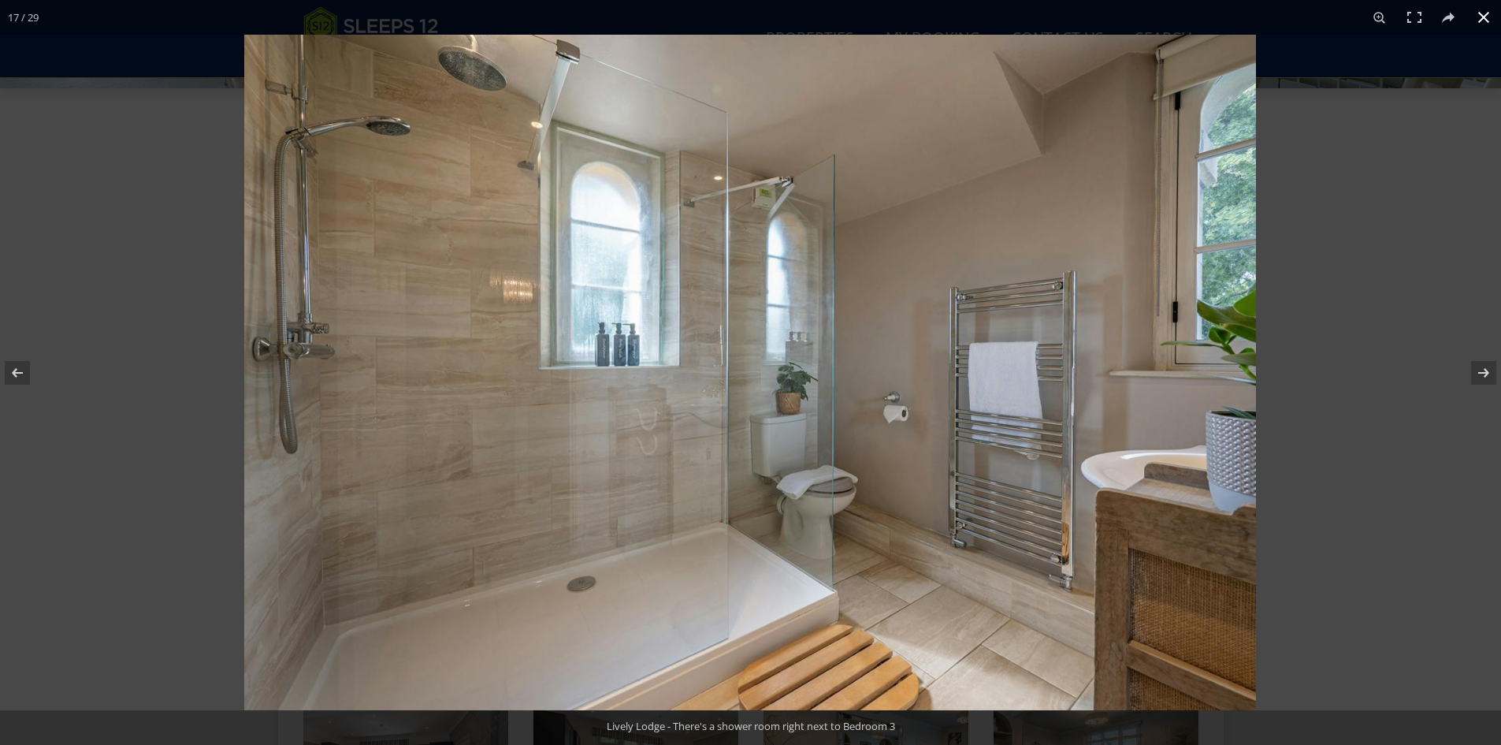
click at [1479, 9] on button at bounding box center [1483, 17] width 35 height 35
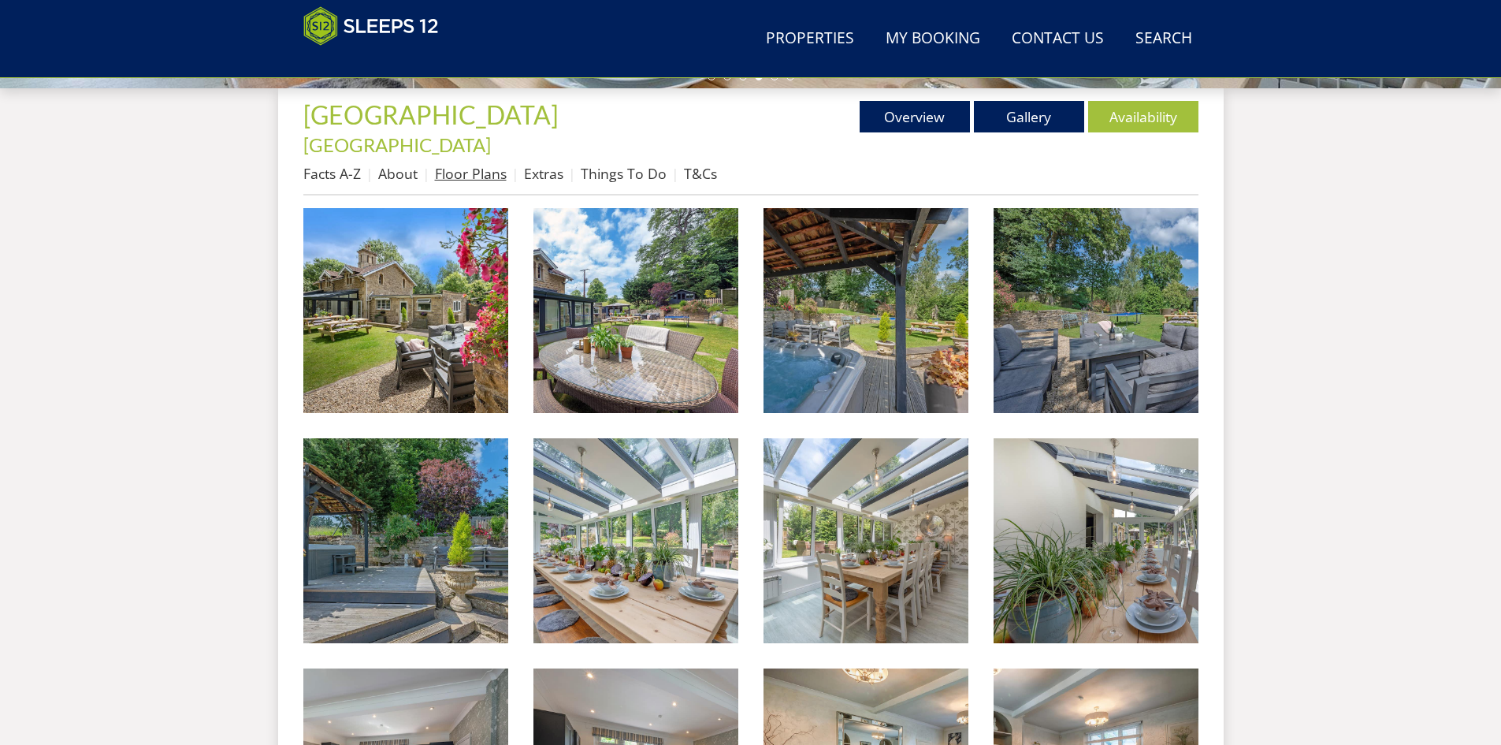
click at [469, 164] on link "Floor Plans" at bounding box center [471, 173] width 72 height 19
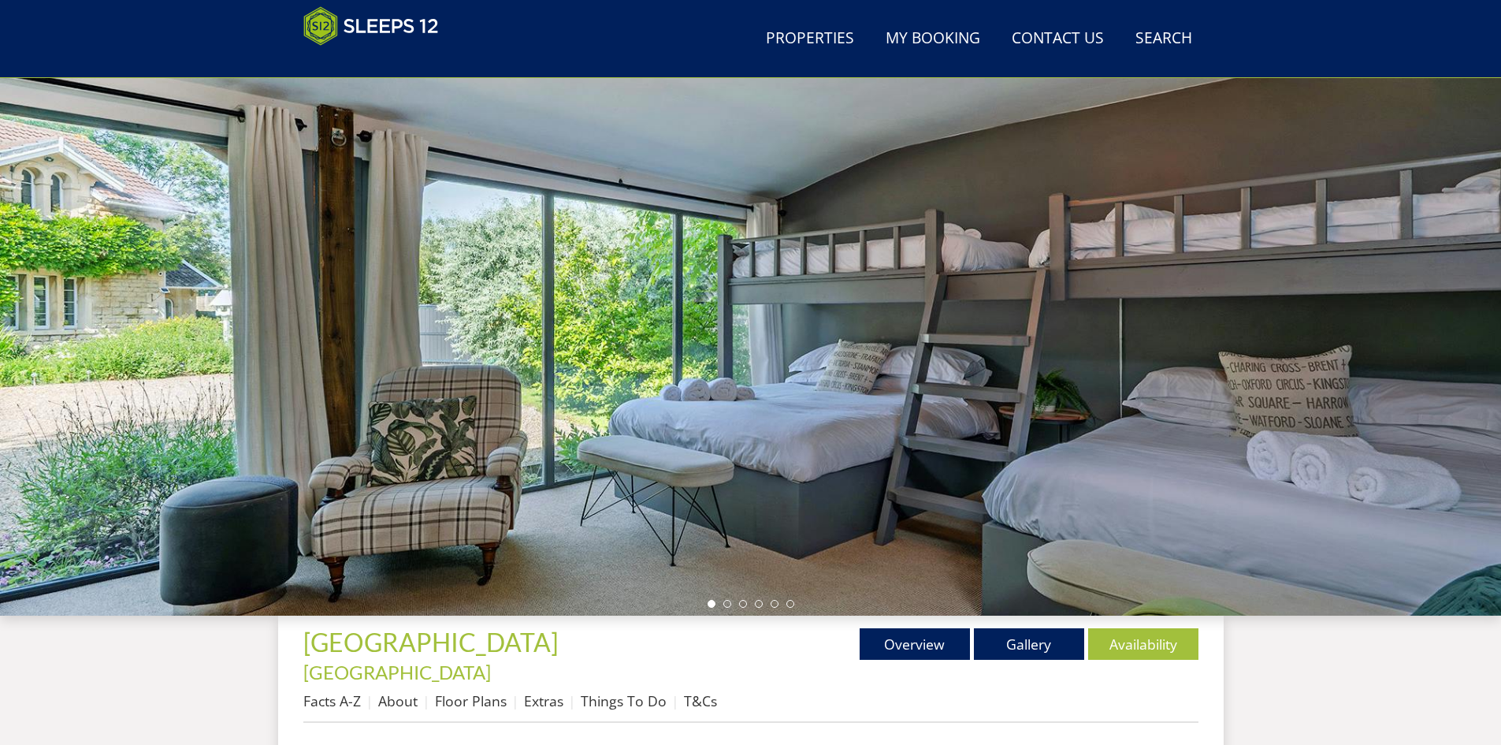
scroll to position [37, 0]
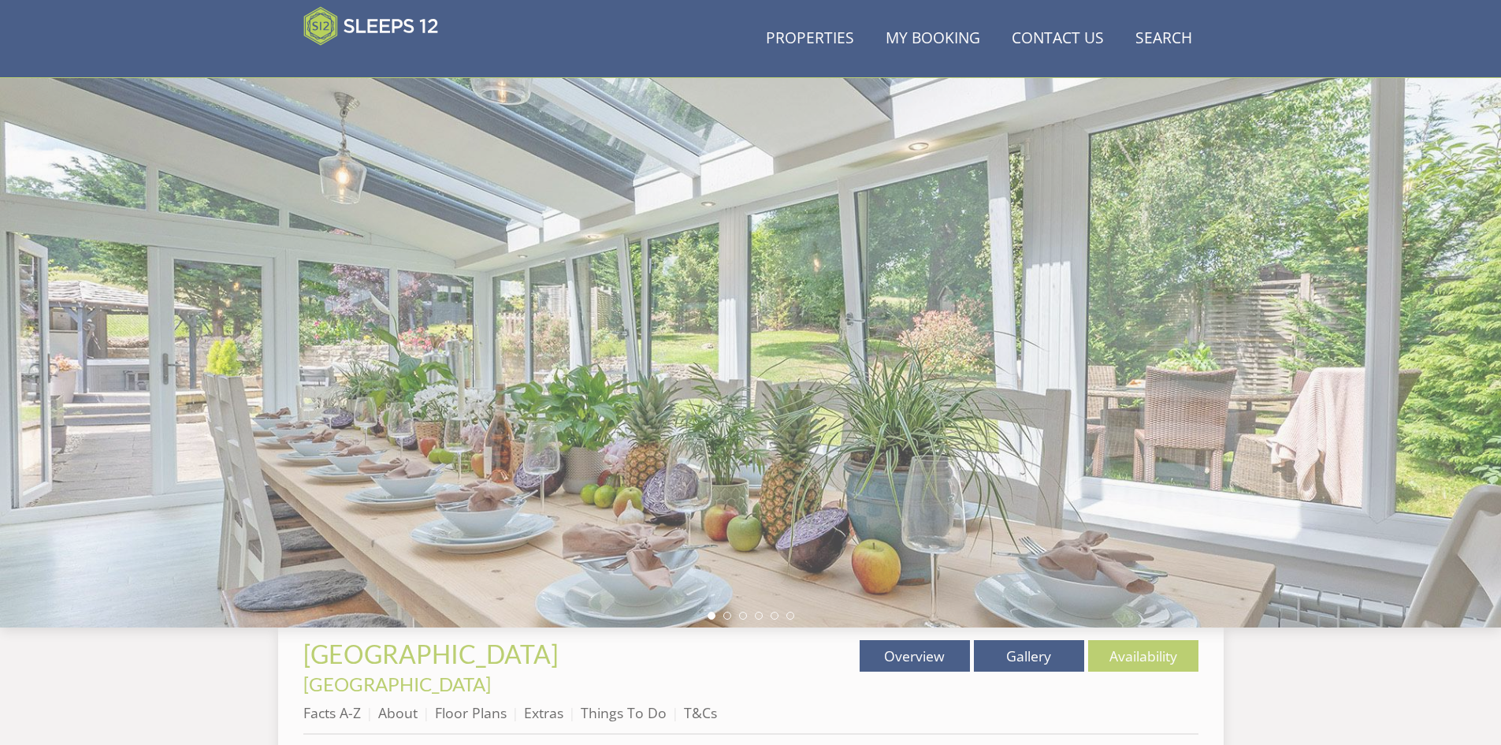
scroll to position [576, 0]
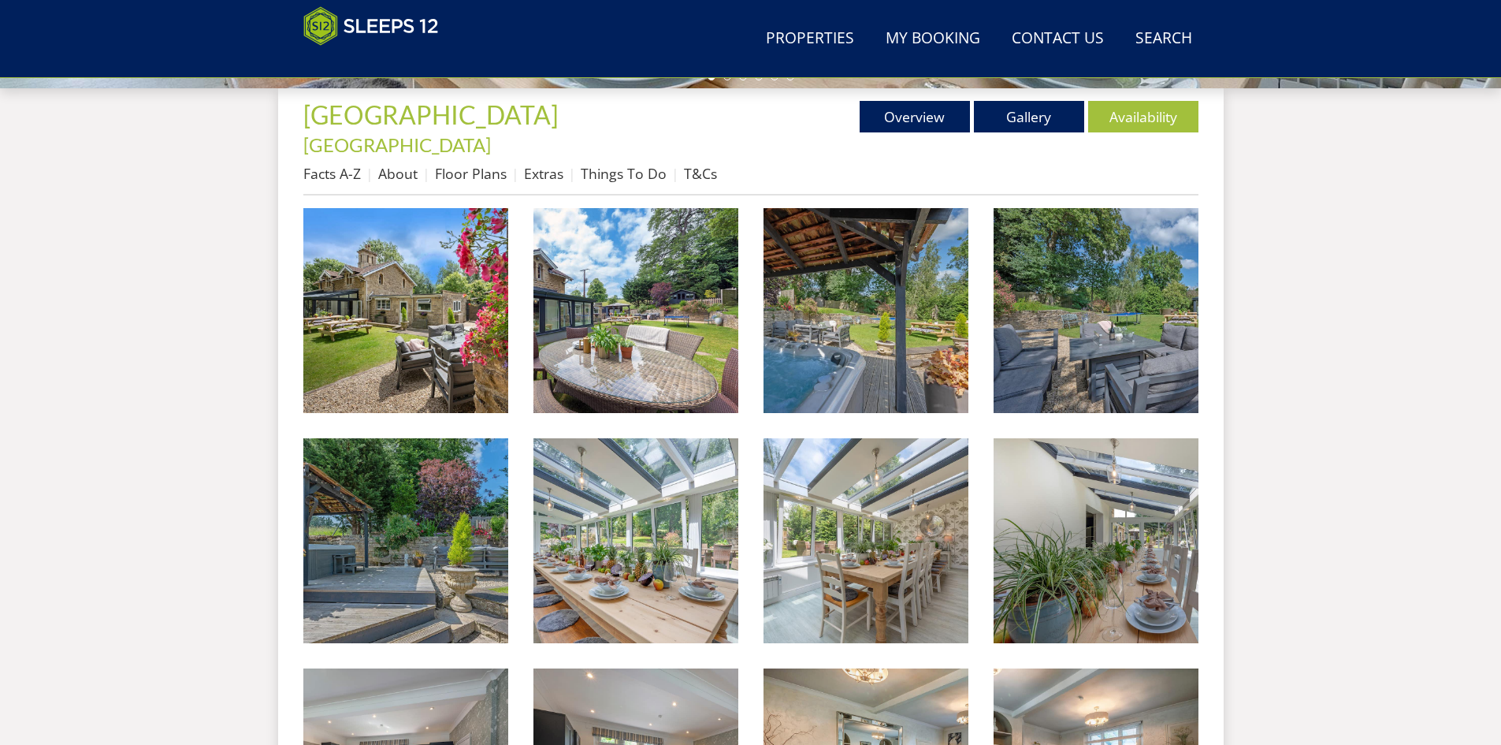
scroll to position [345, 0]
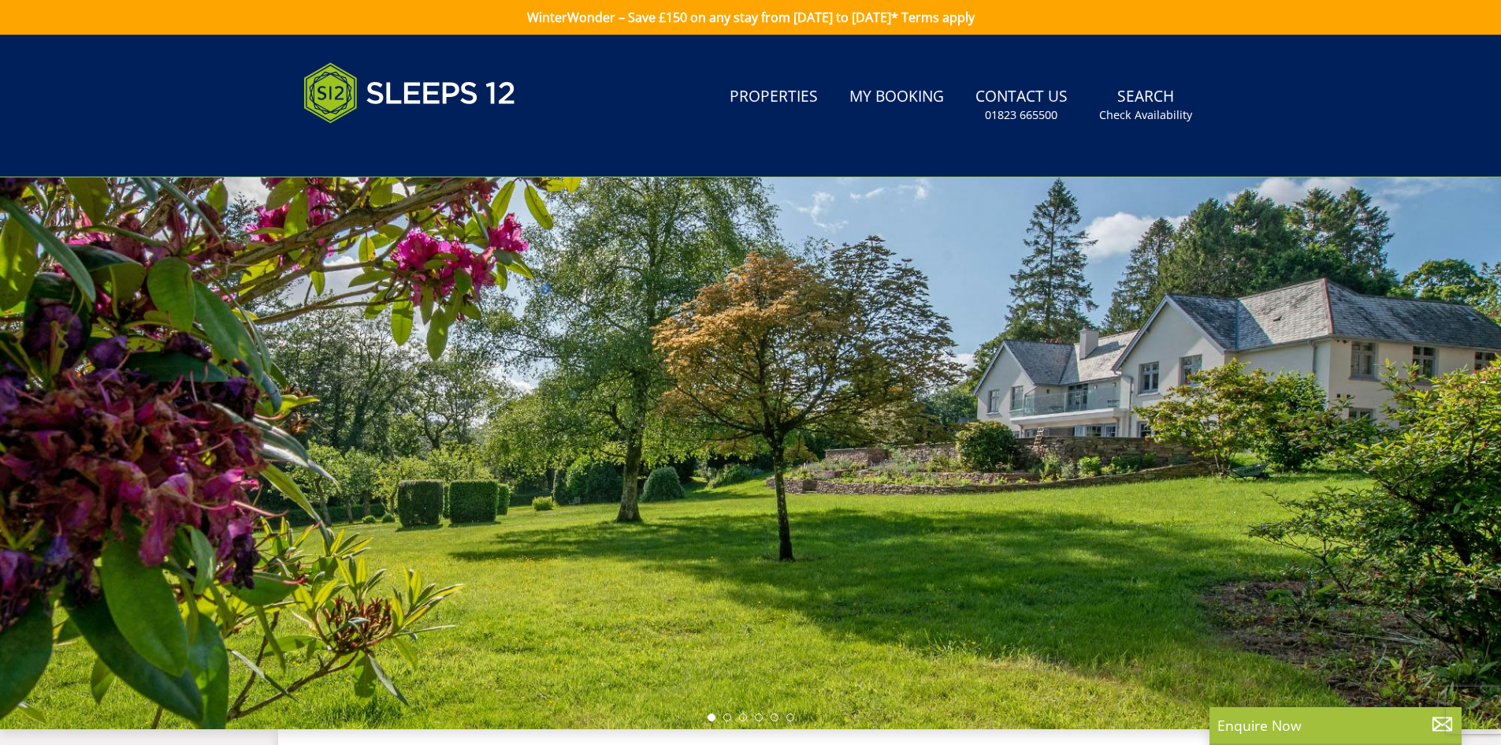
select select "13"
